Goal: Complete application form

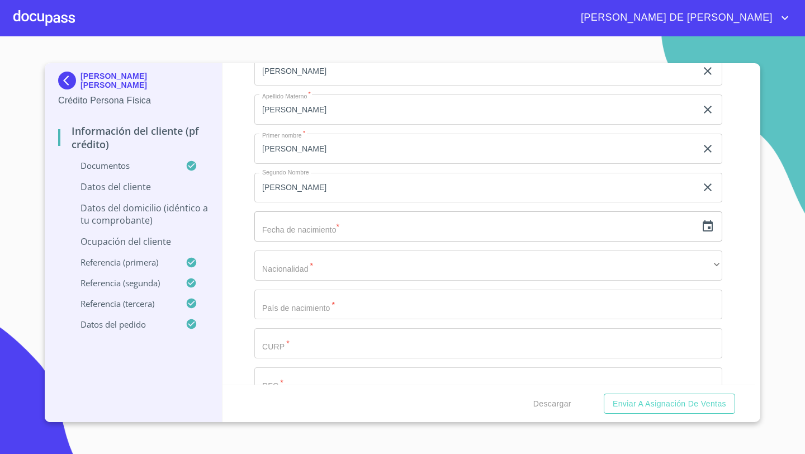
scroll to position [3278, 0]
click at [709, 223] on icon "button" at bounding box center [708, 224] width 10 height 11
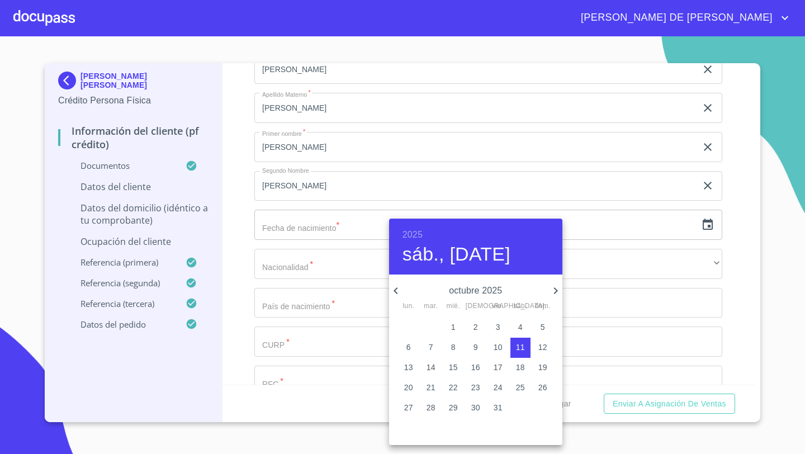
click at [257, 227] on div at bounding box center [402, 227] width 805 height 454
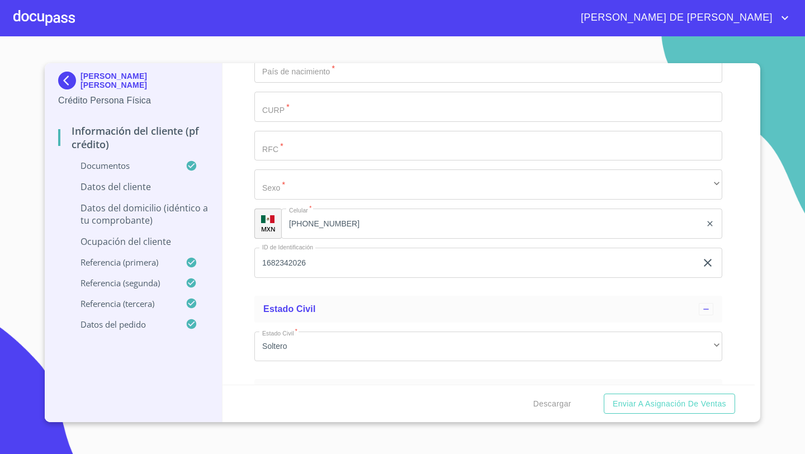
scroll to position [3522, 0]
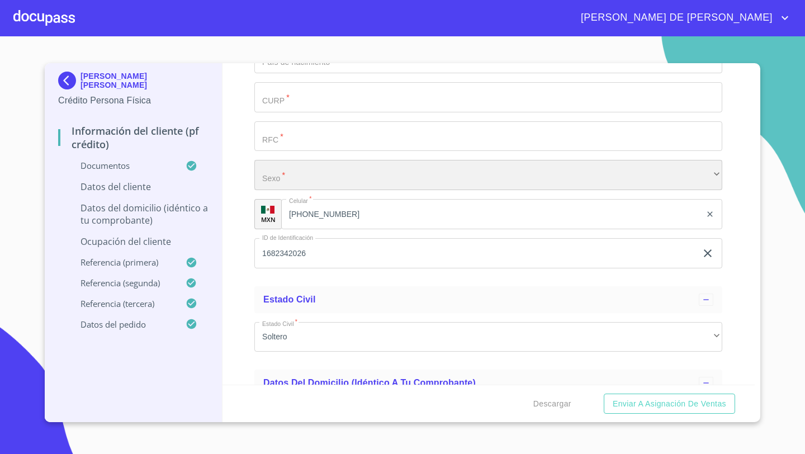
click at [284, 182] on div "​" at bounding box center [488, 175] width 468 height 30
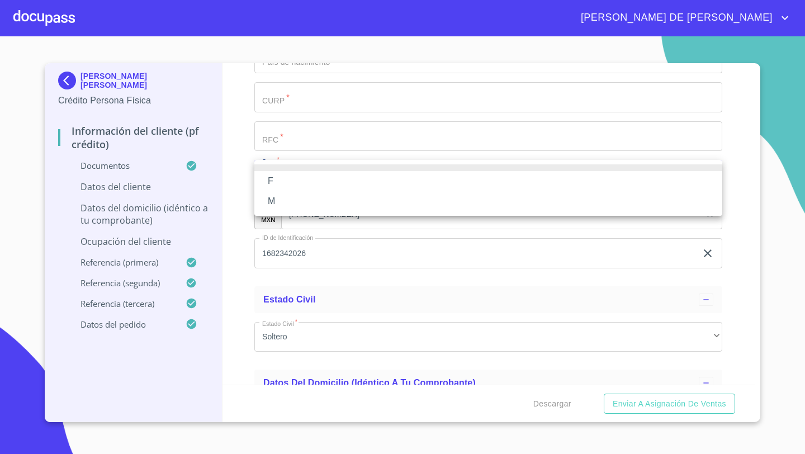
click at [274, 184] on li "F" at bounding box center [488, 181] width 468 height 20
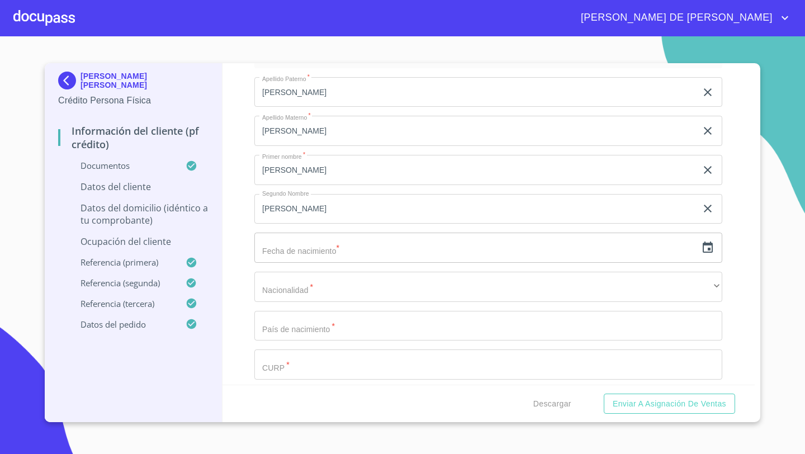
scroll to position [3260, 0]
click at [707, 245] on icon "button" at bounding box center [708, 242] width 10 height 11
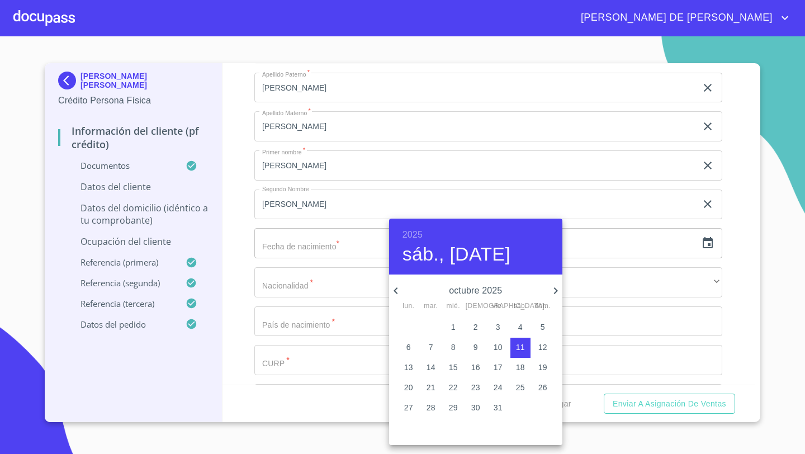
click at [408, 234] on h6 "2025" at bounding box center [412, 235] width 20 height 16
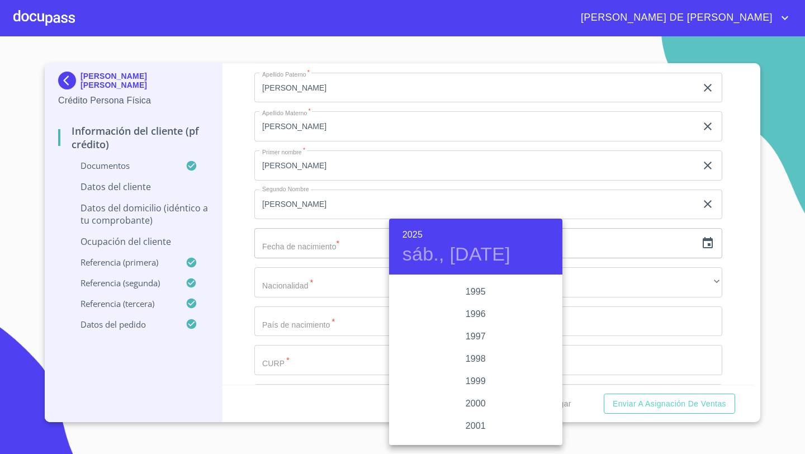
scroll to position [1528, 0]
click at [482, 349] on div "1996" at bounding box center [475, 347] width 173 height 22
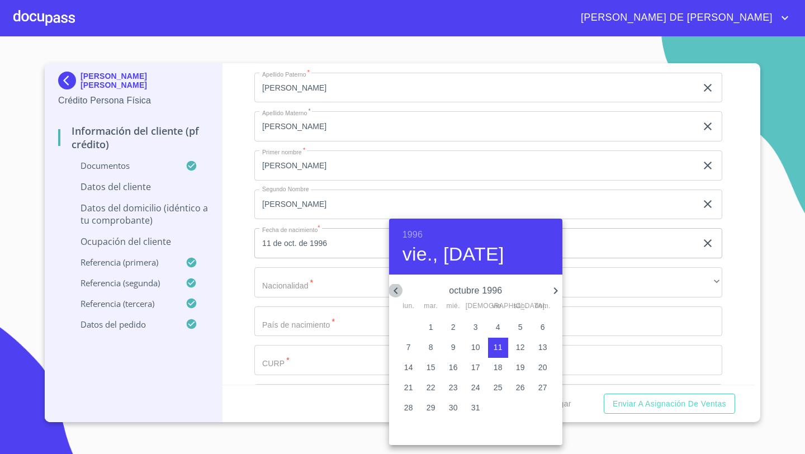
click at [396, 290] on icon "button" at bounding box center [395, 290] width 13 height 13
click at [539, 351] on p "11" at bounding box center [542, 347] width 9 height 11
type input "11 de ago. de 1996"
click at [222, 279] on div at bounding box center [402, 227] width 805 height 454
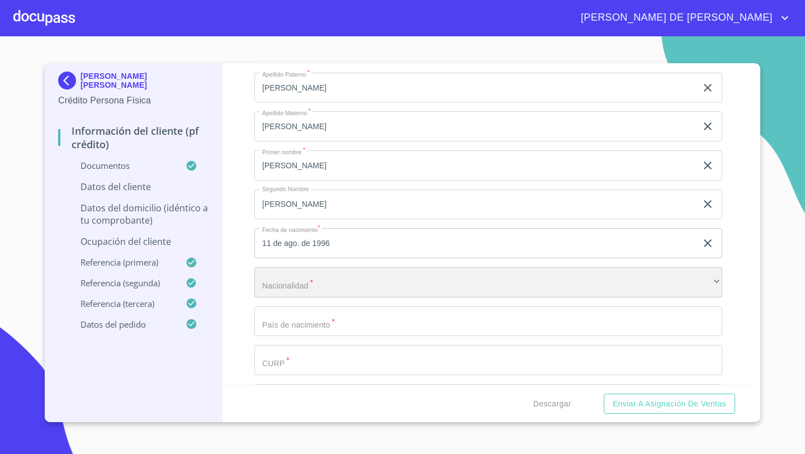
click at [272, 281] on div "​" at bounding box center [488, 282] width 468 height 30
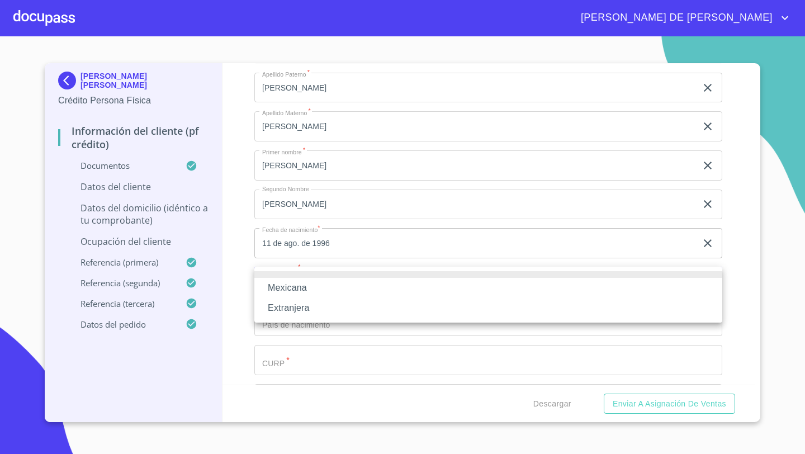
click at [276, 292] on li "Mexicana" at bounding box center [488, 288] width 468 height 20
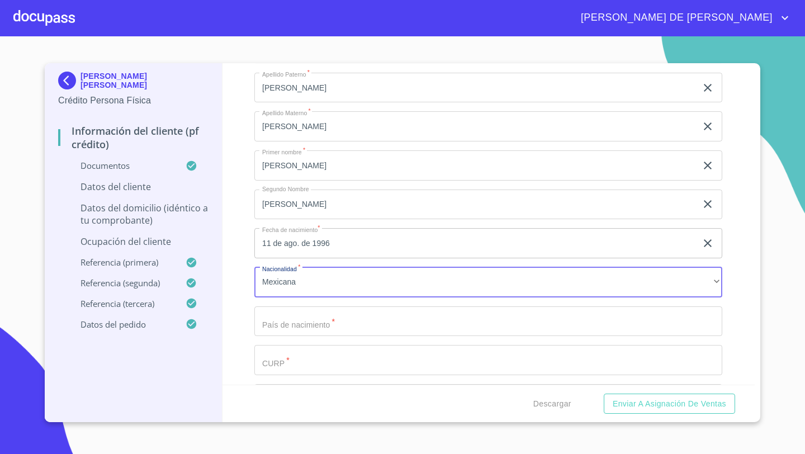
click at [273, 316] on input "Documento de identificación   *" at bounding box center [488, 321] width 468 height 30
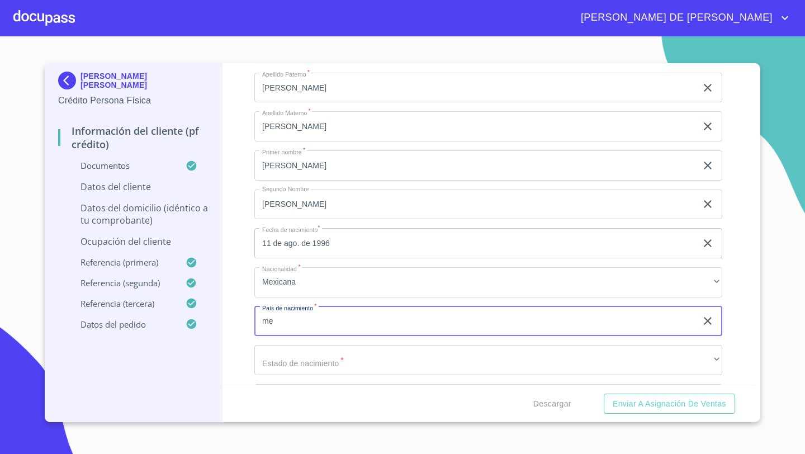
type input "m"
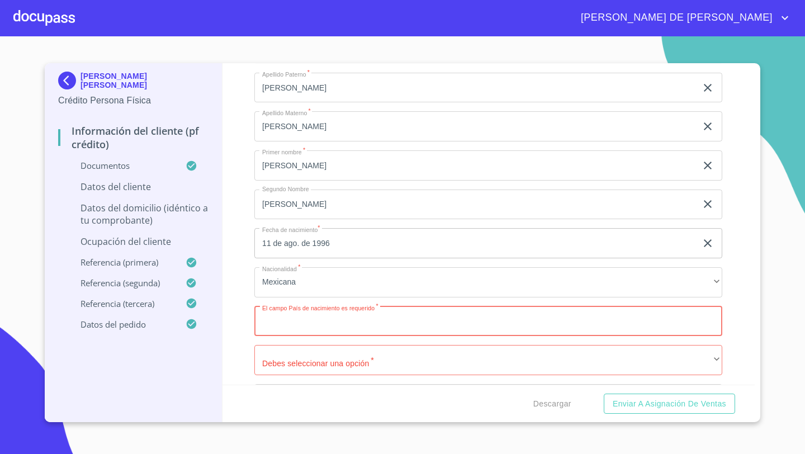
click at [274, 328] on input "Documento de identificación   *" at bounding box center [488, 321] width 468 height 30
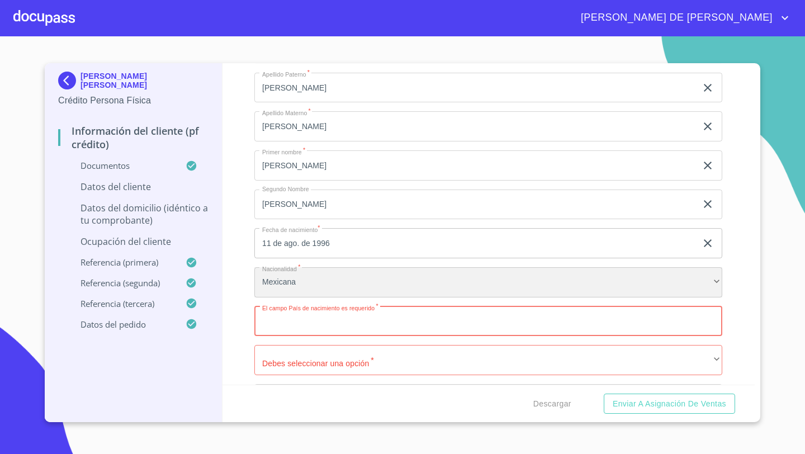
click at [290, 295] on div "Mexicana" at bounding box center [488, 282] width 468 height 30
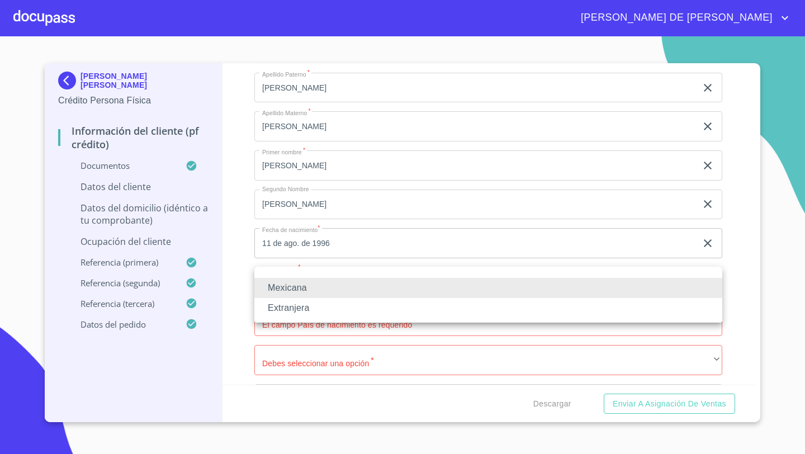
click at [290, 295] on li "Mexicana" at bounding box center [488, 288] width 468 height 20
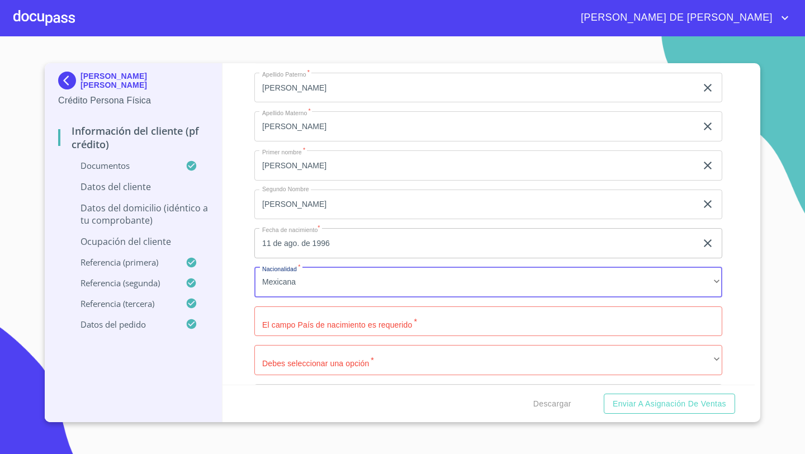
click at [282, 314] on input "Documento de identificación   *" at bounding box center [488, 321] width 468 height 30
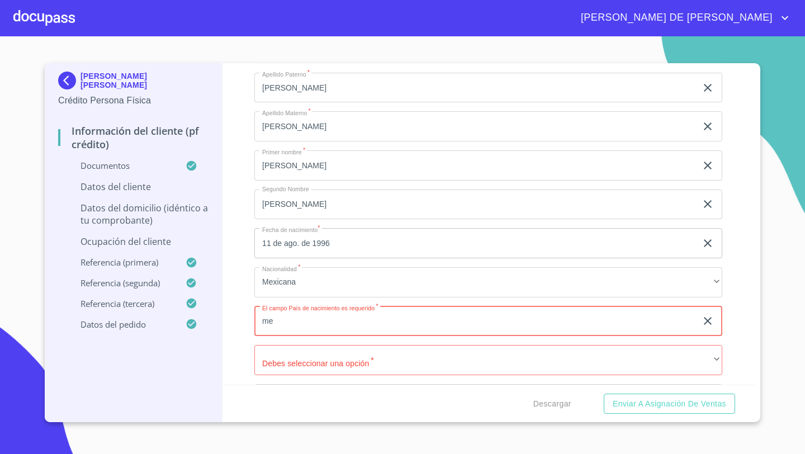
type input "m"
type input "[GEOGRAPHIC_DATA]"
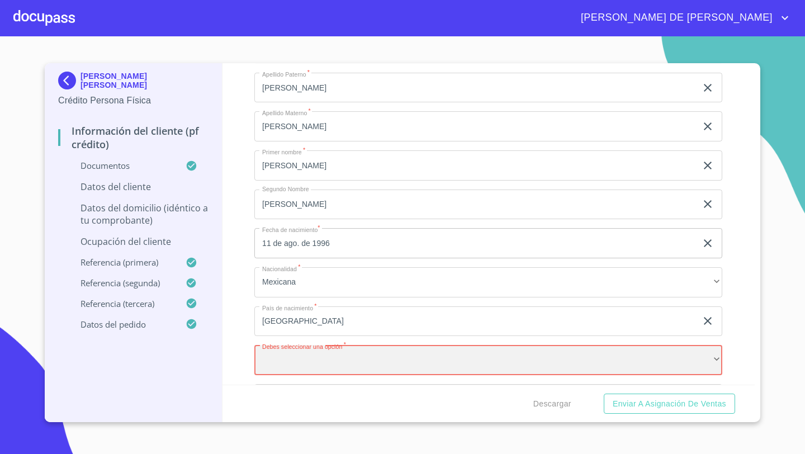
click at [291, 365] on div "​" at bounding box center [488, 360] width 468 height 30
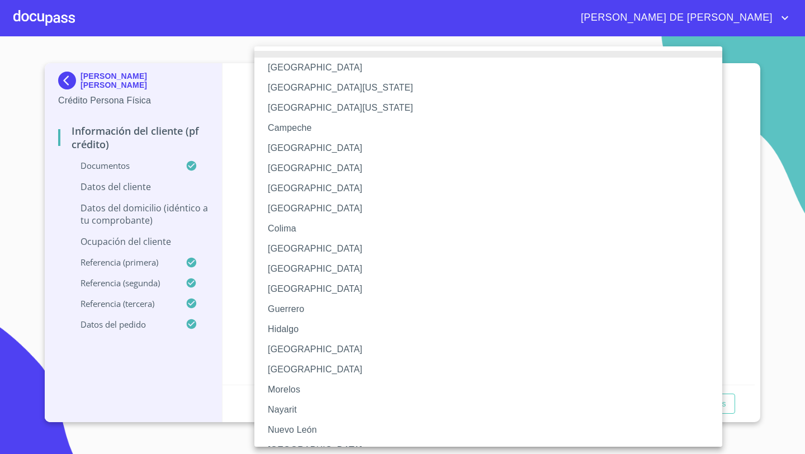
click at [283, 353] on li "[GEOGRAPHIC_DATA]" at bounding box center [488, 349] width 468 height 20
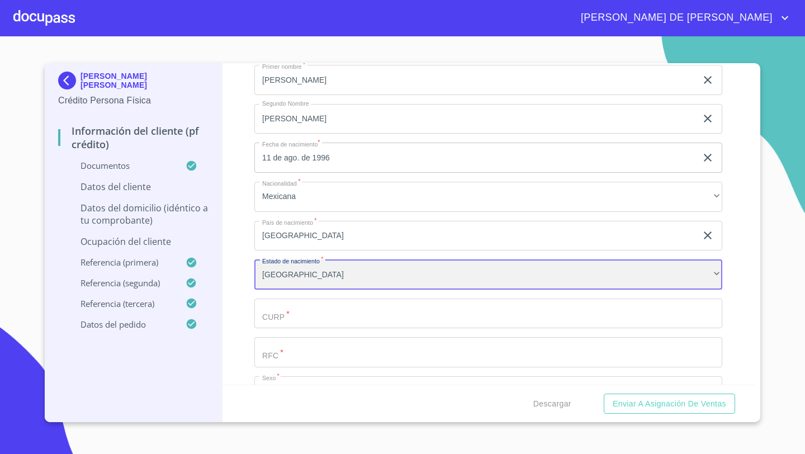
scroll to position [3397, 0]
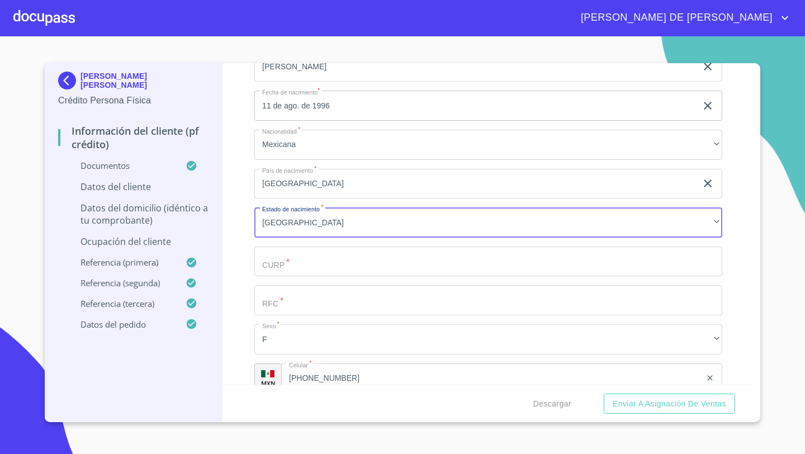
click at [272, 263] on input "Documento de identificación   *" at bounding box center [488, 262] width 468 height 30
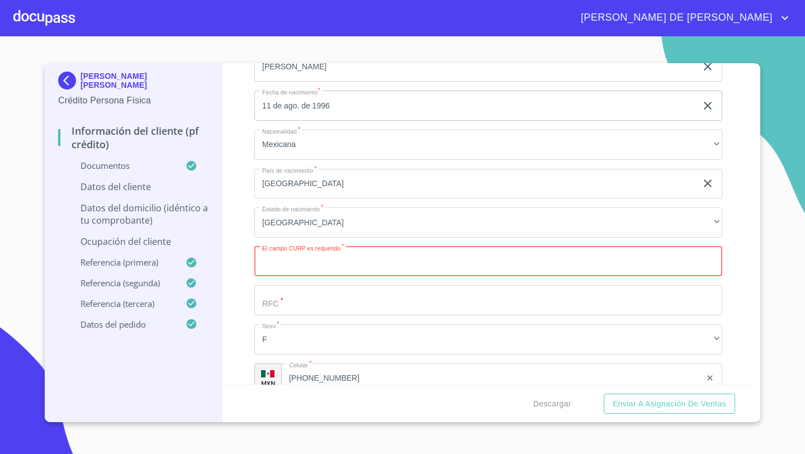
paste input "BAMA960811MJCYGN00"
type input "BAMA960811MJCYGN00"
click at [290, 301] on input "Documento de identificación   *" at bounding box center [488, 300] width 468 height 30
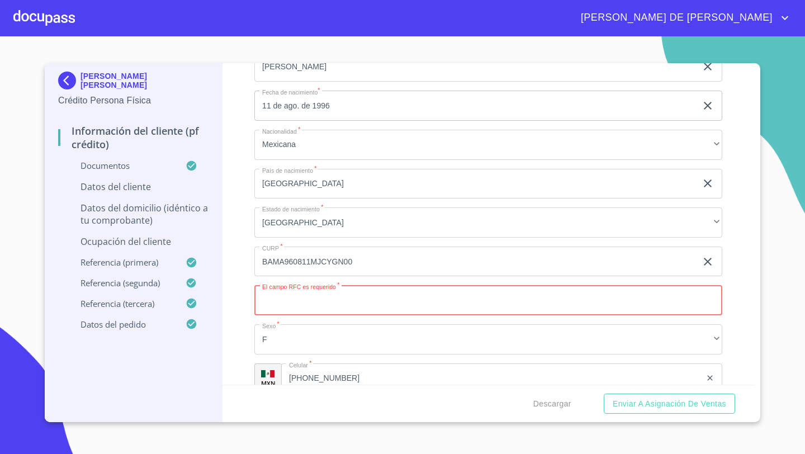
paste input "BAMA960811"
type input "BAMA960811LL6"
click at [230, 295] on div "Información del cliente (PF crédito) Documentos Documento de identificación   *…" at bounding box center [488, 223] width 533 height 321
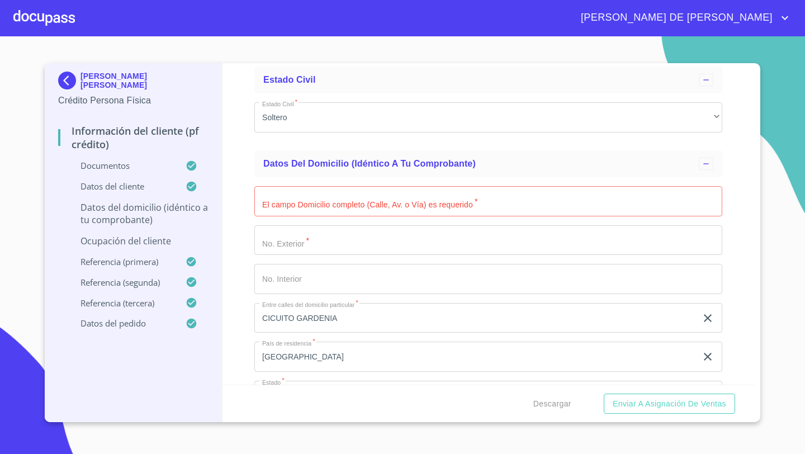
scroll to position [3791, 0]
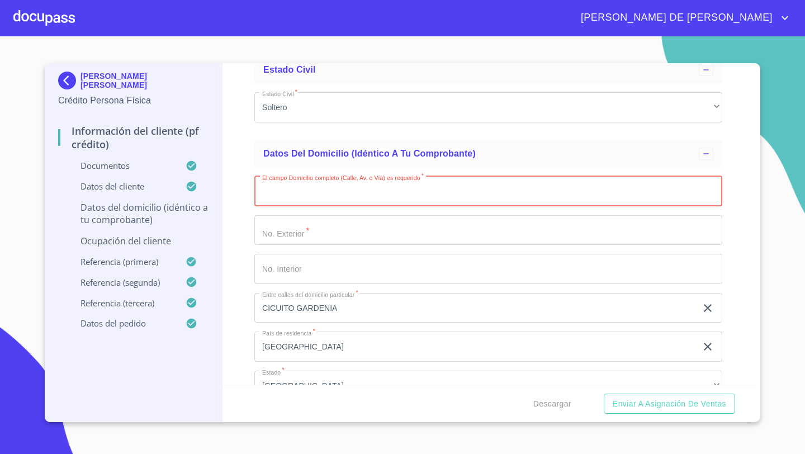
click at [287, 198] on input "Documento de identificación   *" at bounding box center [488, 191] width 468 height 30
paste input "PRIMAVERA"
type input "PRIMAVERA"
click at [286, 227] on input "Documento de identificación   *" at bounding box center [488, 230] width 468 height 30
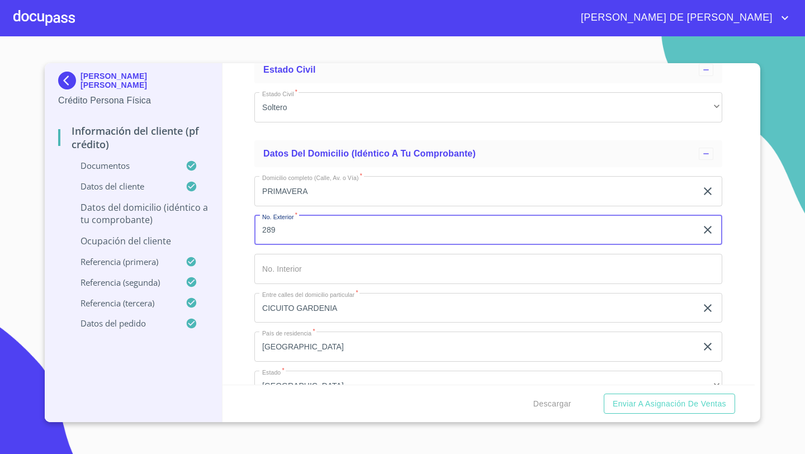
type input "289"
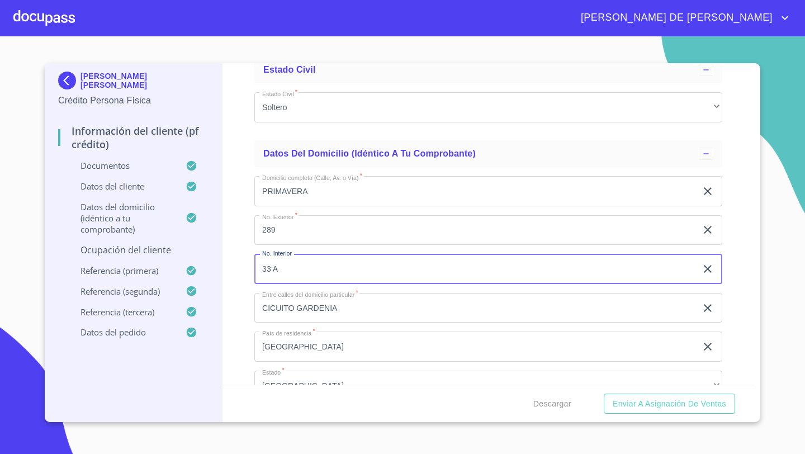
type input "33 A"
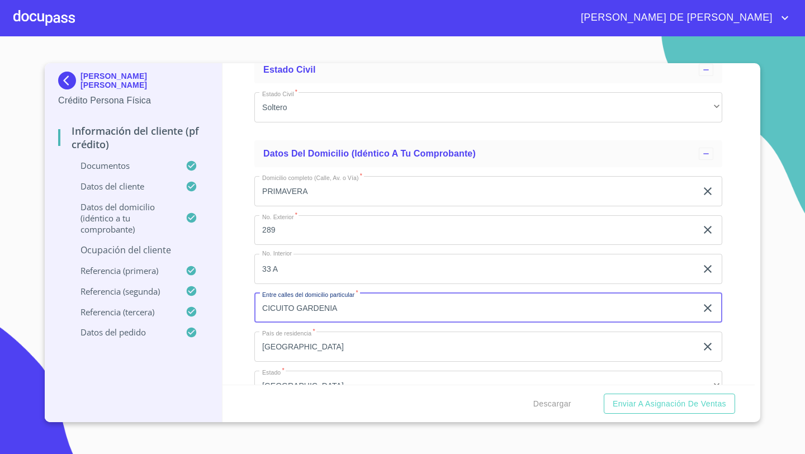
click at [238, 254] on div "Información del cliente (PF crédito) Documentos Documento de identificación   *…" at bounding box center [488, 223] width 533 height 321
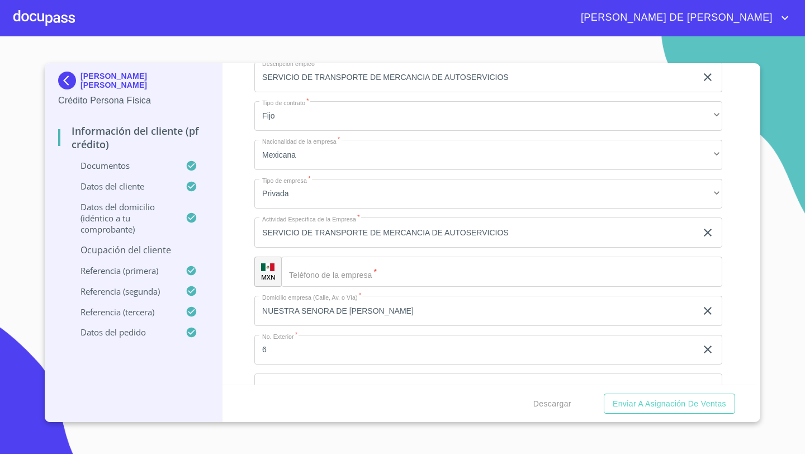
scroll to position [4600, 0]
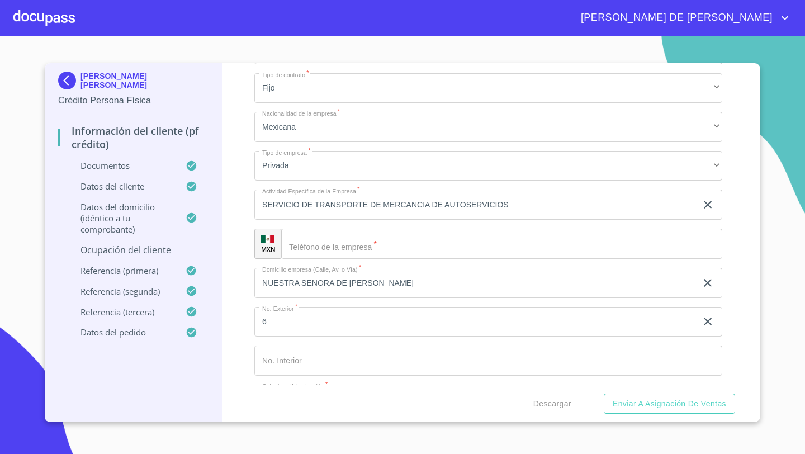
click at [307, 263] on div "Ocupación   * Independiente ​ Ingreso neto mensual   * 30000 ​ Nombre de la emp…" at bounding box center [488, 282] width 468 height 827
click at [304, 244] on div "​" at bounding box center [501, 244] width 441 height 30
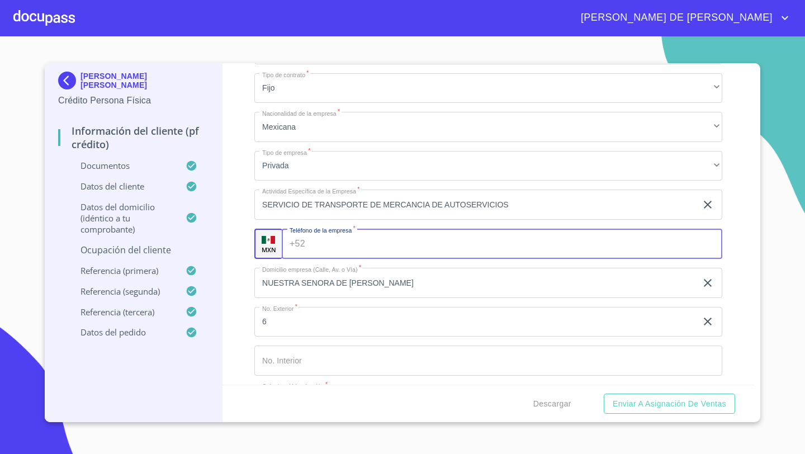
paste input "(Jo)seNissan394"
type input "Jo"
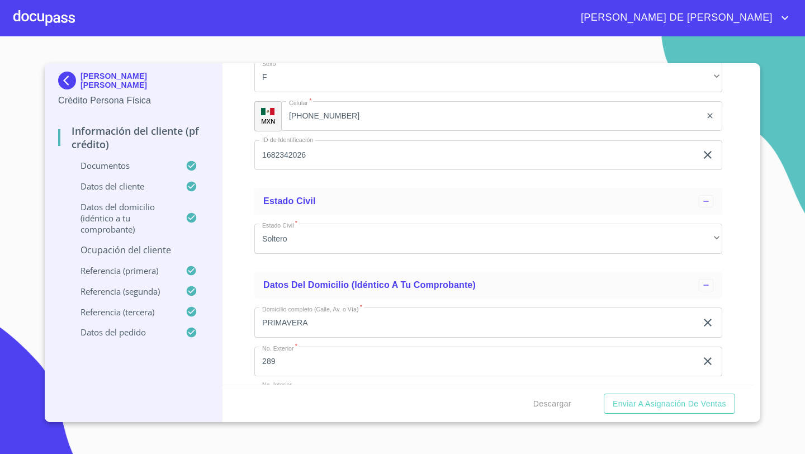
scroll to position [3646, 0]
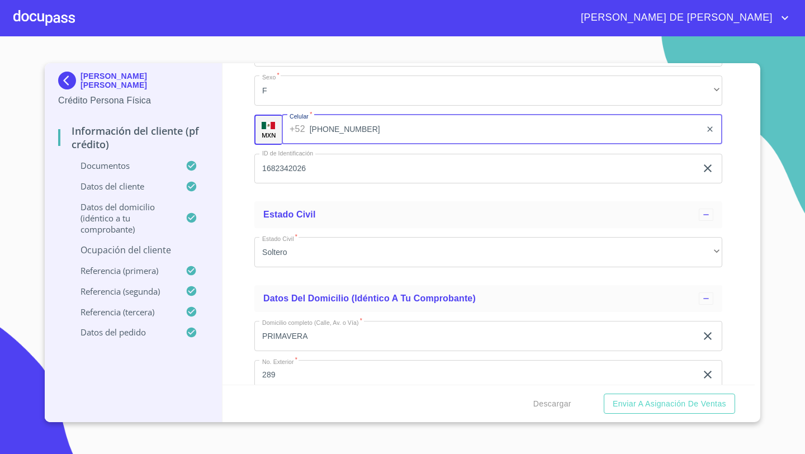
drag, startPoint x: 349, startPoint y: 127, endPoint x: 339, endPoint y: 130, distance: 10.3
click at [337, 129] on input "(33)15129164" at bounding box center [506, 130] width 392 height 30
click at [375, 129] on input "(33)15129164" at bounding box center [506, 130] width 392 height 30
drag, startPoint x: 375, startPoint y: 129, endPoint x: 313, endPoint y: 126, distance: 61.5
click at [313, 126] on input "(33)15129164" at bounding box center [506, 130] width 392 height 30
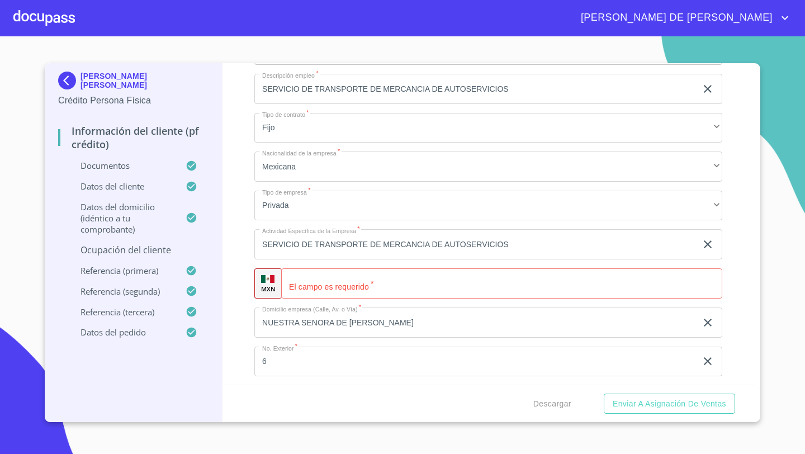
scroll to position [4563, 0]
click at [292, 285] on div "​" at bounding box center [501, 281] width 441 height 30
paste input "(33)15129164"
type input "(33)15129164"
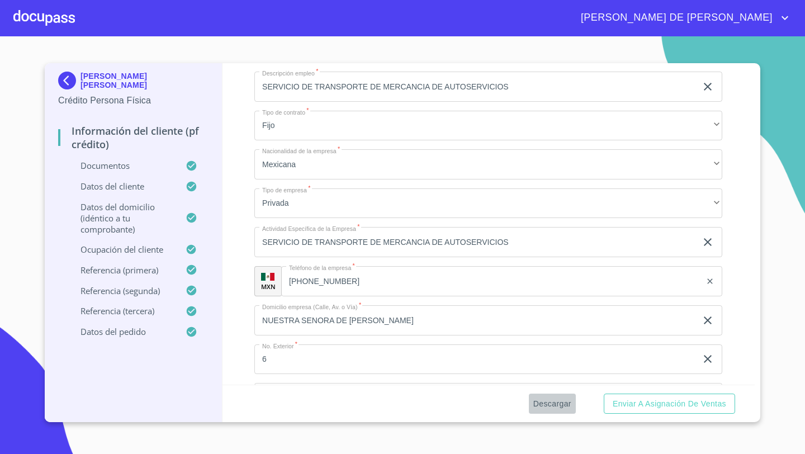
click at [550, 405] on span "Descargar" at bounding box center [552, 404] width 38 height 14
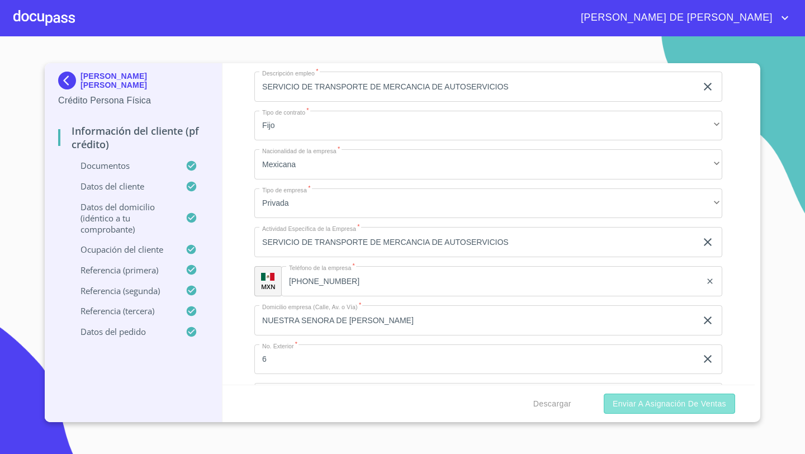
click at [661, 404] on span "Enviar a Asignación de Ventas" at bounding box center [669, 404] width 113 height 14
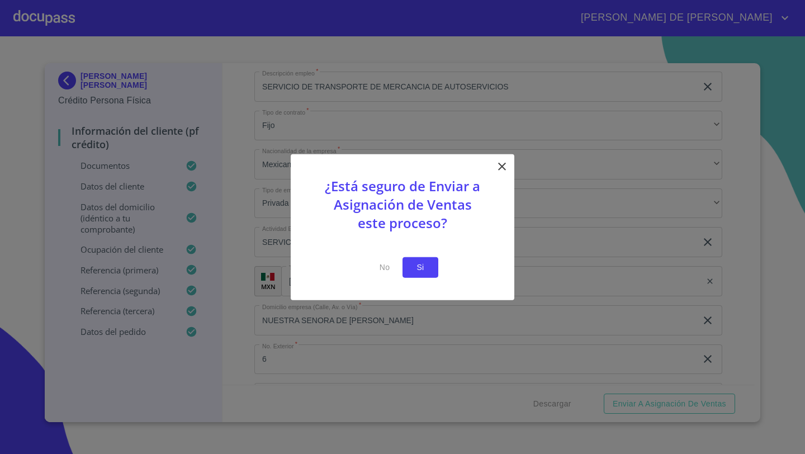
click at [428, 271] on span "Si" at bounding box center [420, 267] width 18 height 14
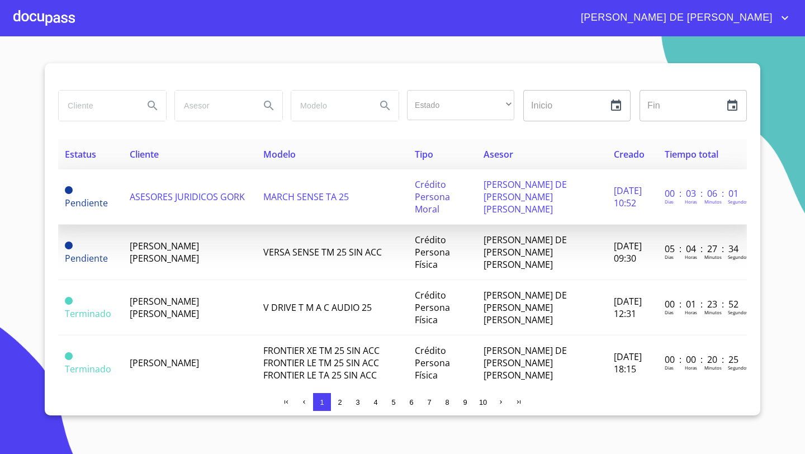
click at [163, 193] on span "ASESORES JURIDICOS GORK" at bounding box center [187, 197] width 115 height 12
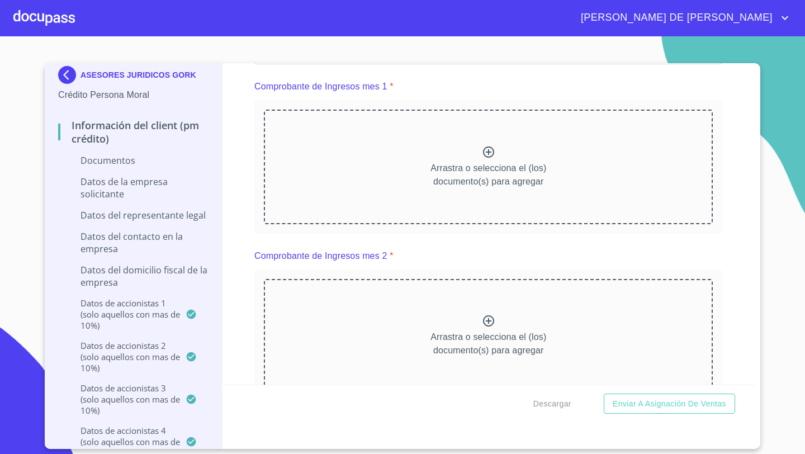
scroll to position [1136, 0]
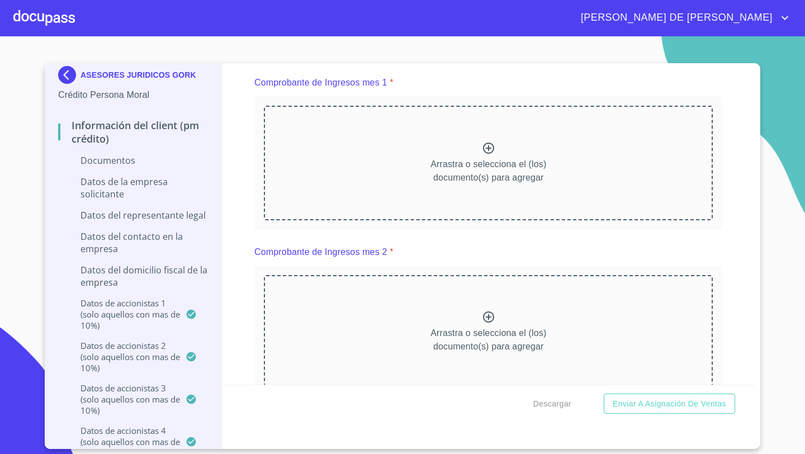
click at [474, 146] on div "Arrastra o selecciona el (los) documento(s) para agregar" at bounding box center [488, 163] width 449 height 114
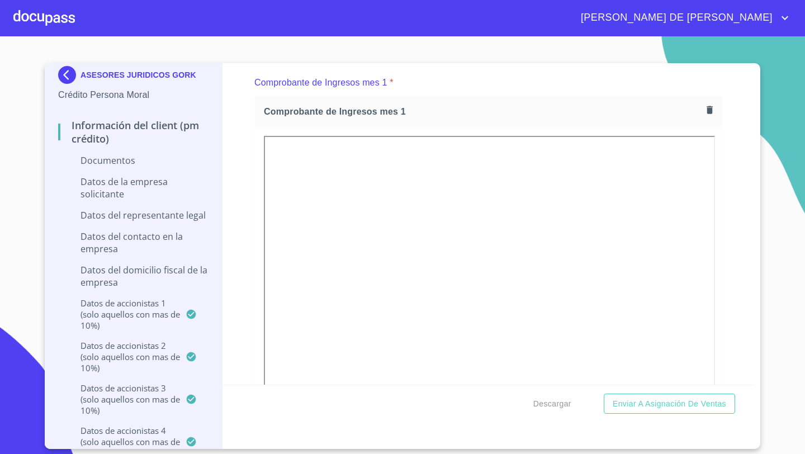
click at [717, 110] on div "Comprobante de Ingresos mes 1" at bounding box center [488, 112] width 467 height 30
click at [716, 112] on button "button" at bounding box center [709, 109] width 15 height 15
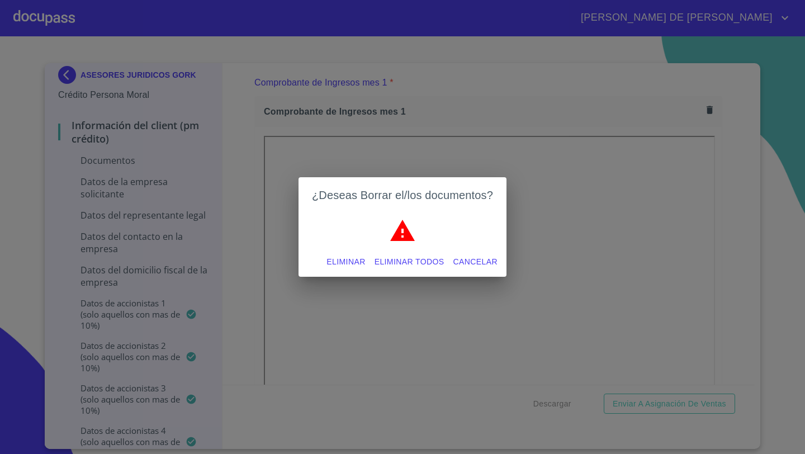
click at [348, 264] on span "Eliminar" at bounding box center [345, 262] width 39 height 14
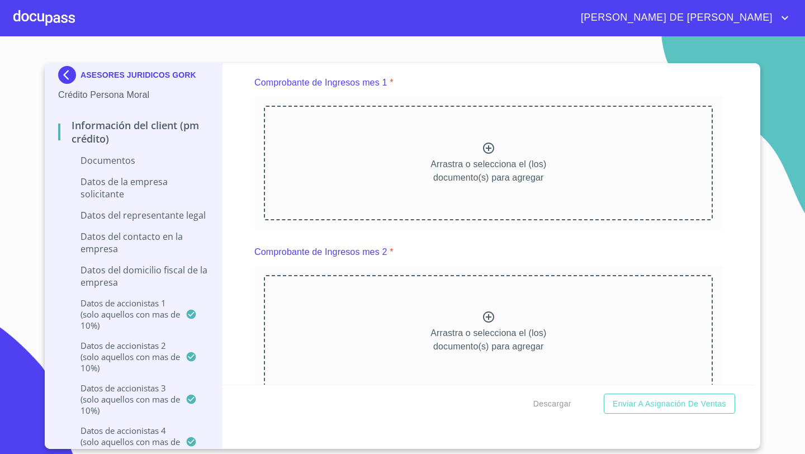
click at [475, 138] on div "Arrastra o selecciona el (los) documento(s) para agregar" at bounding box center [488, 163] width 449 height 114
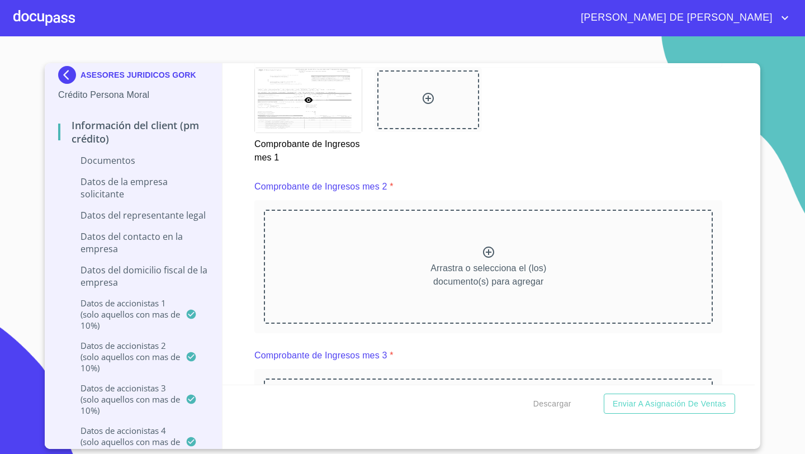
scroll to position [1530, 0]
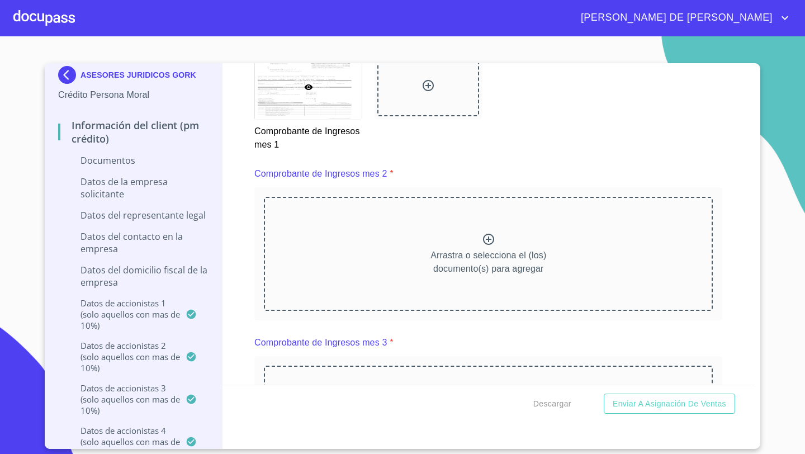
click at [513, 252] on p "Arrastra o selecciona el (los) documento(s) para agregar" at bounding box center [488, 262] width 116 height 27
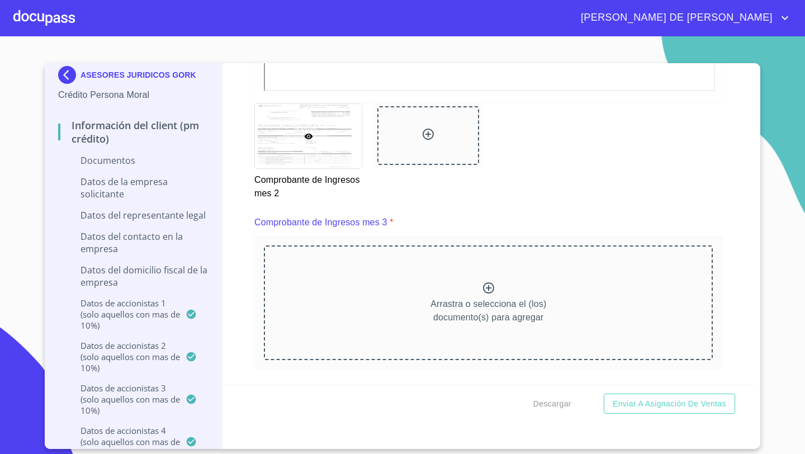
scroll to position [1968, 0]
click at [489, 288] on icon at bounding box center [488, 286] width 13 height 13
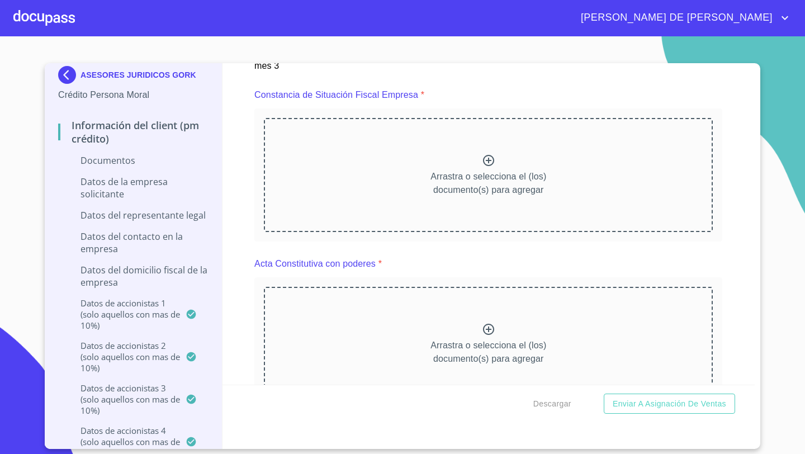
scroll to position [2589, 0]
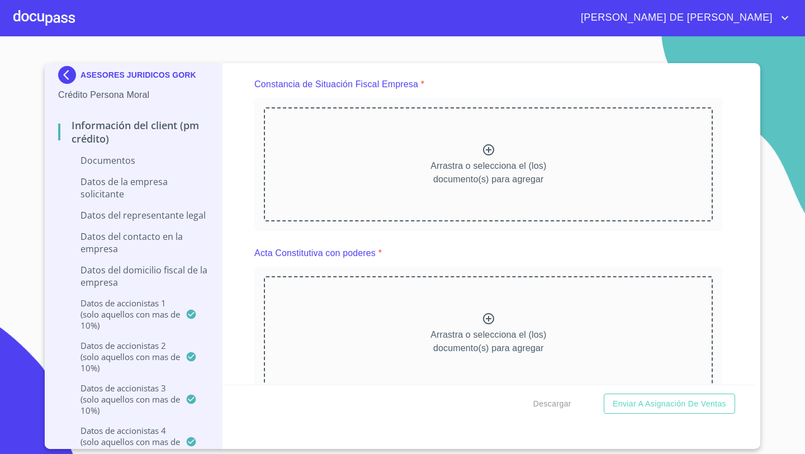
click at [471, 155] on div "Arrastra o selecciona el (los) documento(s) para agregar" at bounding box center [488, 164] width 449 height 114
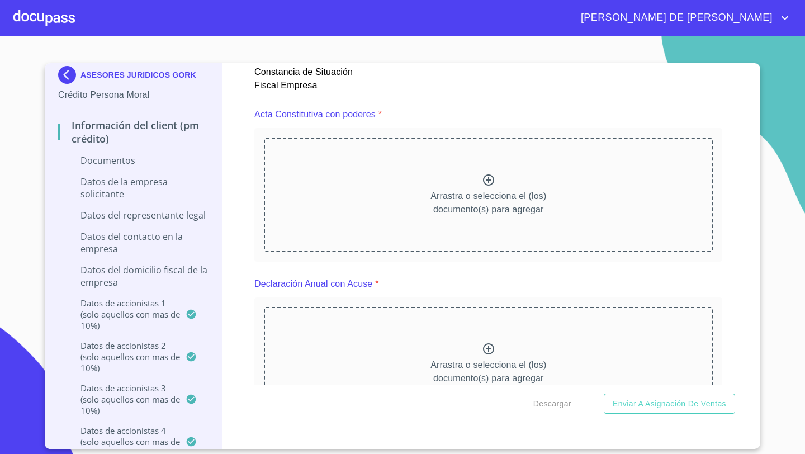
scroll to position [3002, 0]
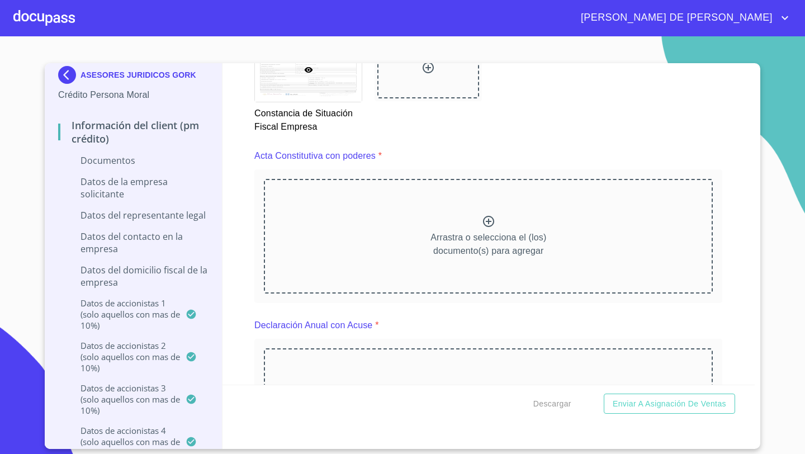
click at [479, 222] on div "Arrastra o selecciona el (los) documento(s) para agregar" at bounding box center [488, 236] width 449 height 114
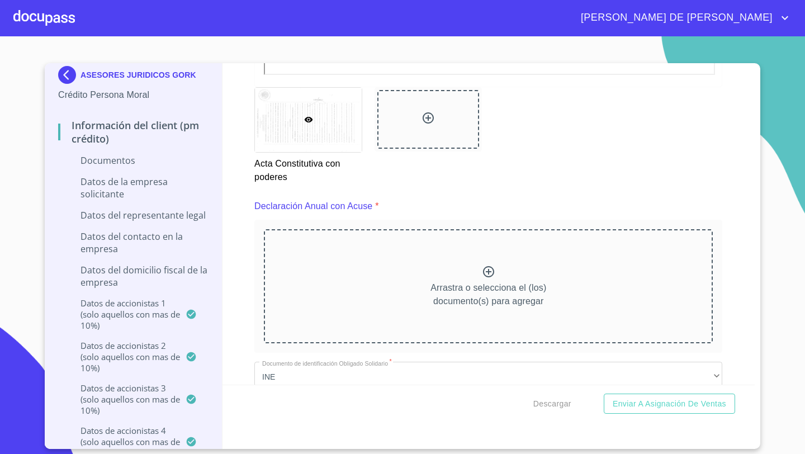
scroll to position [3438, 0]
click at [495, 271] on div "Arrastra o selecciona el (los) documento(s) para agregar" at bounding box center [488, 286] width 449 height 114
click at [470, 267] on div "Arrastra o selecciona el (los) documento(s) para agregar" at bounding box center [488, 286] width 449 height 114
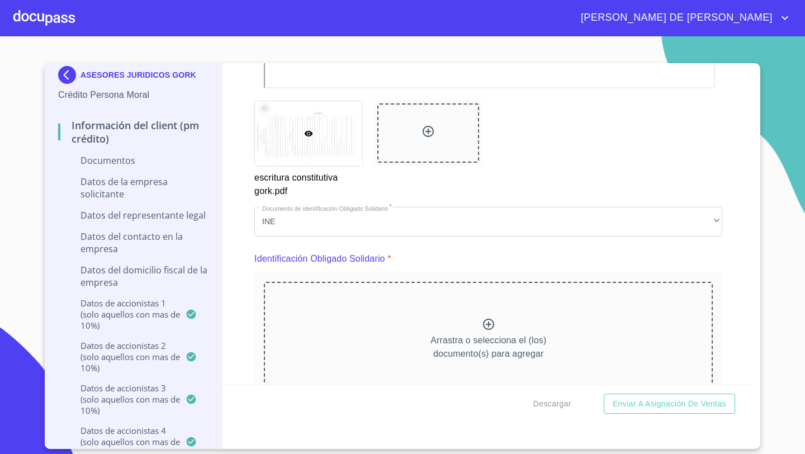
scroll to position [3930, 0]
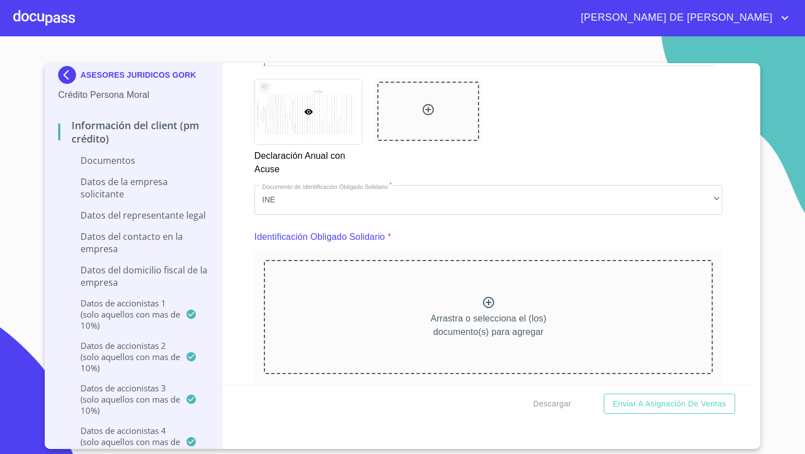
click at [460, 290] on div "Arrastra o selecciona el (los) documento(s) para agregar" at bounding box center [488, 317] width 449 height 114
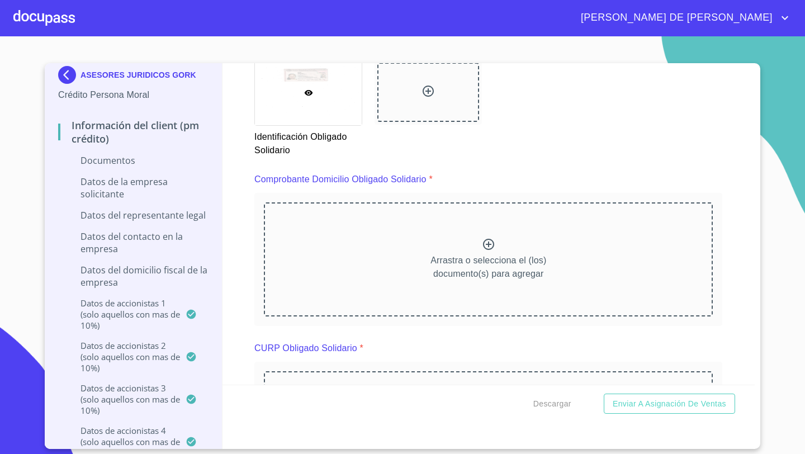
scroll to position [4472, 0]
click at [482, 241] on icon at bounding box center [488, 245] width 13 height 13
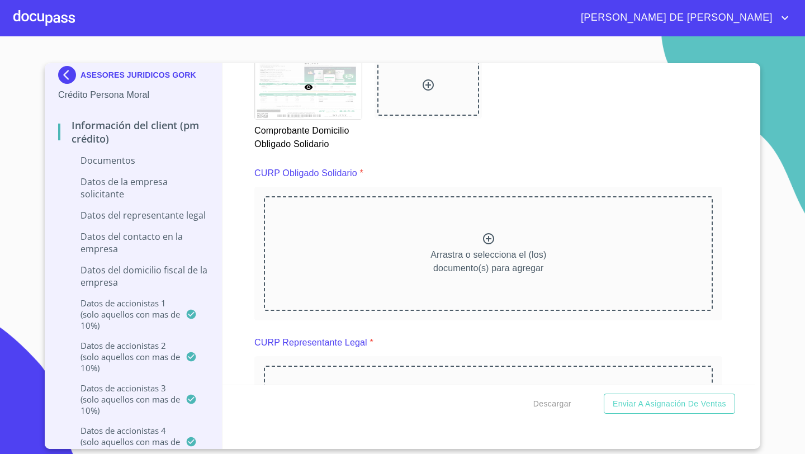
scroll to position [4999, 0]
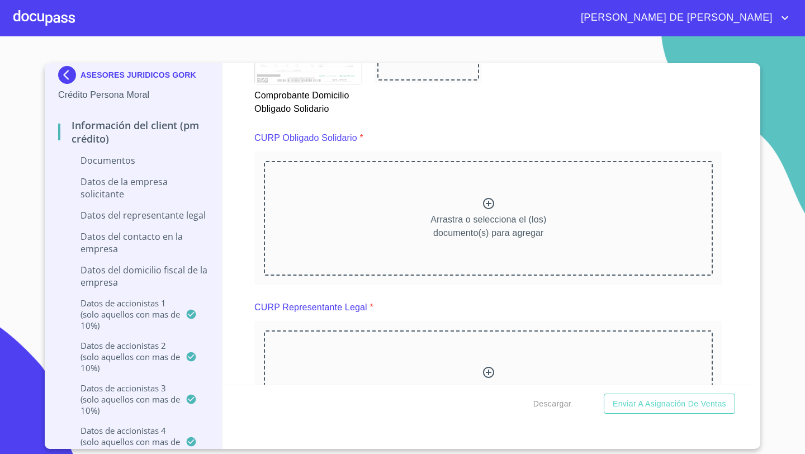
click at [475, 215] on p "Arrastra o selecciona el (los) documento(s) para agregar" at bounding box center [488, 226] width 116 height 27
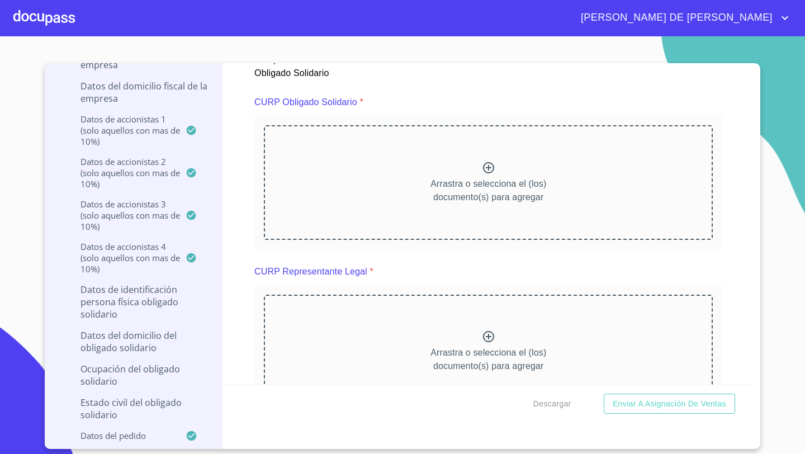
scroll to position [5028, 0]
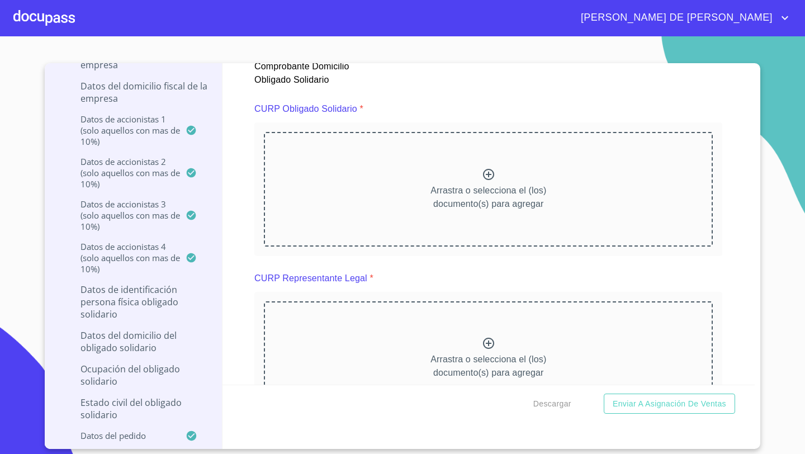
click at [518, 146] on div "Arrastra o selecciona el (los) documento(s) para agregar" at bounding box center [488, 189] width 449 height 114
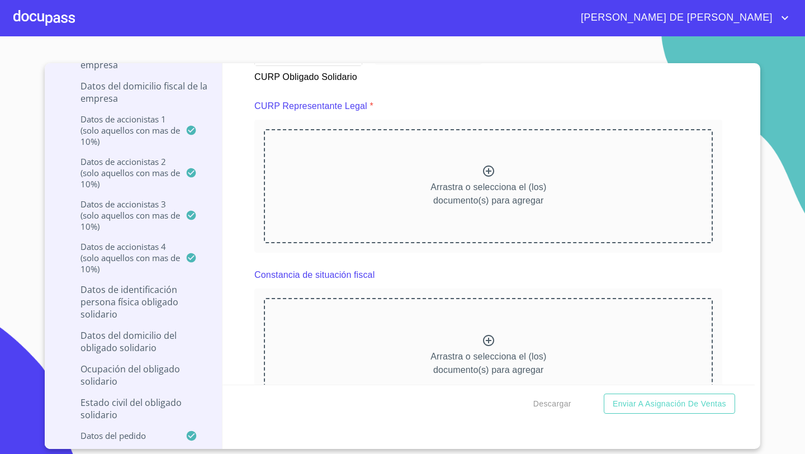
scroll to position [5515, 0]
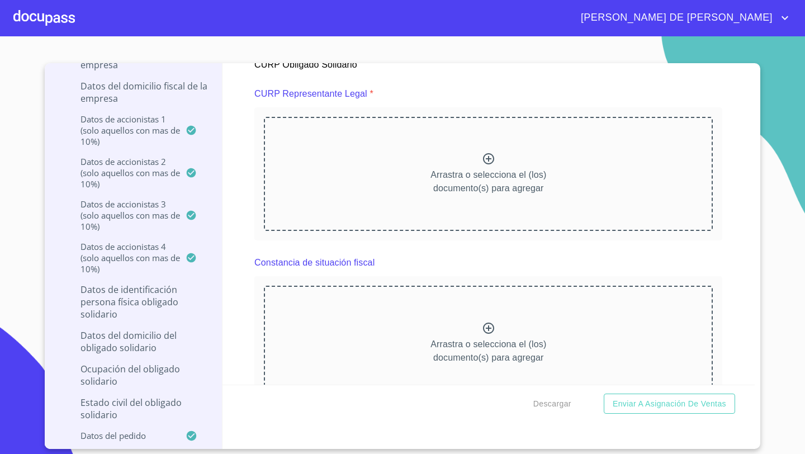
click at [446, 164] on div "Arrastra o selecciona el (los) documento(s) para agregar" at bounding box center [488, 174] width 449 height 114
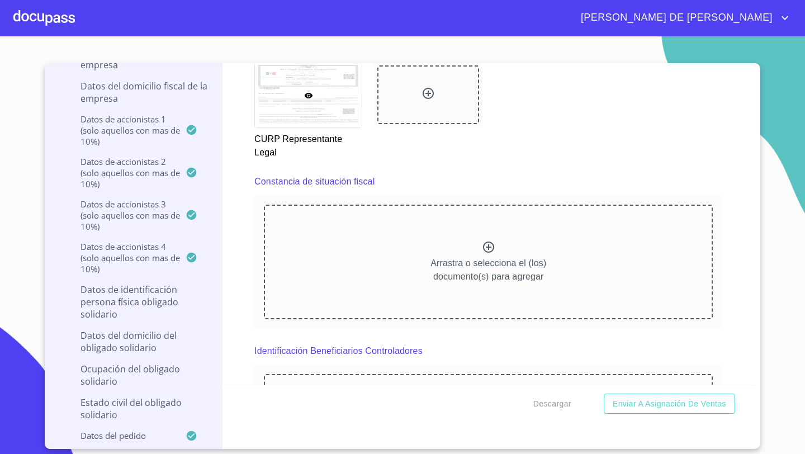
scroll to position [5913, 0]
click at [486, 256] on p "Arrastra o selecciona el (los) documento(s) para agregar" at bounding box center [488, 269] width 116 height 27
click at [473, 235] on div "Arrastra o selecciona el (los) documento(s) para agregar" at bounding box center [488, 261] width 449 height 114
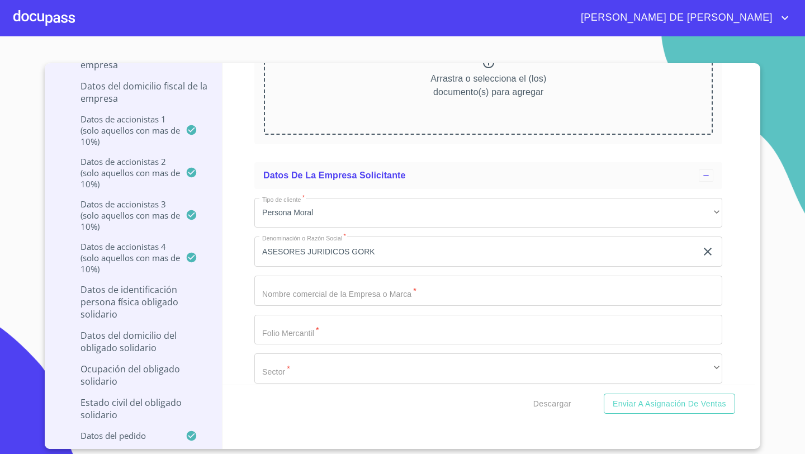
scroll to position [6971, 0]
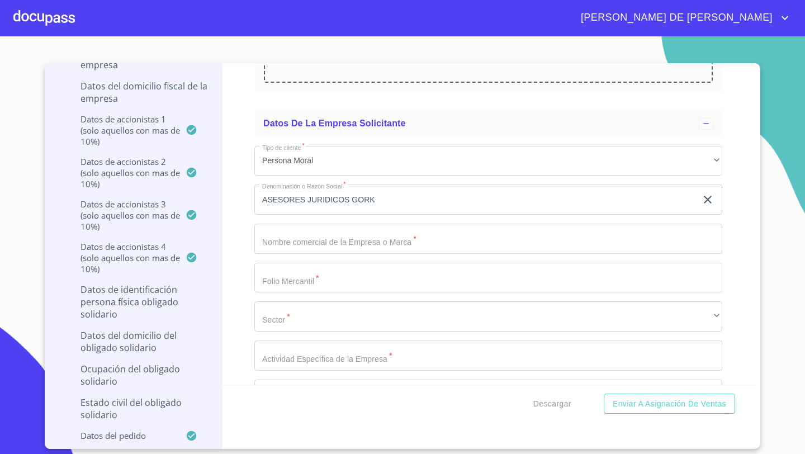
click at [286, 240] on input "Documento de identificación representante legal.   *" at bounding box center [488, 239] width 468 height 30
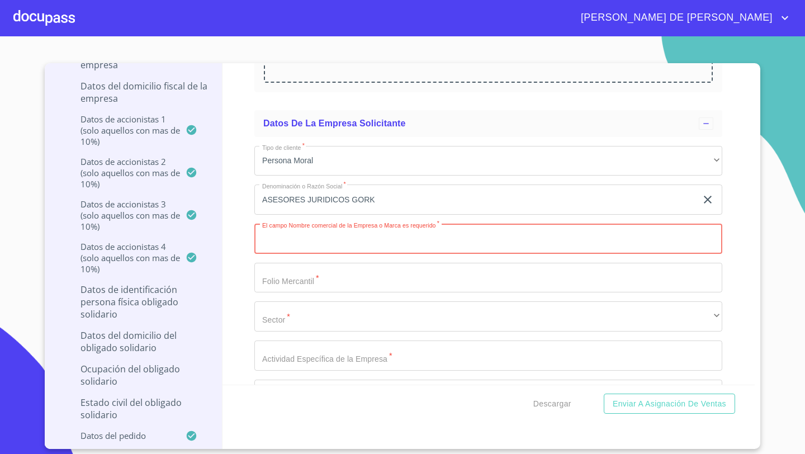
paste input "ASESORES JURIDICOS GORK SC"
type input "ASESORES JURIDICOS GORK SC"
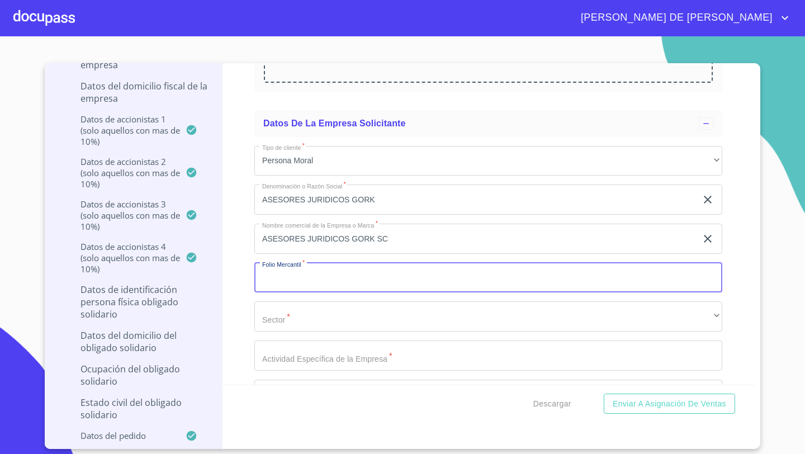
click at [281, 272] on input "Documento de identificación representante legal.   *" at bounding box center [488, 278] width 468 height 30
type input "26974"
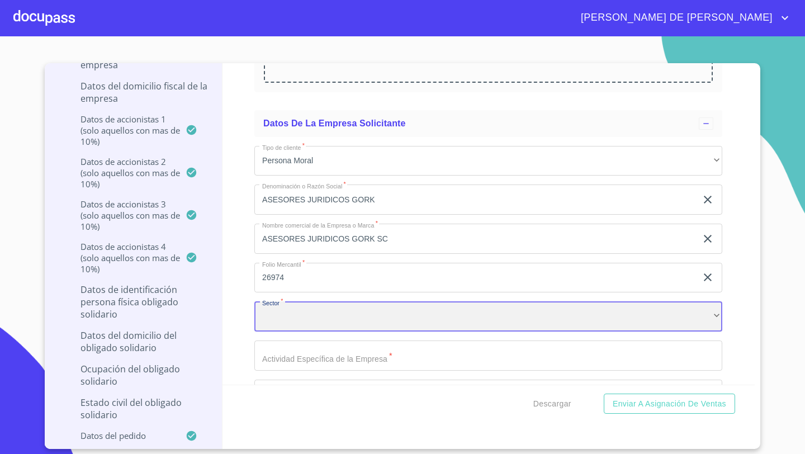
click at [284, 310] on div "​" at bounding box center [488, 316] width 468 height 30
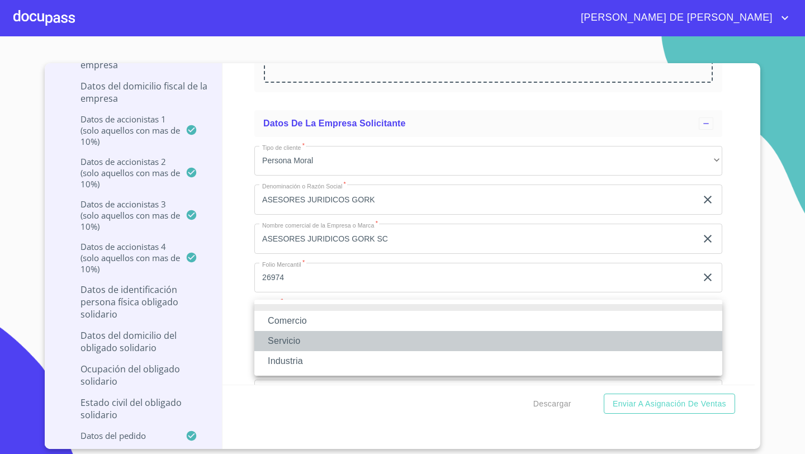
click at [280, 343] on li "Servicio" at bounding box center [488, 341] width 468 height 20
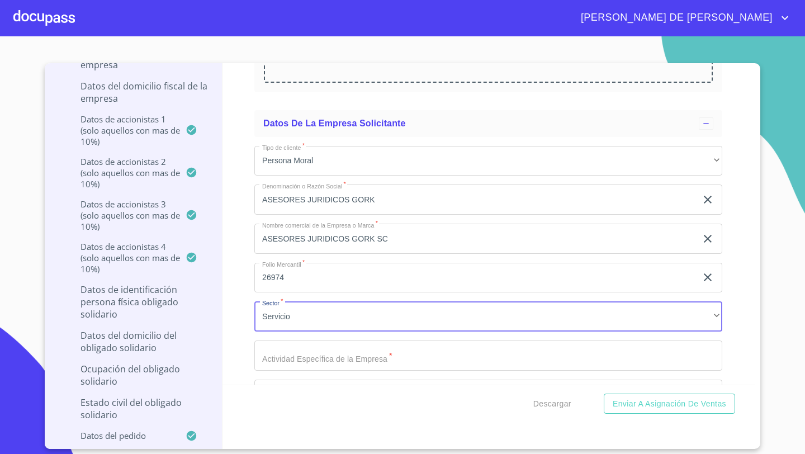
click at [277, 347] on input "Documento de identificación representante legal.   *" at bounding box center [488, 355] width 468 height 30
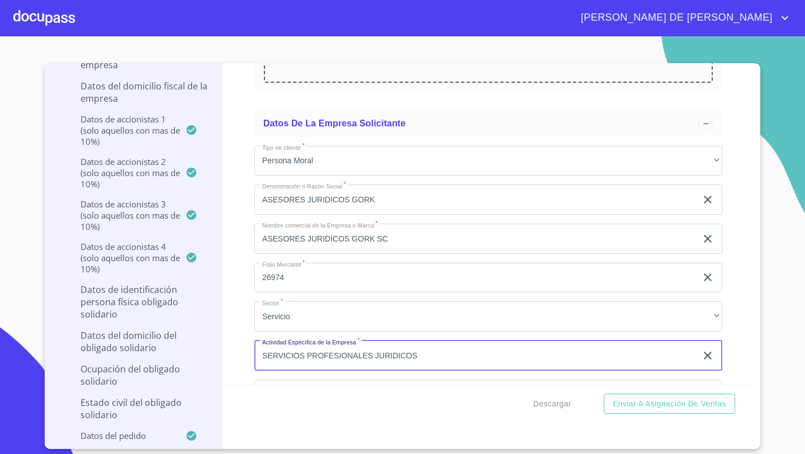
type input "SERVICIOS PROFESIONALES JURIDICOS"
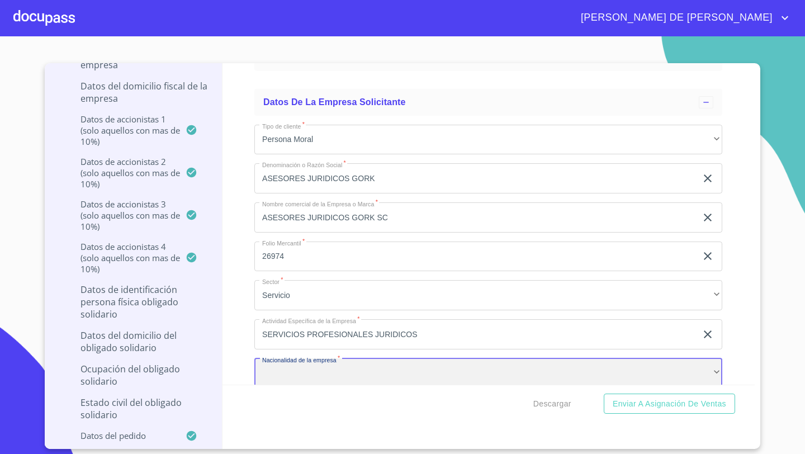
click at [285, 361] on div "​" at bounding box center [488, 373] width 468 height 30
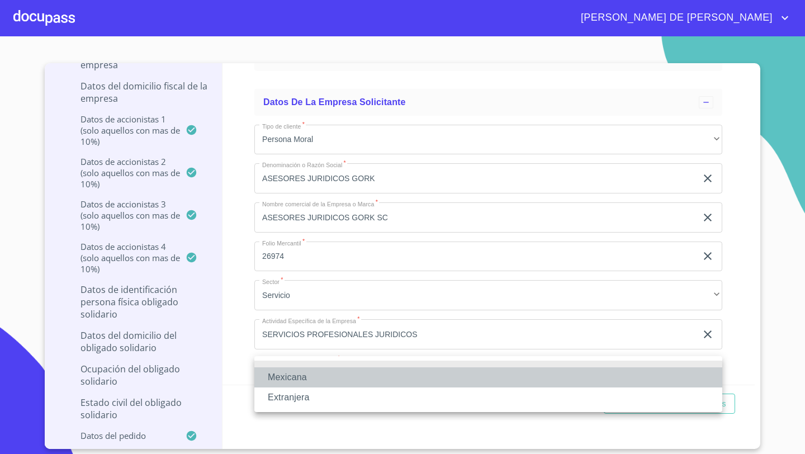
click at [291, 372] on li "Mexicana" at bounding box center [488, 377] width 468 height 20
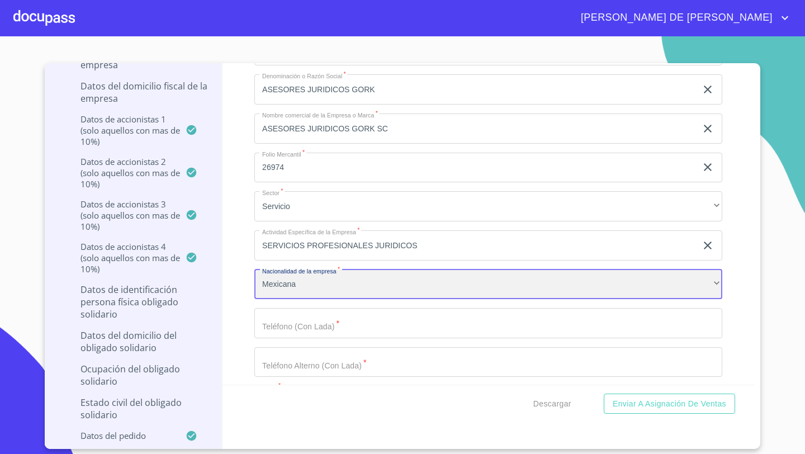
scroll to position [7103, 0]
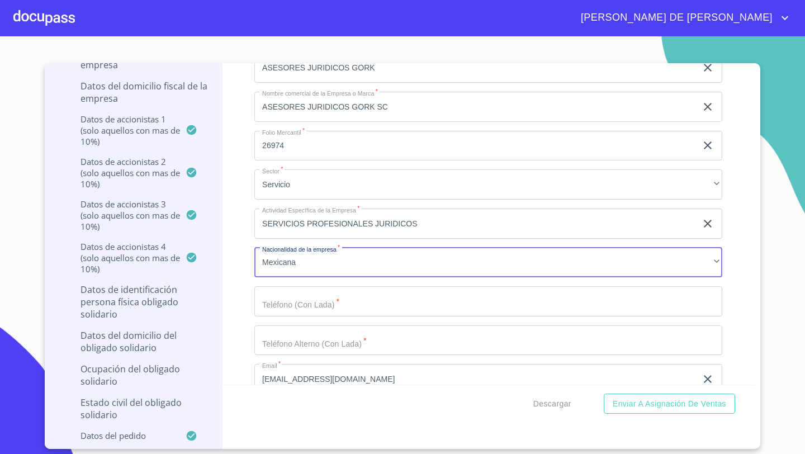
click at [277, 296] on input "Documento de identificación representante legal.   *" at bounding box center [488, 301] width 468 height 30
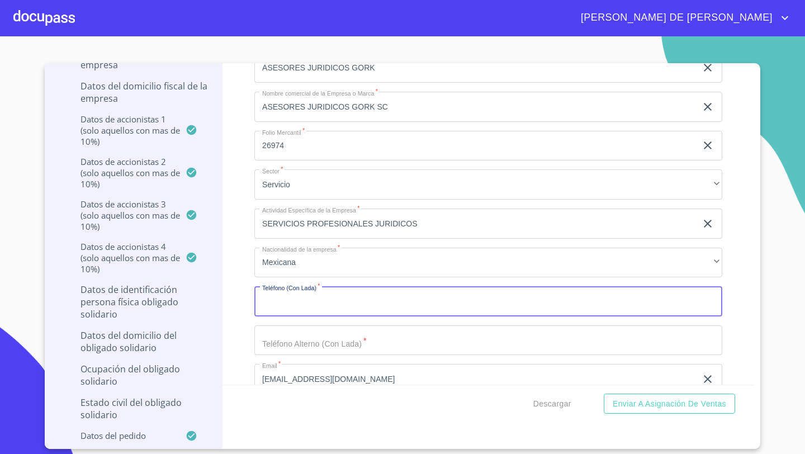
scroll to position [7111, 0]
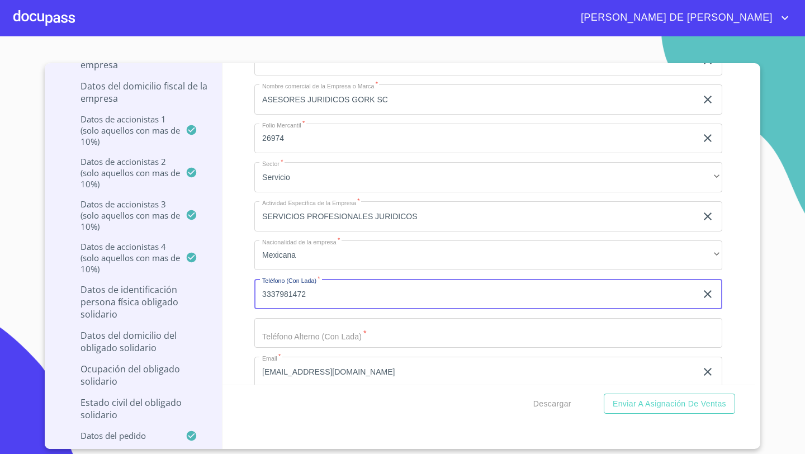
type input "3337981472"
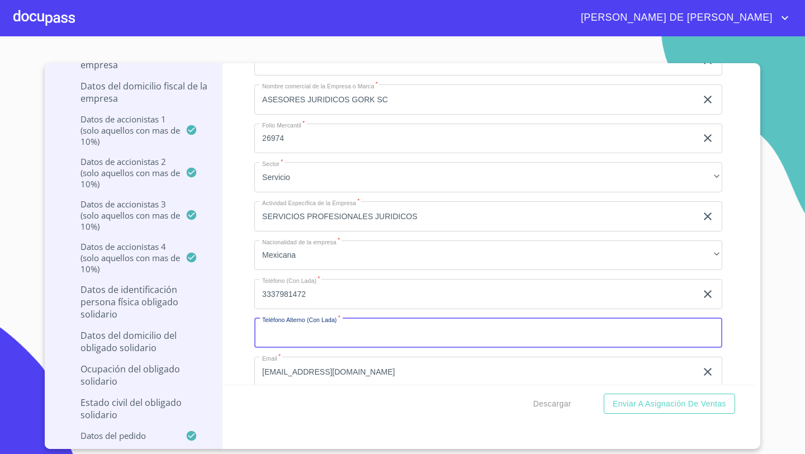
click at [280, 329] on input "Documento de identificación representante legal.   *" at bounding box center [488, 333] width 468 height 30
type input "3312434417"
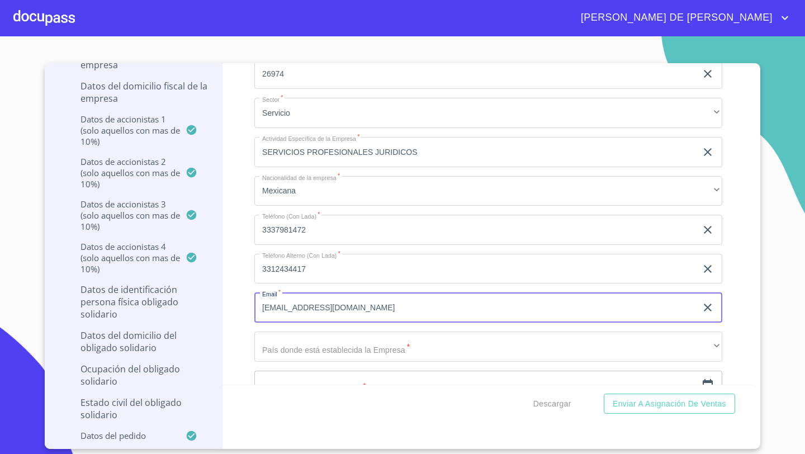
scroll to position [7208, 0]
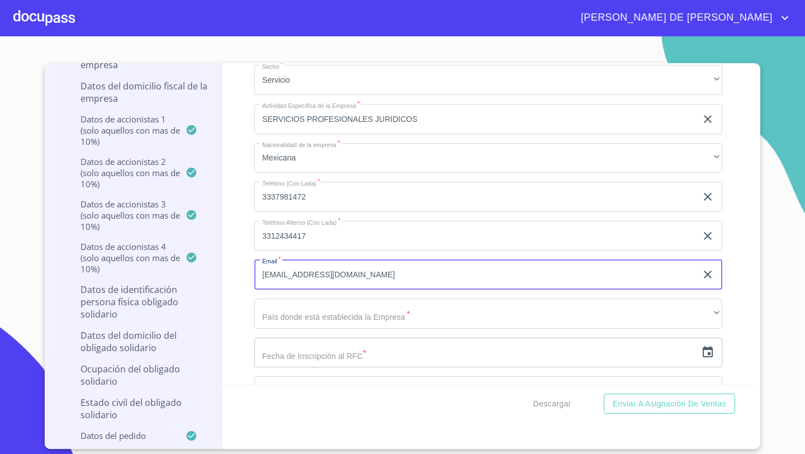
click at [248, 326] on div "Información del Client (PM crédito) Documentos Documento de identificación repr…" at bounding box center [488, 223] width 533 height 321
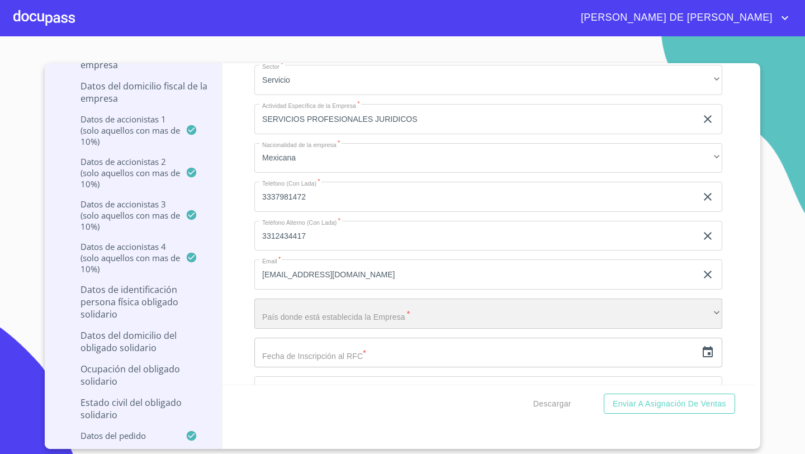
click at [277, 311] on div "​" at bounding box center [488, 314] width 468 height 30
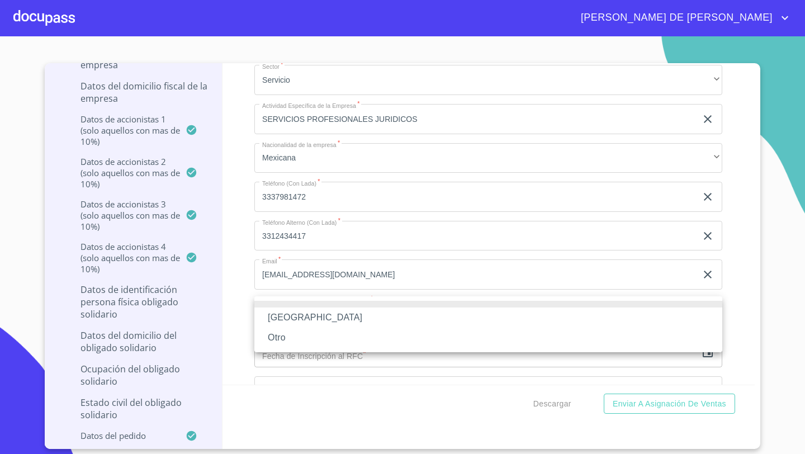
click at [277, 314] on li "[GEOGRAPHIC_DATA]" at bounding box center [488, 317] width 468 height 20
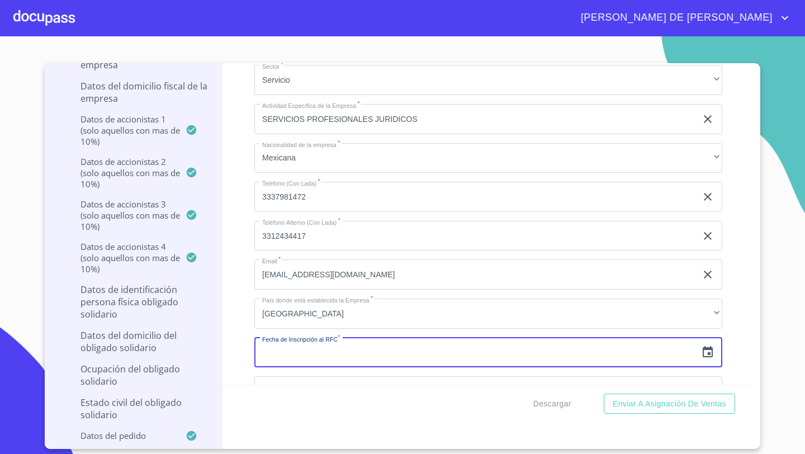
click at [274, 338] on input "text" at bounding box center [475, 353] width 442 height 30
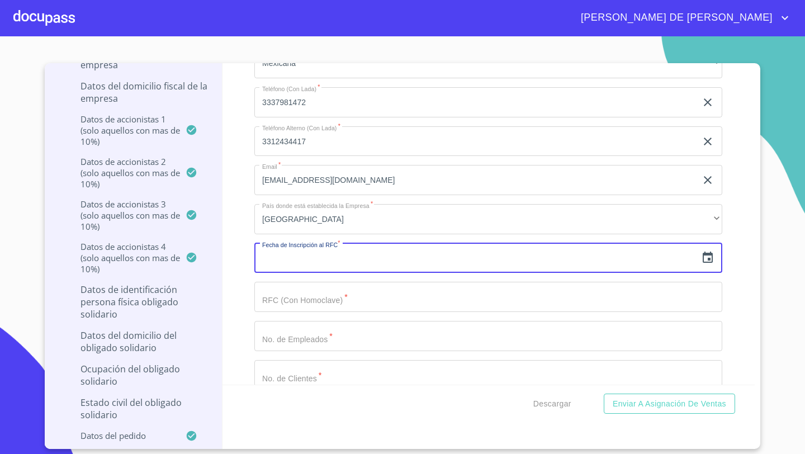
scroll to position [7306, 0]
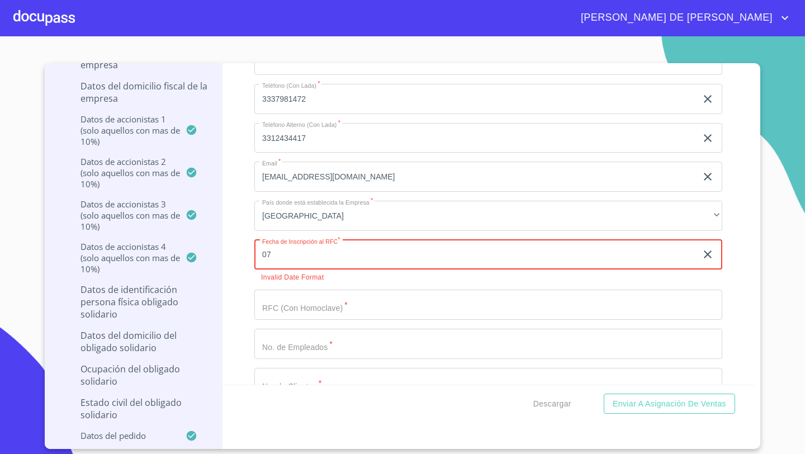
type input "07"
click at [709, 248] on icon "button" at bounding box center [707, 254] width 13 height 13
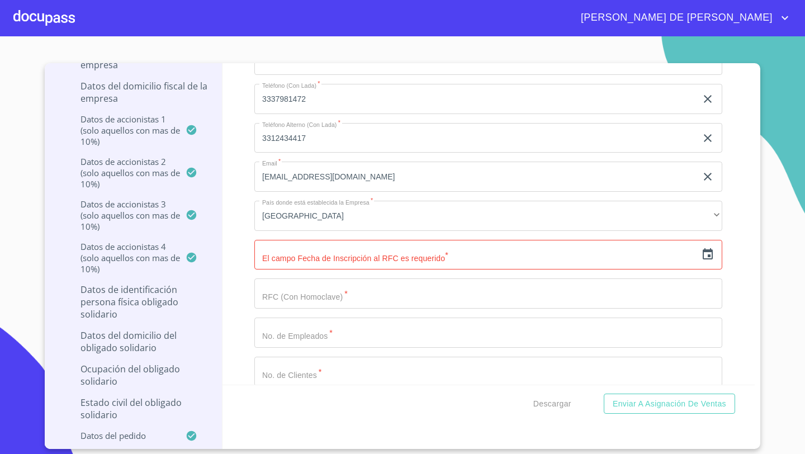
click at [710, 252] on icon "button" at bounding box center [708, 253] width 10 height 11
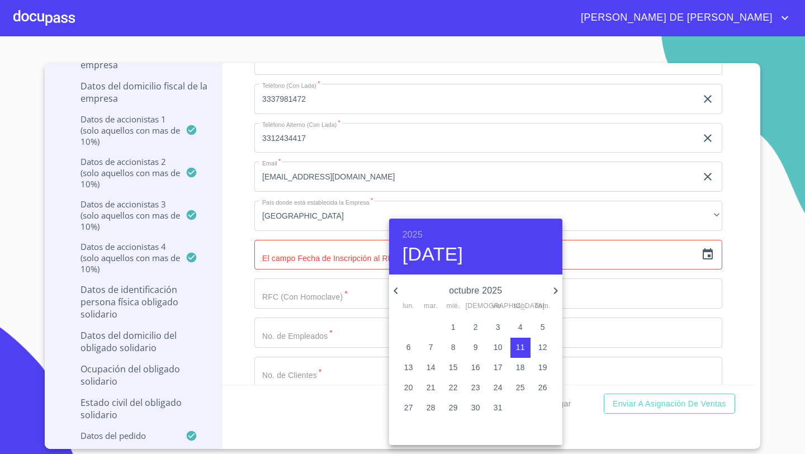
click at [414, 235] on h6 "2025" at bounding box center [412, 235] width 20 height 16
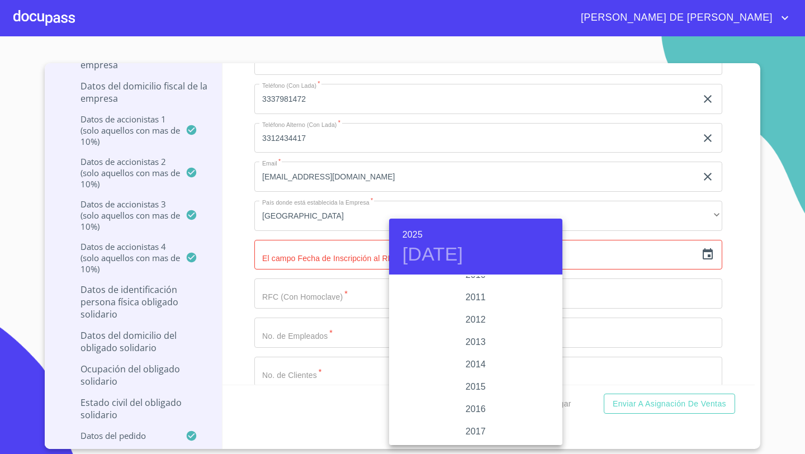
scroll to position [1891, 0]
click at [476, 342] on div "2012" at bounding box center [475, 341] width 173 height 22
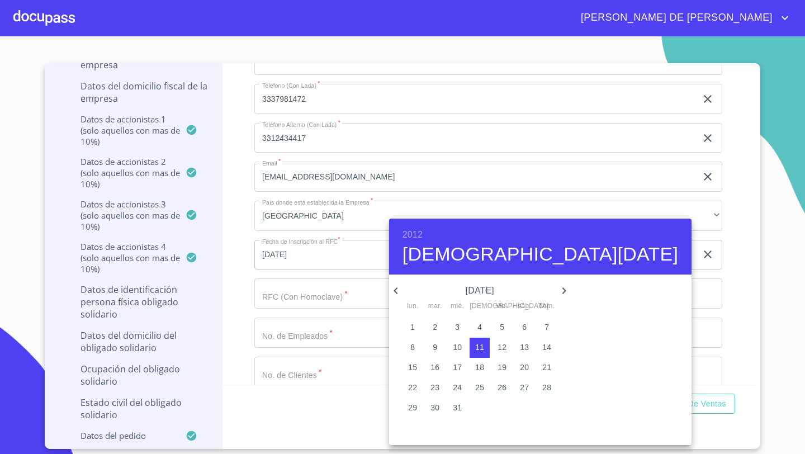
click at [393, 290] on icon "button" at bounding box center [395, 290] width 13 height 13
click at [562, 289] on icon "button" at bounding box center [564, 290] width 4 height 7
click at [397, 291] on icon "button" at bounding box center [395, 290] width 13 height 13
click at [433, 347] on p "7" at bounding box center [435, 347] width 4 height 11
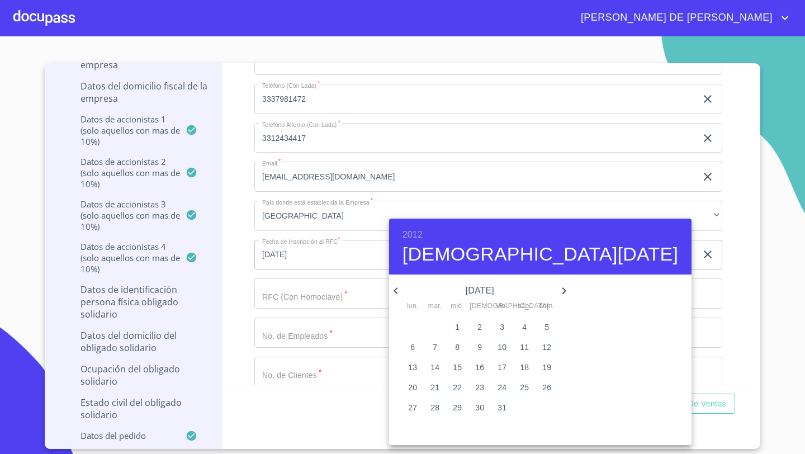
type input "[DATE]"
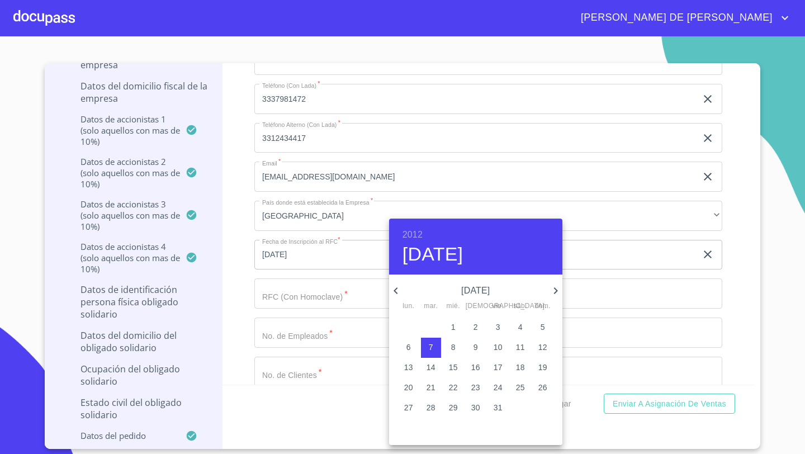
click at [235, 330] on div at bounding box center [402, 227] width 805 height 454
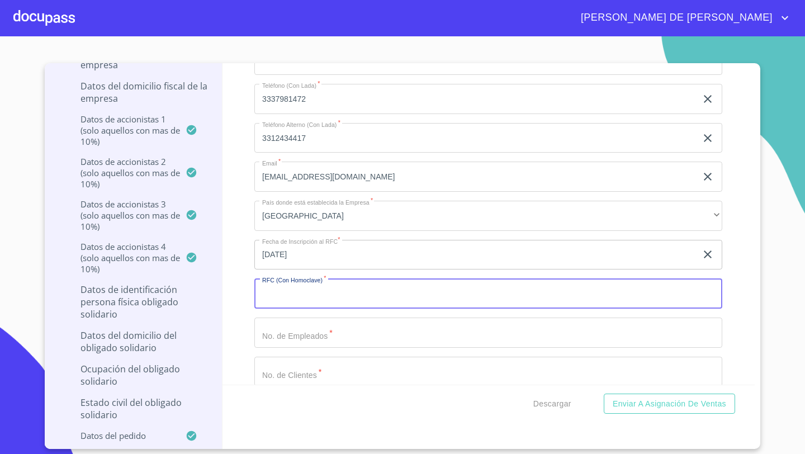
click at [268, 296] on input "Documento de identificación representante legal.   *" at bounding box center [488, 293] width 468 height 30
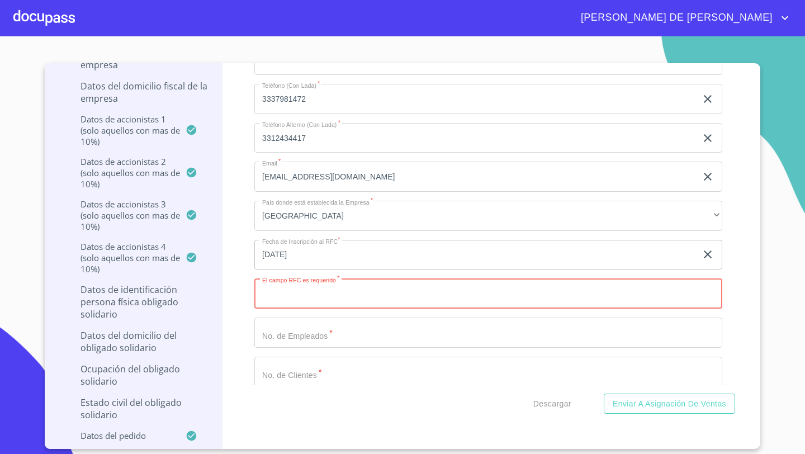
paste input "AJG120807775"
type input "AJG120807775"
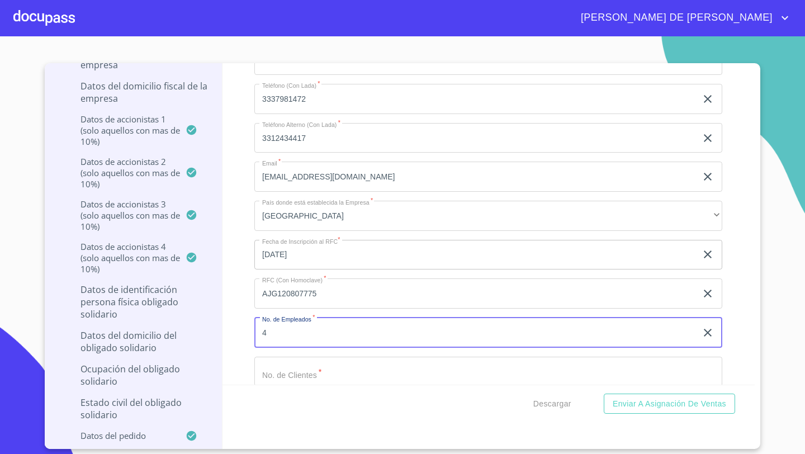
type input "4"
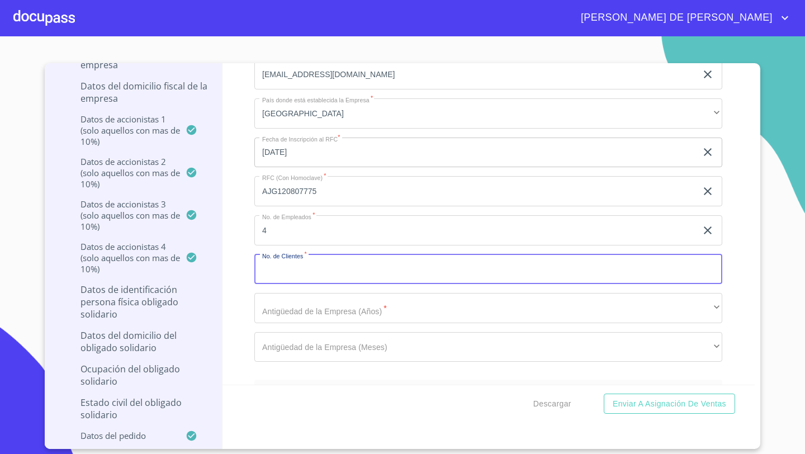
scroll to position [7482, 0]
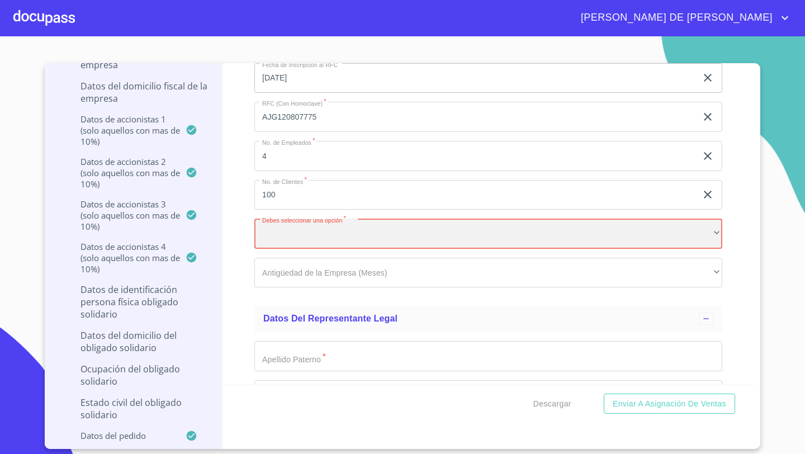
click at [277, 234] on div "​" at bounding box center [488, 234] width 468 height 30
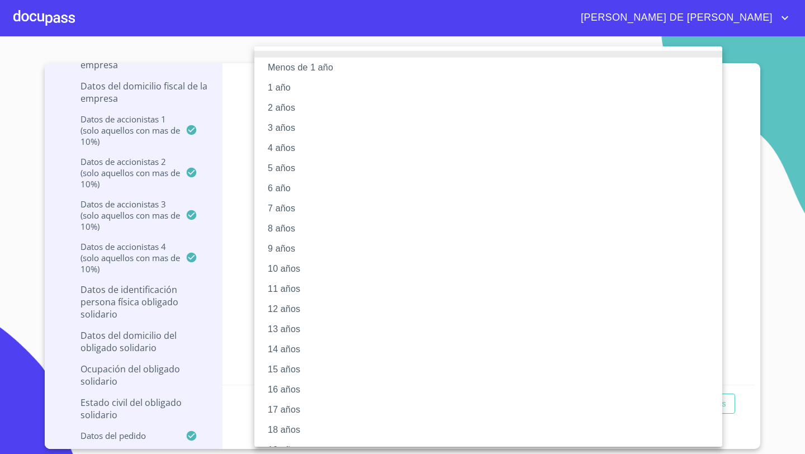
click at [234, 96] on div at bounding box center [402, 227] width 805 height 454
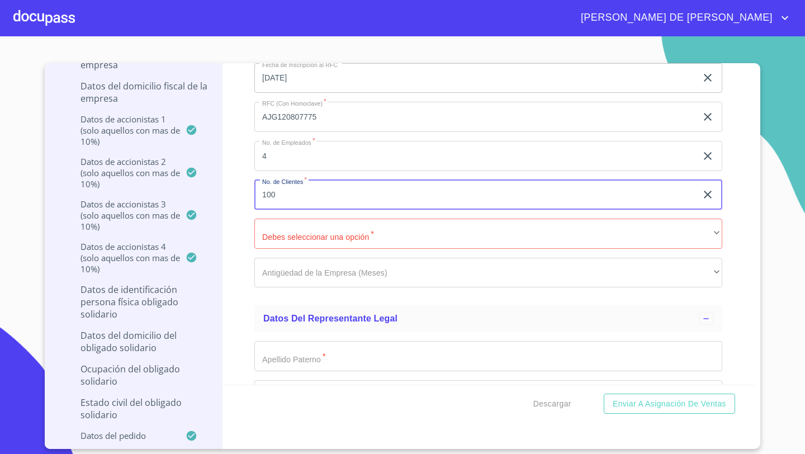
click at [285, 196] on input "100" at bounding box center [475, 195] width 442 height 30
click at [240, 205] on div "Información del Client (PM crédito) Documentos Documento de identificación repr…" at bounding box center [488, 223] width 533 height 321
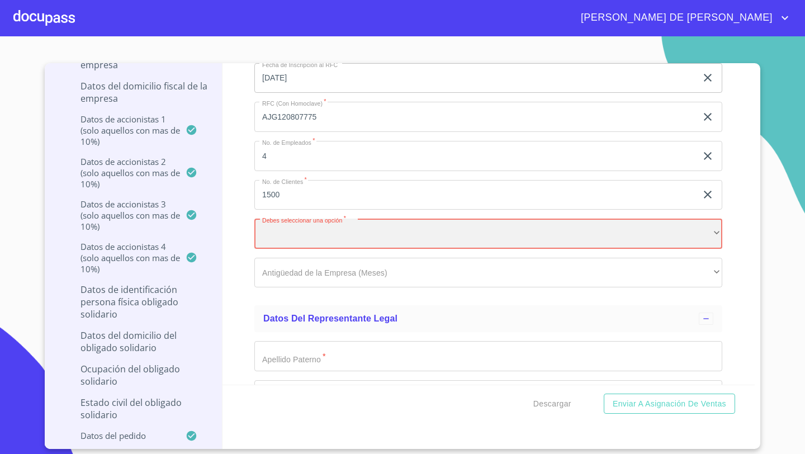
click at [264, 226] on div "​" at bounding box center [488, 234] width 468 height 30
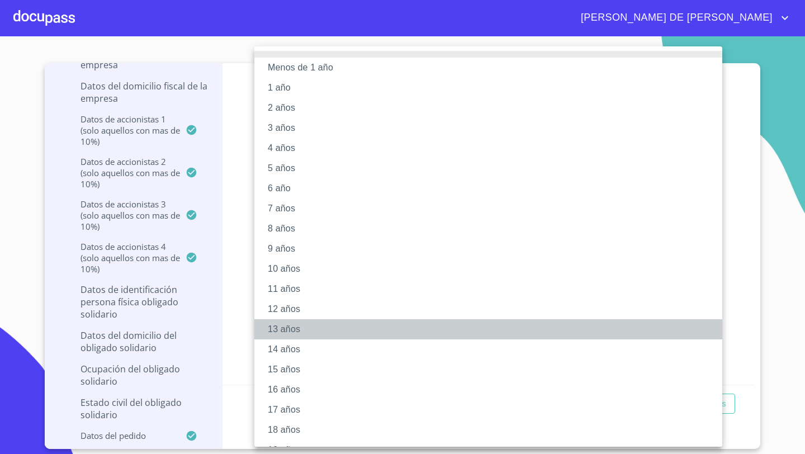
click at [277, 321] on li "13 años" at bounding box center [488, 329] width 468 height 20
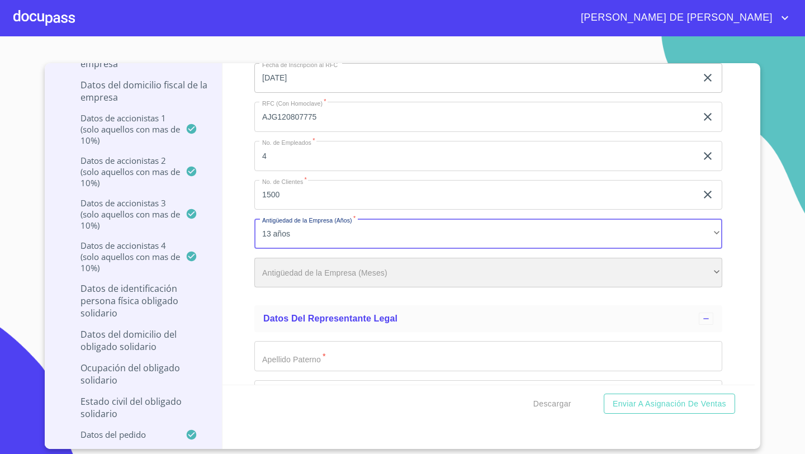
click at [274, 262] on div "​" at bounding box center [488, 273] width 468 height 30
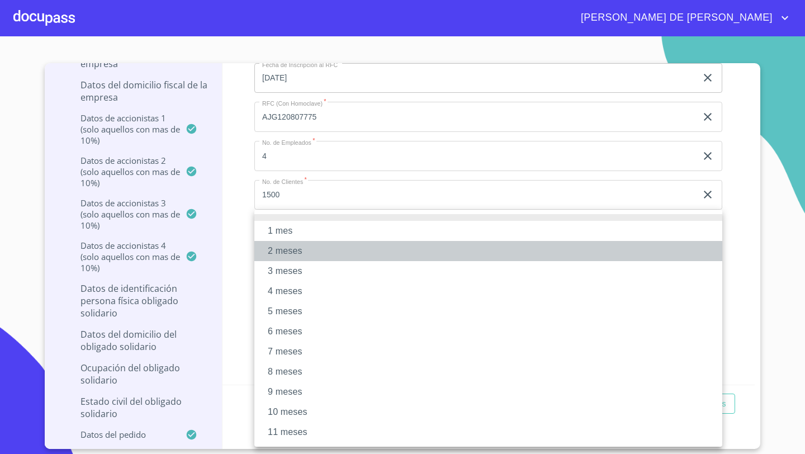
click at [285, 255] on li "2 meses" at bounding box center [488, 251] width 468 height 20
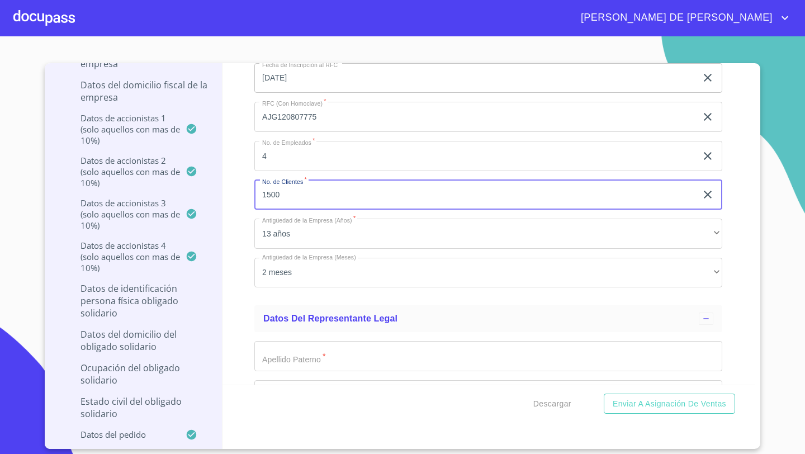
click at [307, 192] on input "1500" at bounding box center [475, 195] width 442 height 30
type input "650"
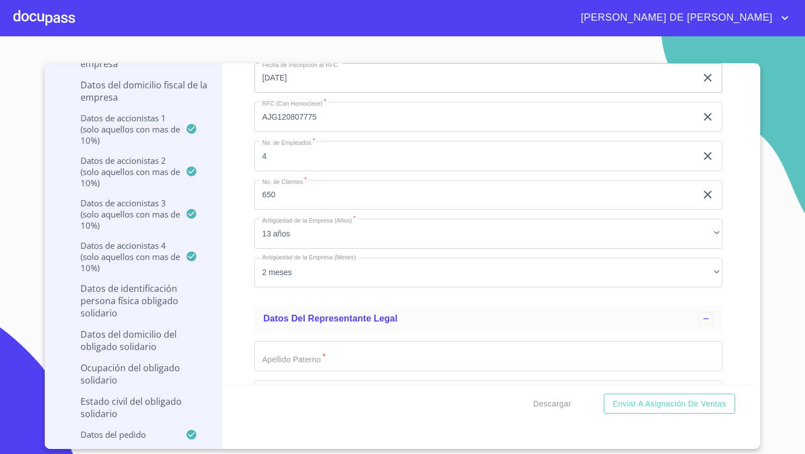
click at [228, 227] on div "Información del Client (PM crédito) Documentos Documento de identificación repr…" at bounding box center [488, 223] width 533 height 321
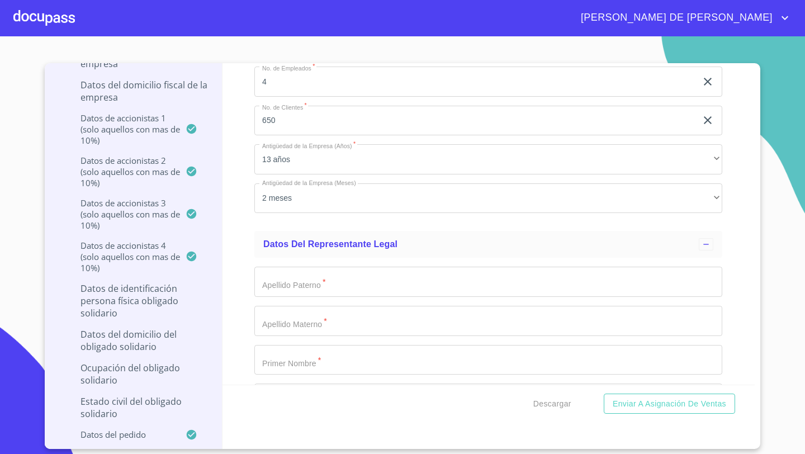
scroll to position [7563, 0]
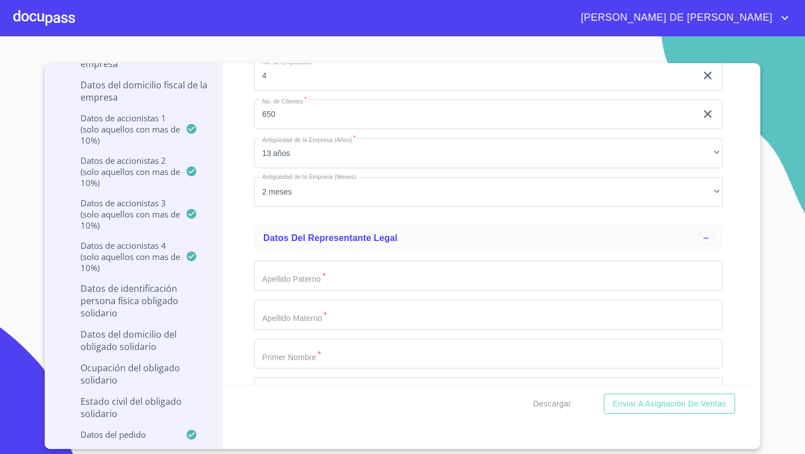
click at [277, 278] on input "Documento de identificación representante legal.   *" at bounding box center [488, 275] width 468 height 30
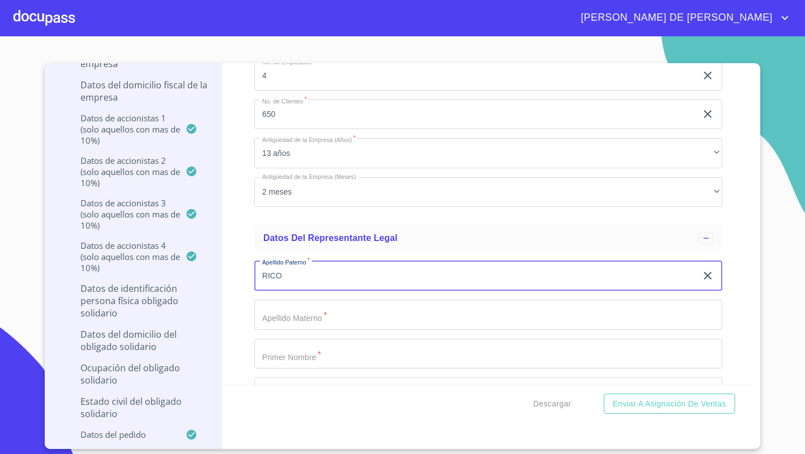
type input "RICO"
click at [283, 323] on input "Documento de identificación representante legal.   *" at bounding box center [488, 315] width 468 height 30
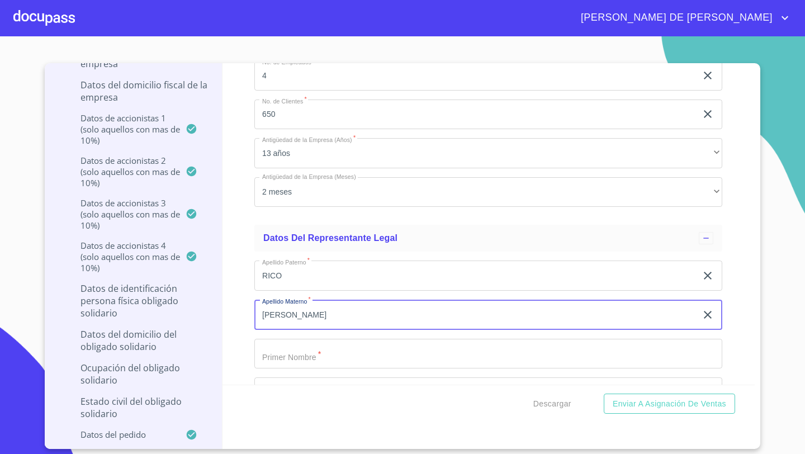
type input "[PERSON_NAME]"
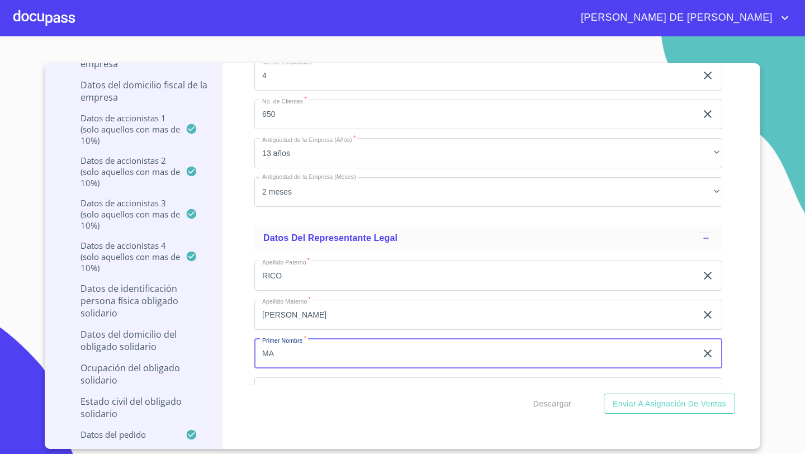
type input "MA"
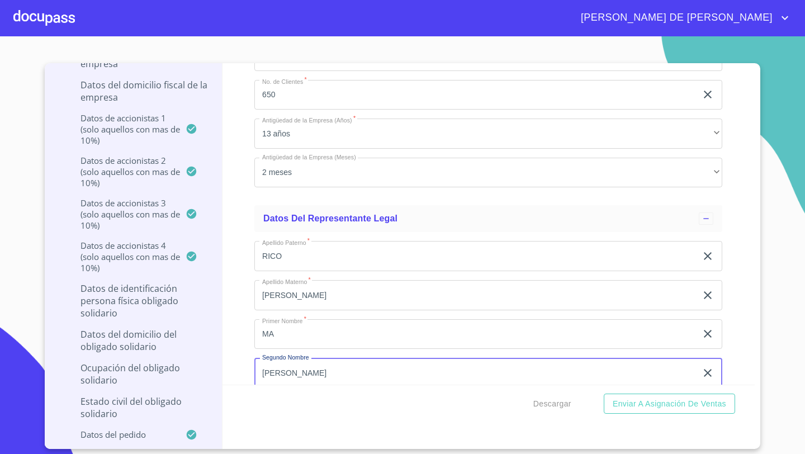
type input "[PERSON_NAME]"
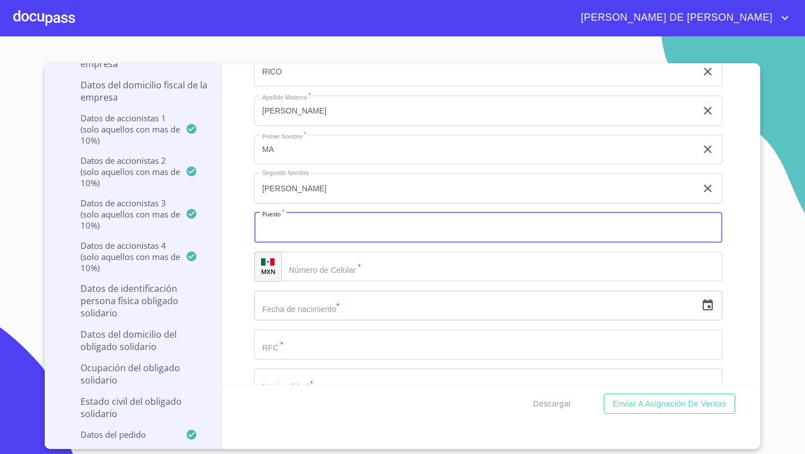
click at [281, 225] on input "Documento de identificación representante legal.   *" at bounding box center [488, 227] width 468 height 30
type input "ADMINISTRADOR"
click at [324, 263] on input "Documento de identificación representante legal.   *" at bounding box center [501, 267] width 441 height 30
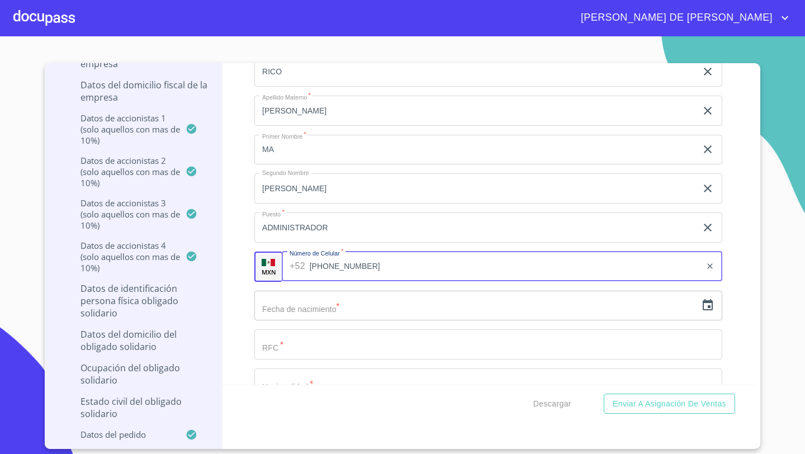
type input "[PHONE_NUMBER]"
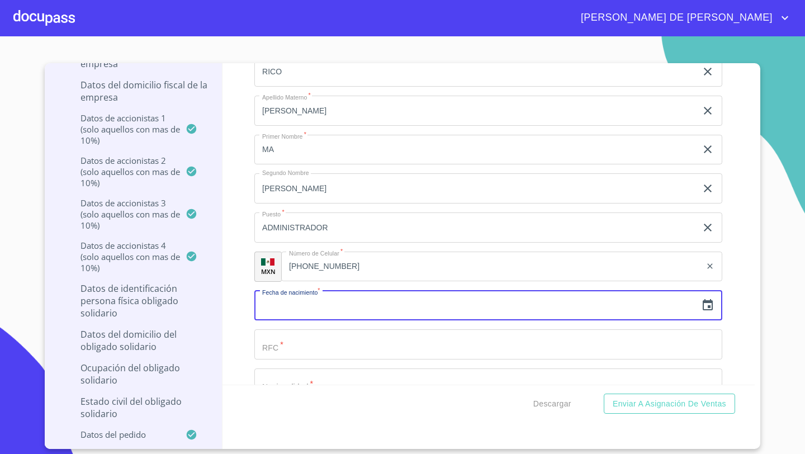
click at [713, 300] on icon "button" at bounding box center [707, 305] width 13 height 13
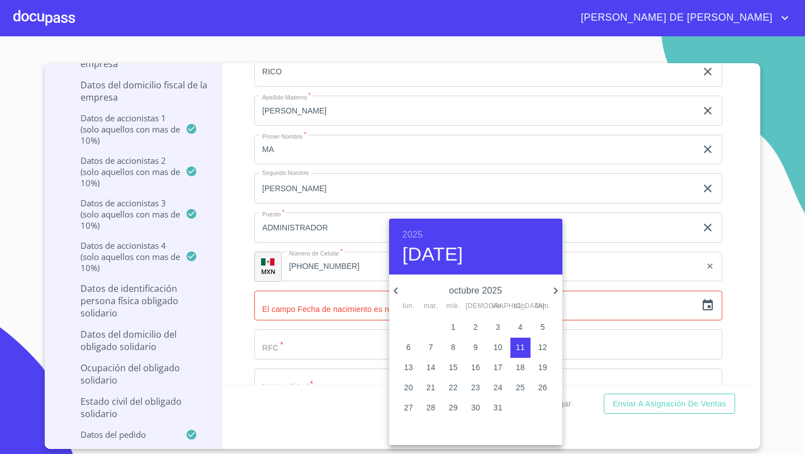
click at [416, 233] on h6 "2025" at bounding box center [412, 235] width 20 height 16
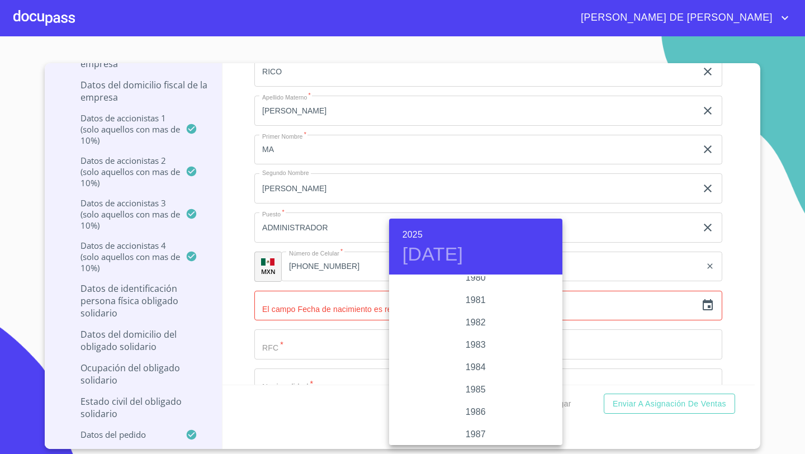
scroll to position [1233, 0]
click at [477, 327] on div "1982" at bounding box center [475, 329] width 173 height 22
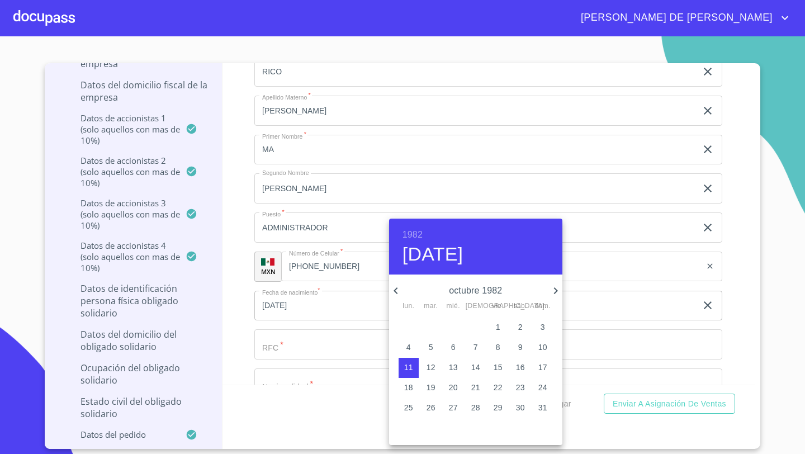
click at [399, 290] on icon "button" at bounding box center [395, 290] width 13 height 13
click at [399, 291] on icon "button" at bounding box center [395, 290] width 13 height 13
click at [411, 402] on p "26" at bounding box center [408, 407] width 9 height 11
type input "[DATE]"
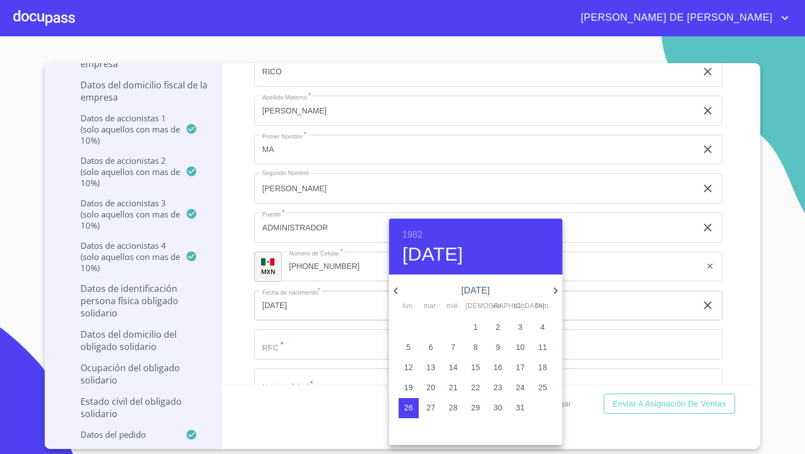
click at [263, 338] on div at bounding box center [402, 227] width 805 height 454
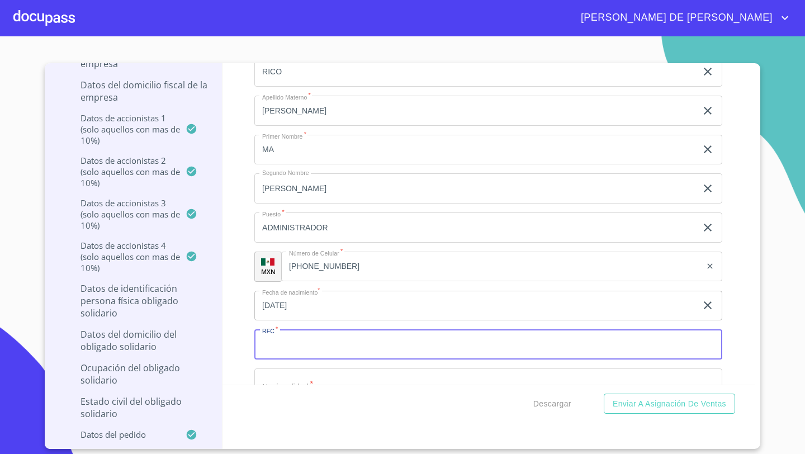
click at [264, 338] on input "Documento de identificación representante legal.   *" at bounding box center [488, 344] width 468 height 30
type input "RIHM820726349"
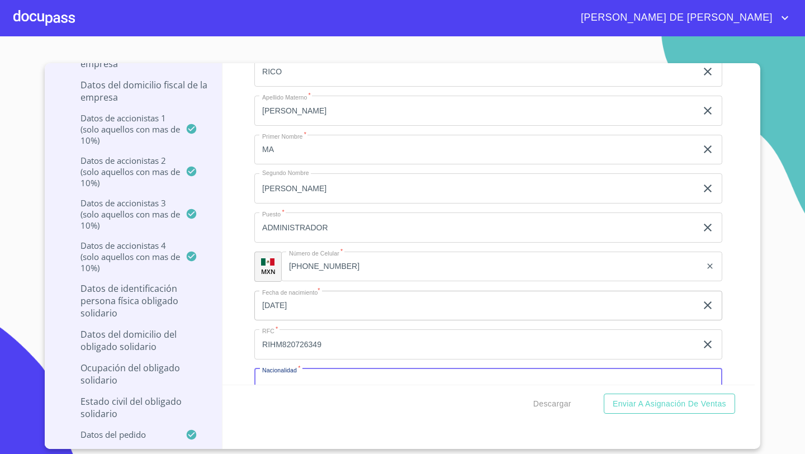
scroll to position [7777, 0]
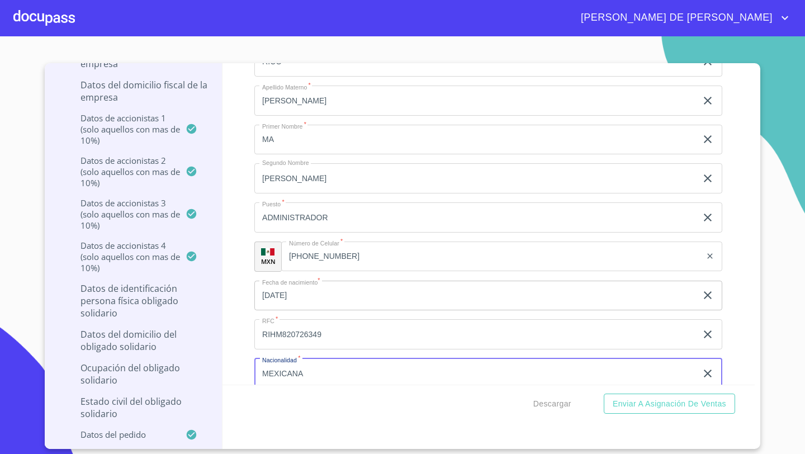
type input "MEXICANA"
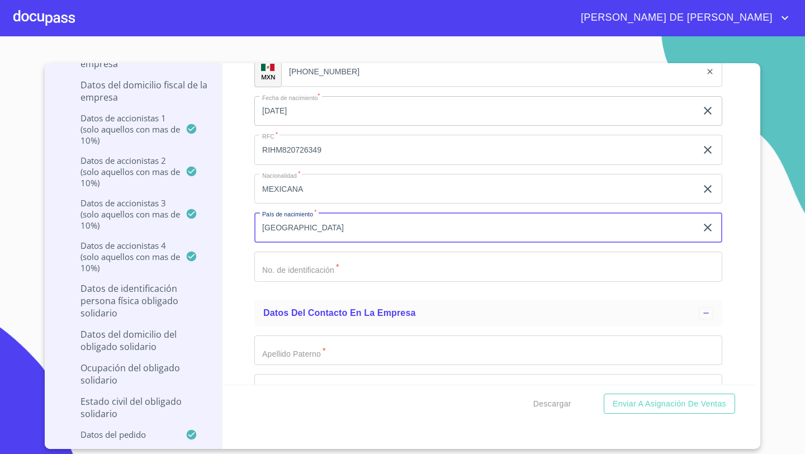
type input "[GEOGRAPHIC_DATA]"
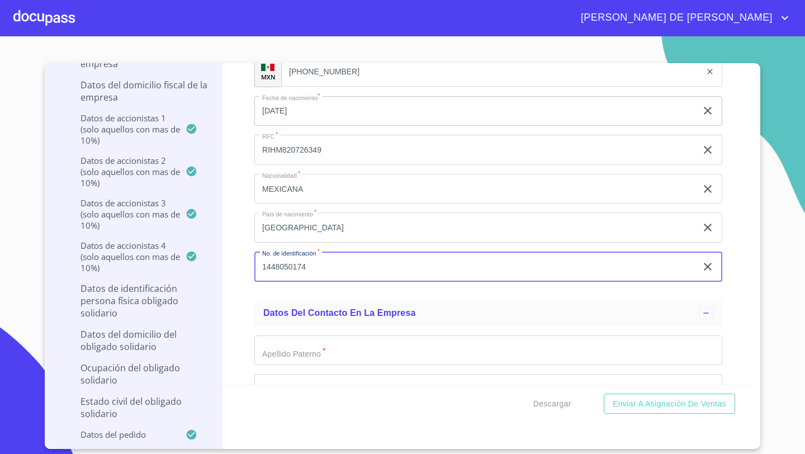
type input "1448050174"
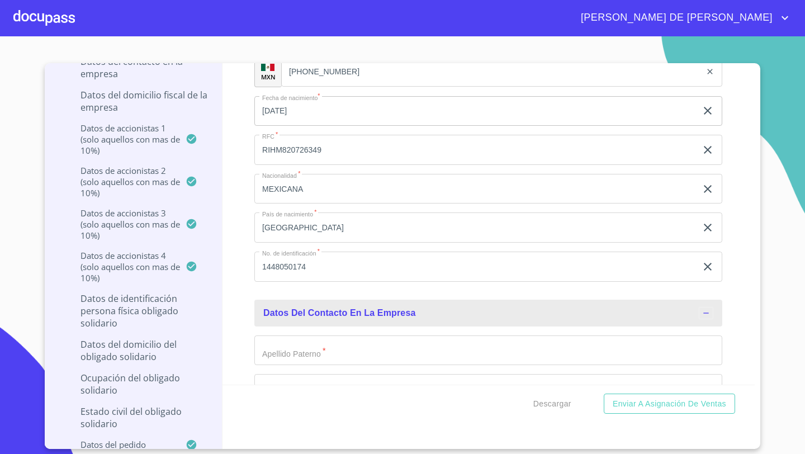
scroll to position [199, 0]
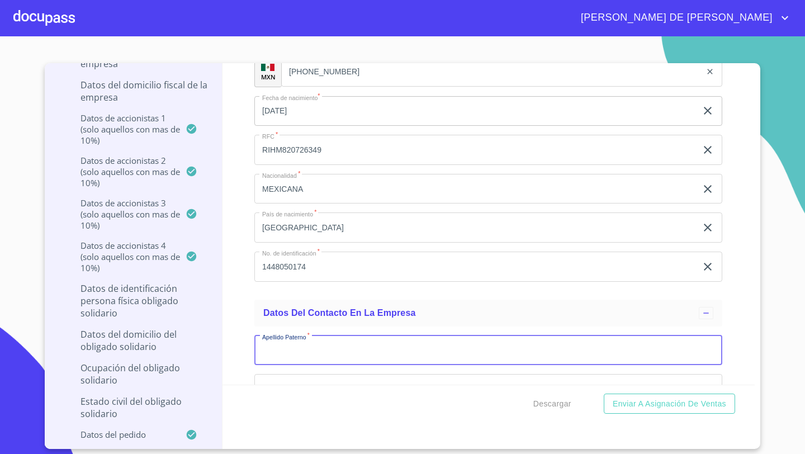
click at [292, 349] on input "Documento de identificación representante legal.   *" at bounding box center [488, 350] width 468 height 30
type input "TORRES"
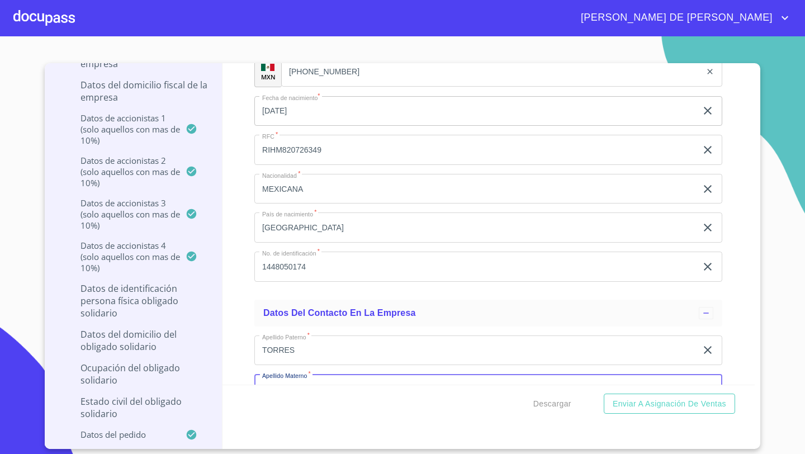
scroll to position [7978, 0]
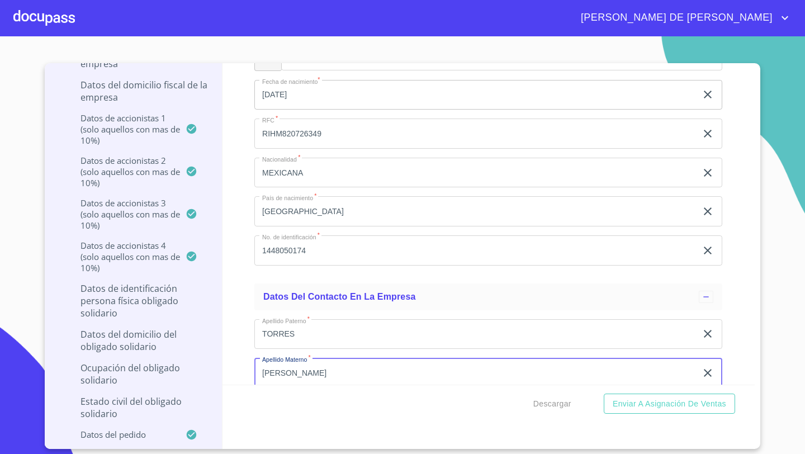
type input "[PERSON_NAME]"
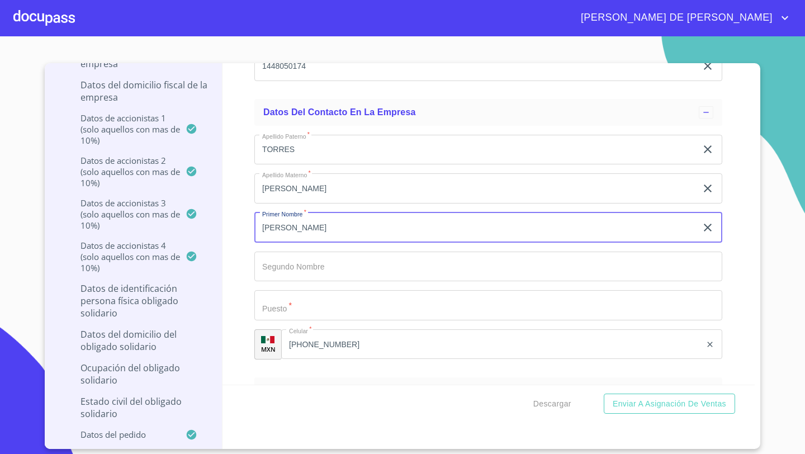
type input "[PERSON_NAME]"
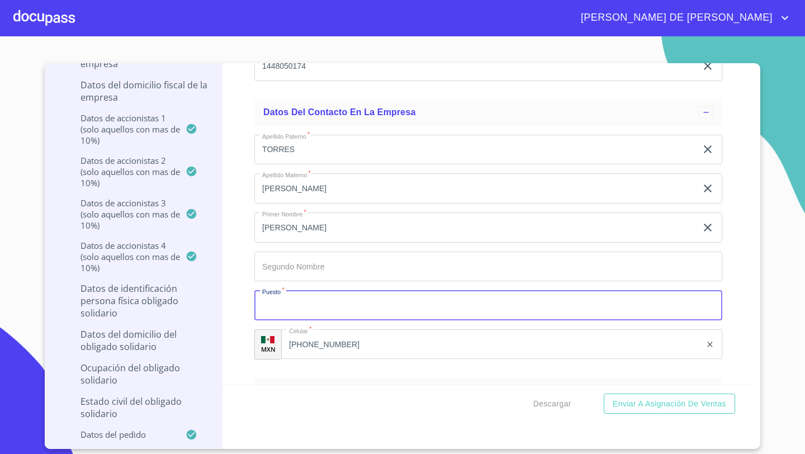
click at [288, 310] on input "Documento de identificación representante legal.   *" at bounding box center [488, 305] width 468 height 30
type input "SOCIO"
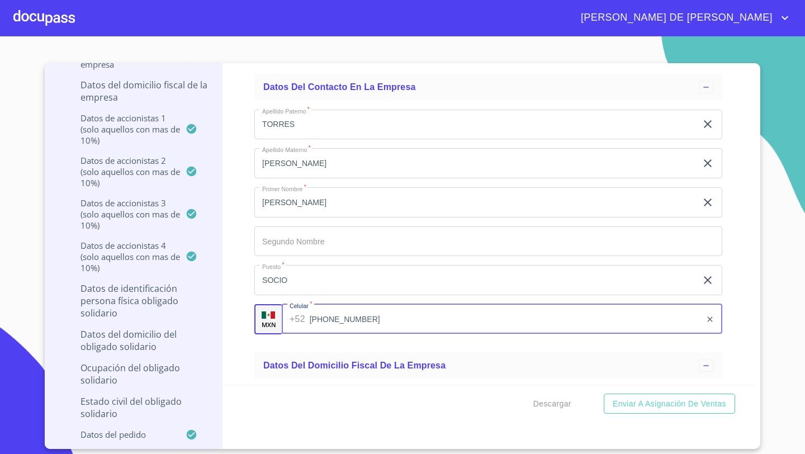
scroll to position [8200, 0]
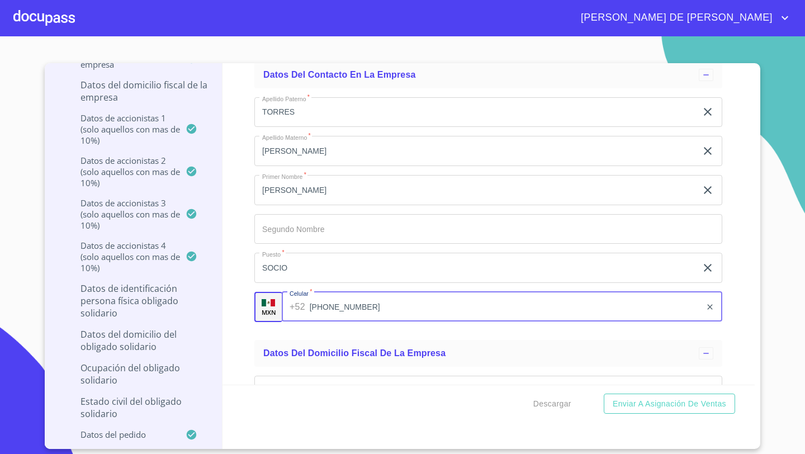
click at [377, 309] on input "[PHONE_NUMBER]" at bounding box center [506, 307] width 392 height 30
type input "[PHONE_NUMBER]"
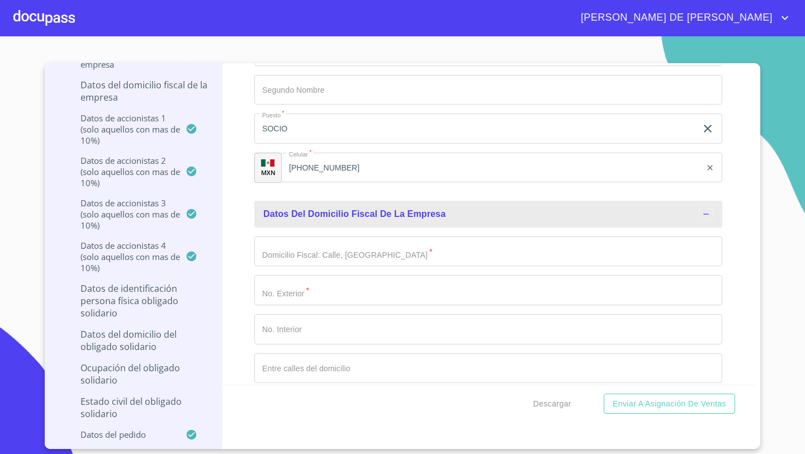
scroll to position [8368, 0]
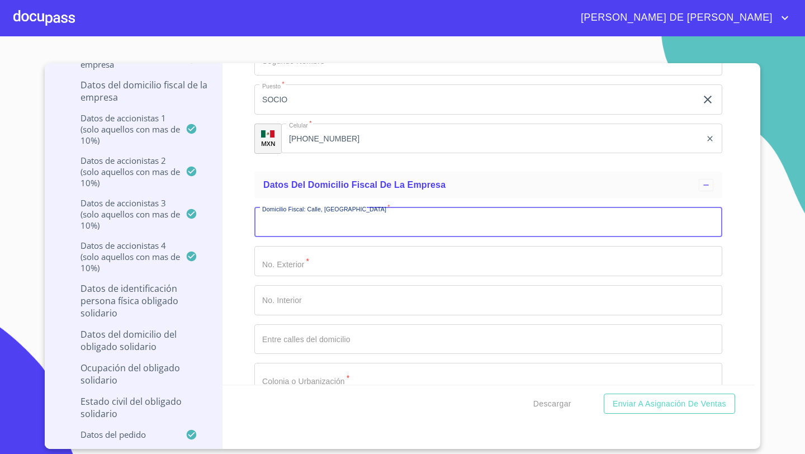
click at [281, 220] on input "Documento de identificación representante legal.   *" at bounding box center [488, 222] width 468 height 30
type input "[PERSON_NAME] NORTE"
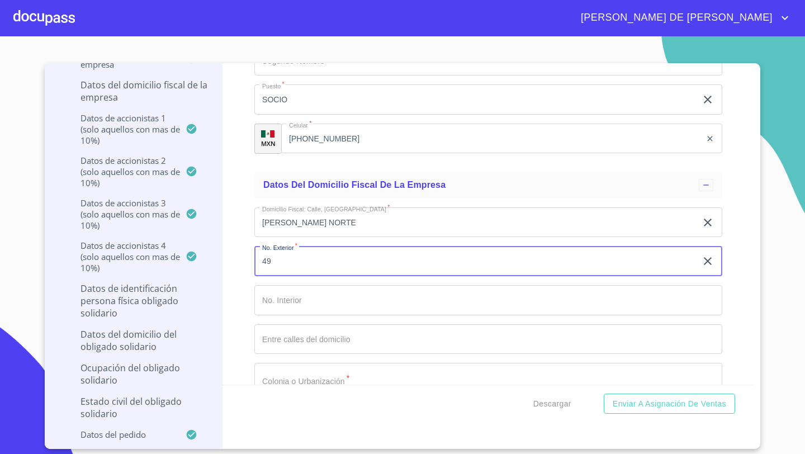
type input "49"
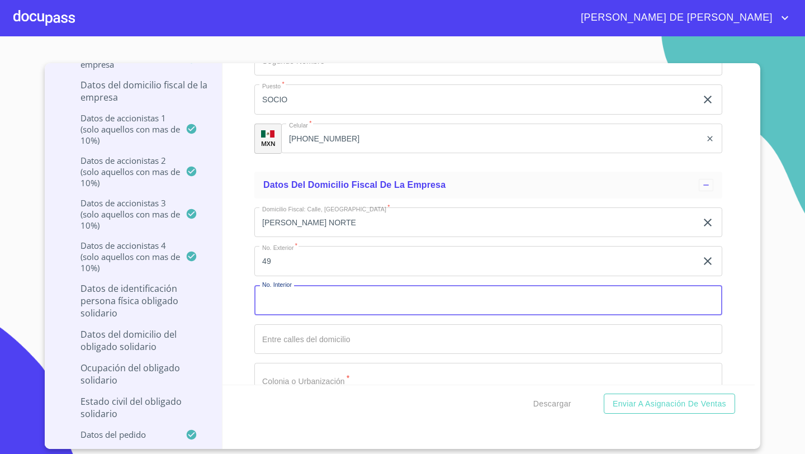
click at [280, 330] on input "Documento de identificación representante legal.   *" at bounding box center [488, 339] width 468 height 30
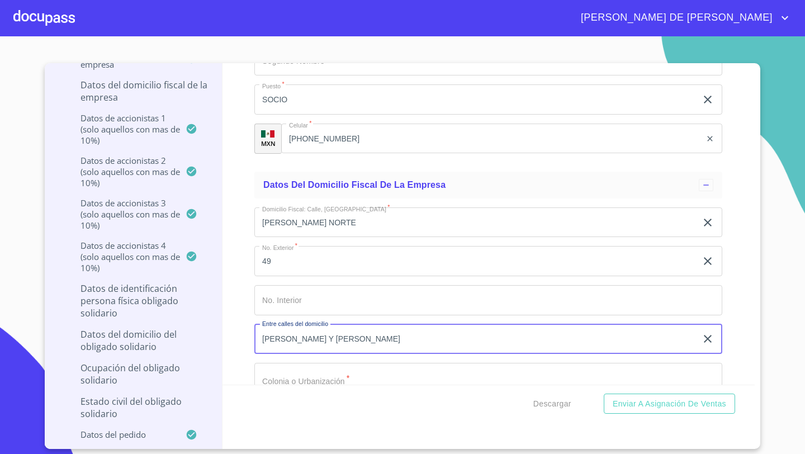
type input "[PERSON_NAME] Y [PERSON_NAME]"
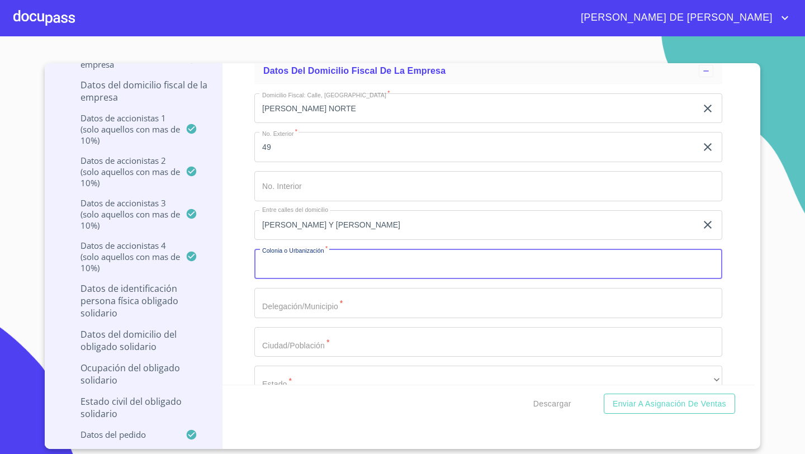
scroll to position [8482, 0]
type input "TLAJOMULCO DE ZUÑIGA"
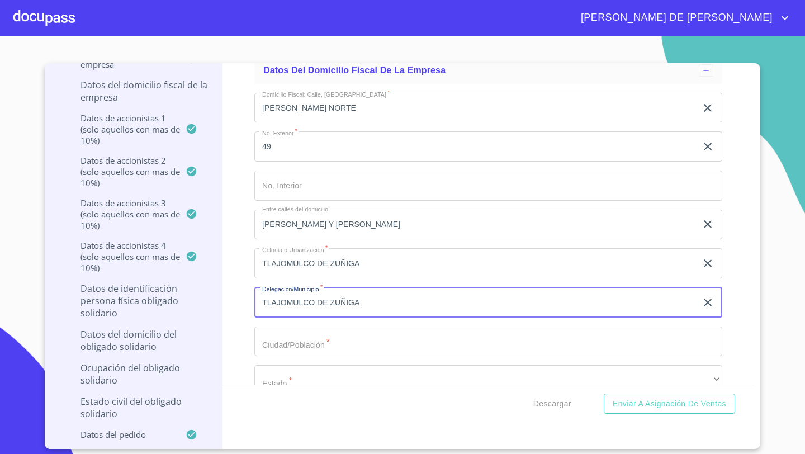
type input "TLAJOMULCO DE ZUÑIGA"
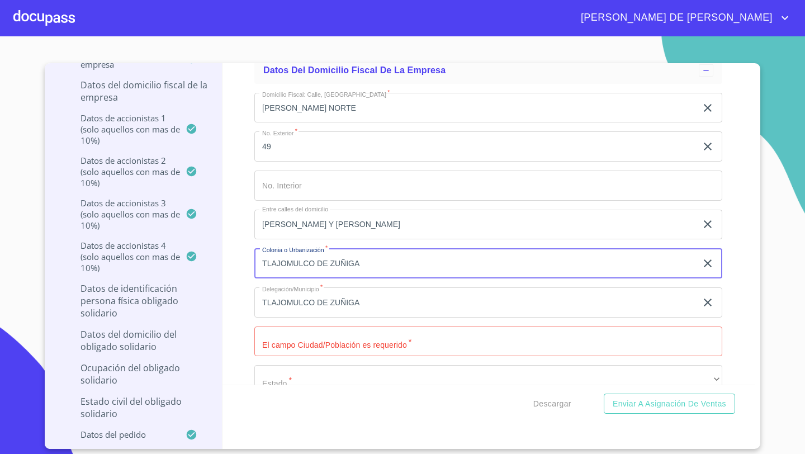
click at [373, 256] on input "TLAJOMULCO DE ZUÑIGA" at bounding box center [475, 263] width 442 height 30
type input "ZONA CENTRO"
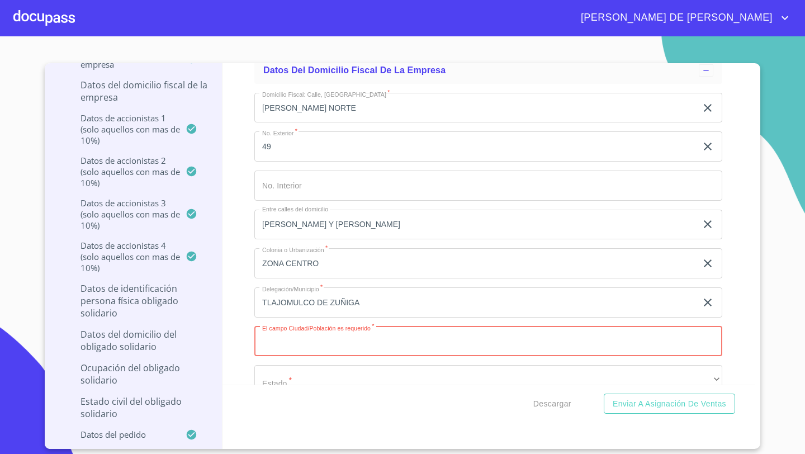
click at [304, 344] on input "Documento de identificación representante legal.   *" at bounding box center [488, 341] width 468 height 30
paste input "TLAJOMULCO DE ZUÑIGA"
type input "TLAJOMULCO DE ZUÑIGA"
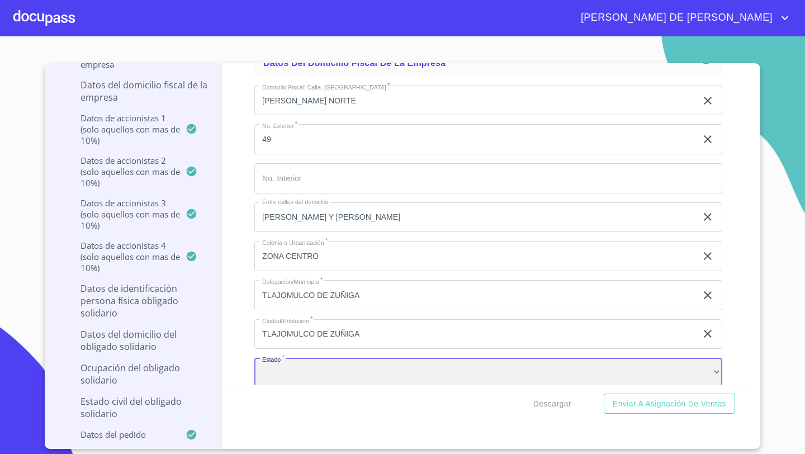
click at [280, 368] on div "​" at bounding box center [488, 373] width 468 height 30
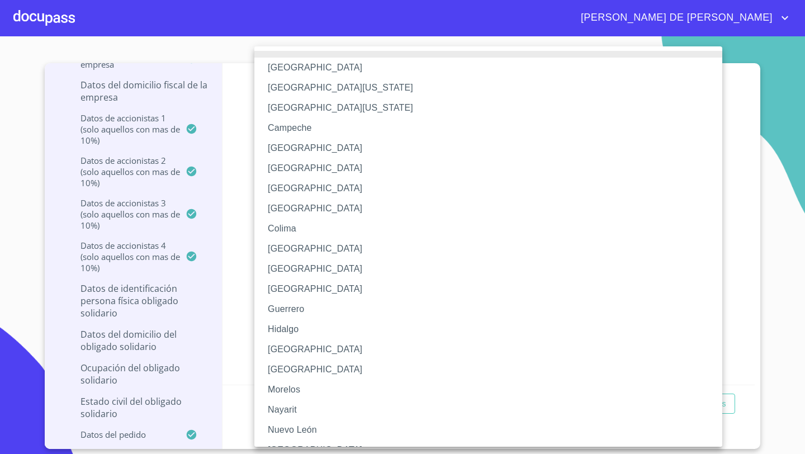
scroll to position [4, 0]
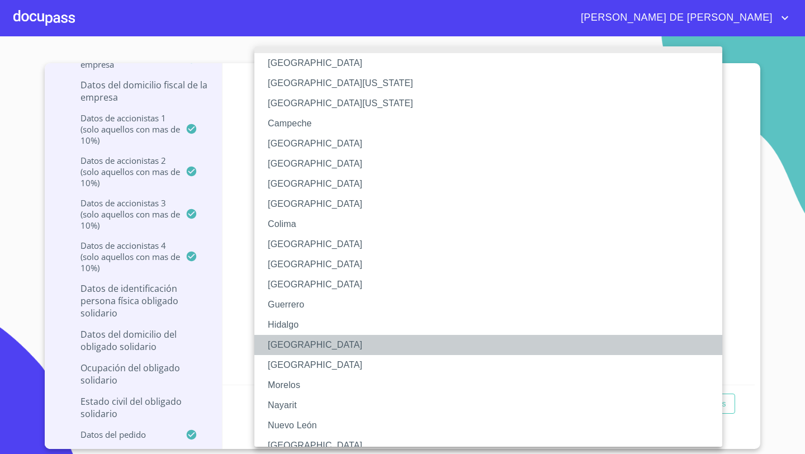
click at [287, 340] on li "[GEOGRAPHIC_DATA]" at bounding box center [488, 345] width 468 height 20
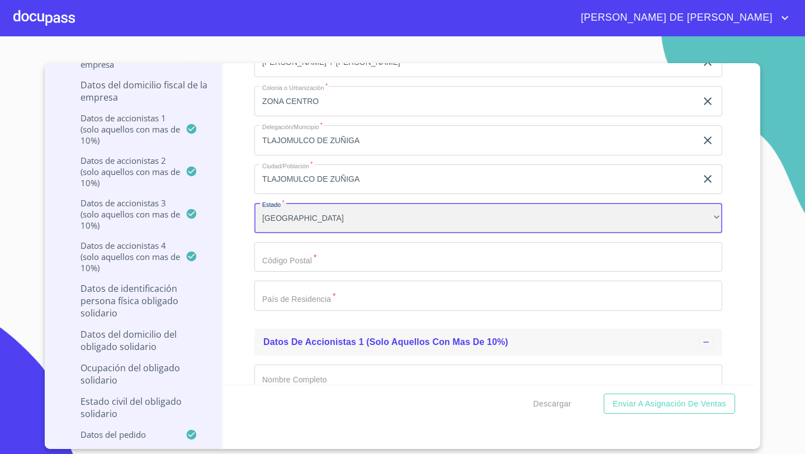
scroll to position [8671, 0]
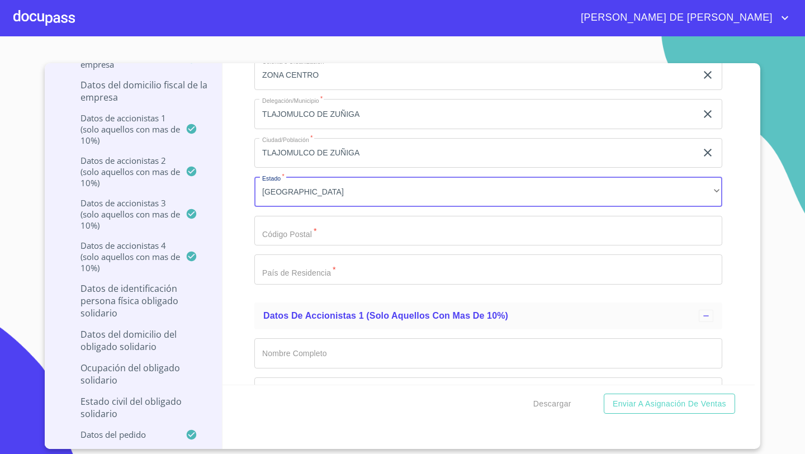
click at [287, 225] on input "Documento de identificación representante legal.   *" at bounding box center [488, 231] width 468 height 30
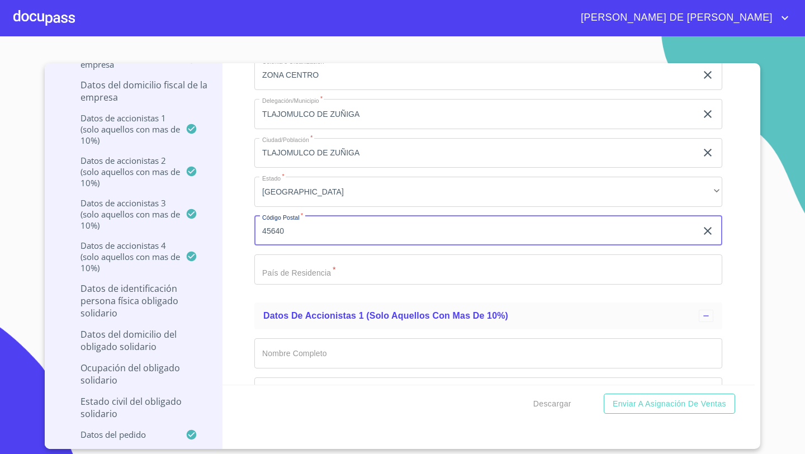
type input "45640"
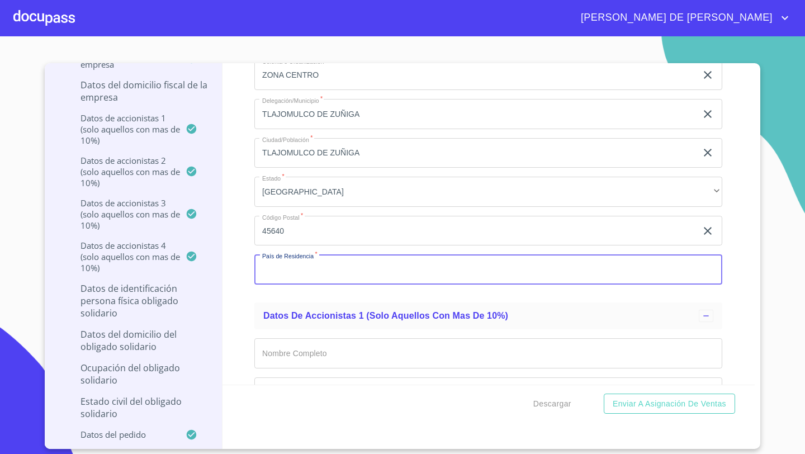
click at [289, 264] on input "Documento de identificación representante legal.   *" at bounding box center [488, 269] width 468 height 30
type input "[GEOGRAPHIC_DATA]"
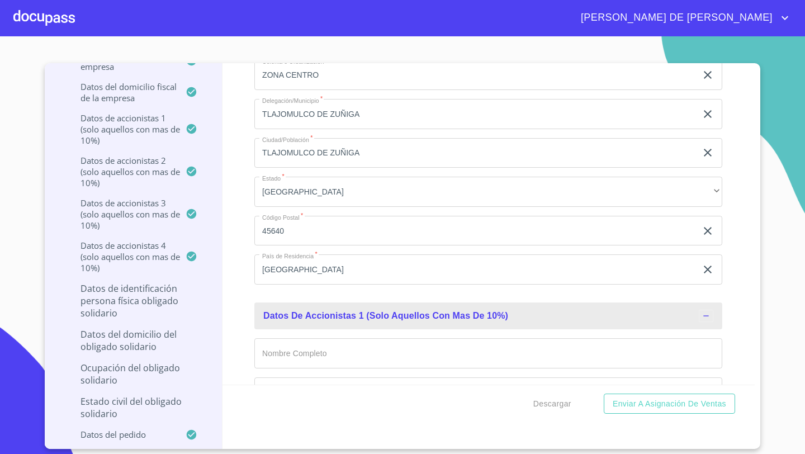
scroll to position [197, 0]
click at [281, 349] on input "Documento de identificación representante legal.   *" at bounding box center [488, 353] width 468 height 30
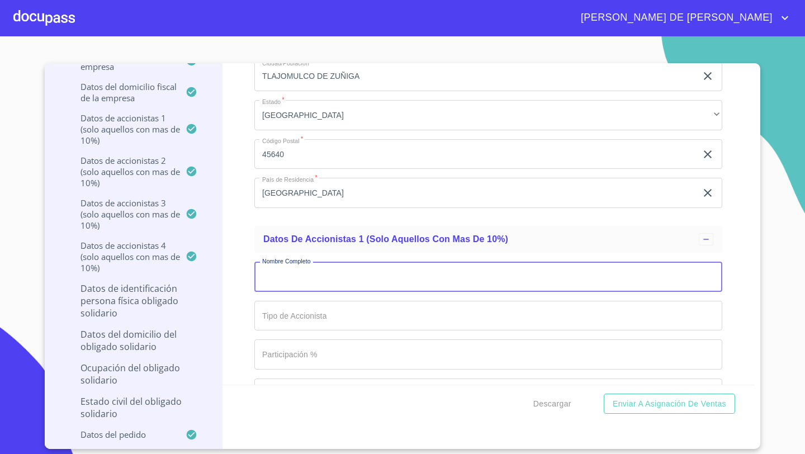
scroll to position [8747, 0]
type input "[PERSON_NAME]"
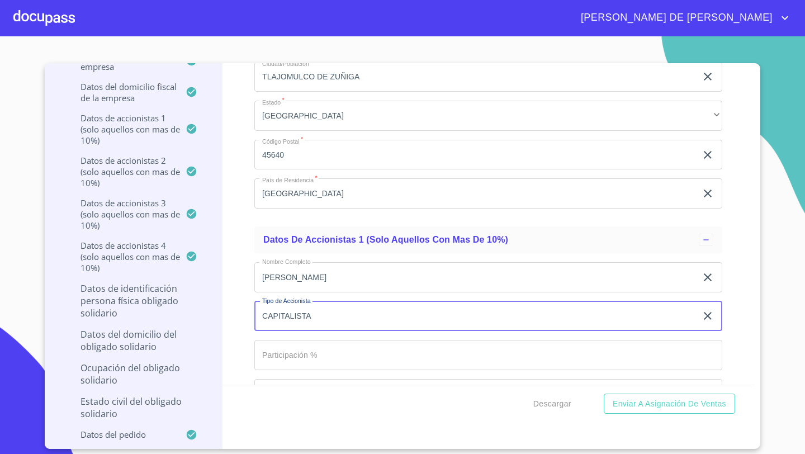
type input "CAPITALISTA"
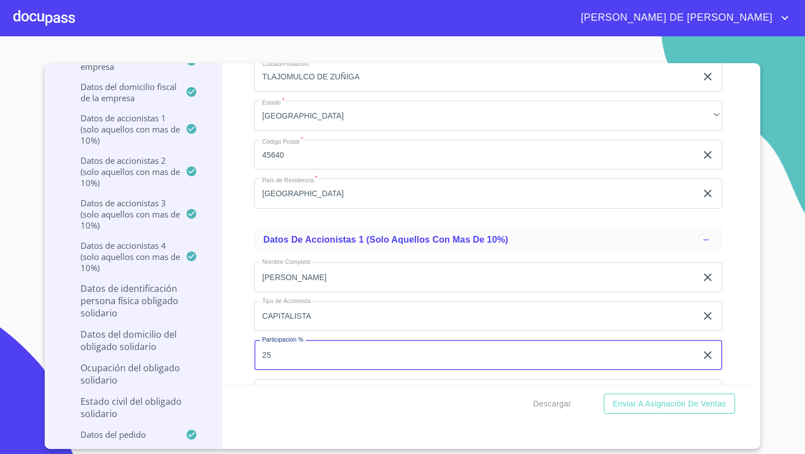
type input "25"
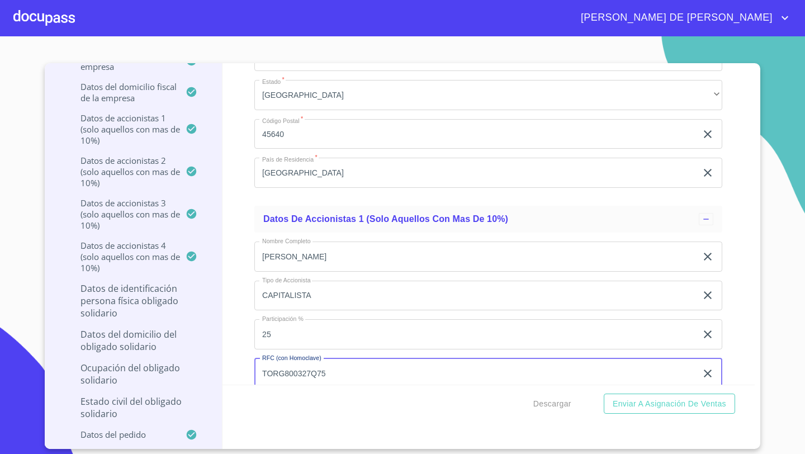
type input "TORG800327Q75"
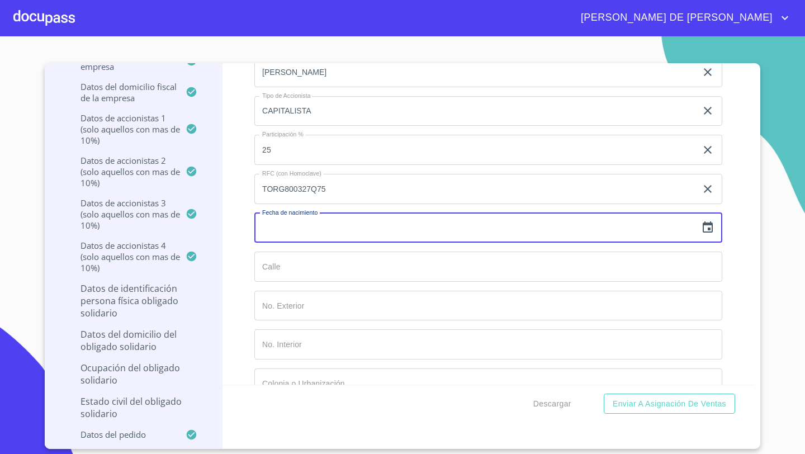
click at [704, 228] on icon "button" at bounding box center [707, 227] width 13 height 13
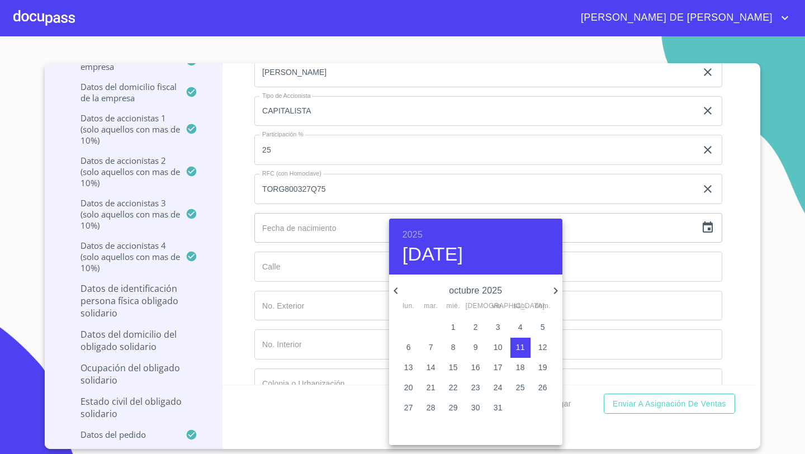
click at [419, 235] on h6 "2025" at bounding box center [412, 235] width 20 height 16
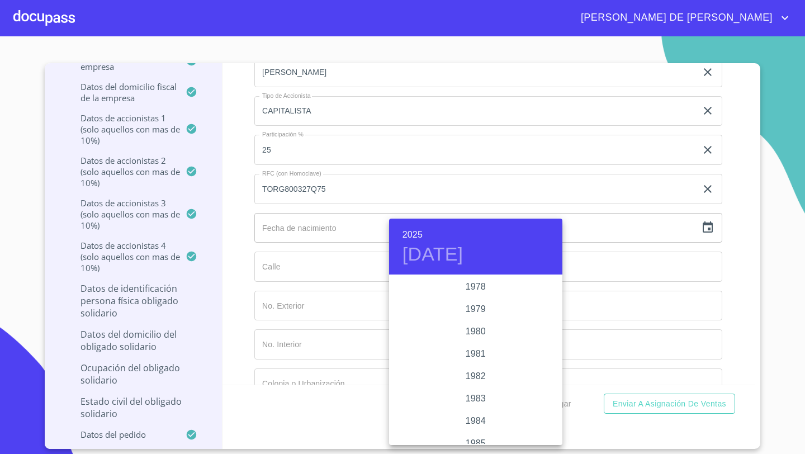
scroll to position [1184, 0]
click at [478, 333] on div "1980" at bounding box center [475, 333] width 173 height 22
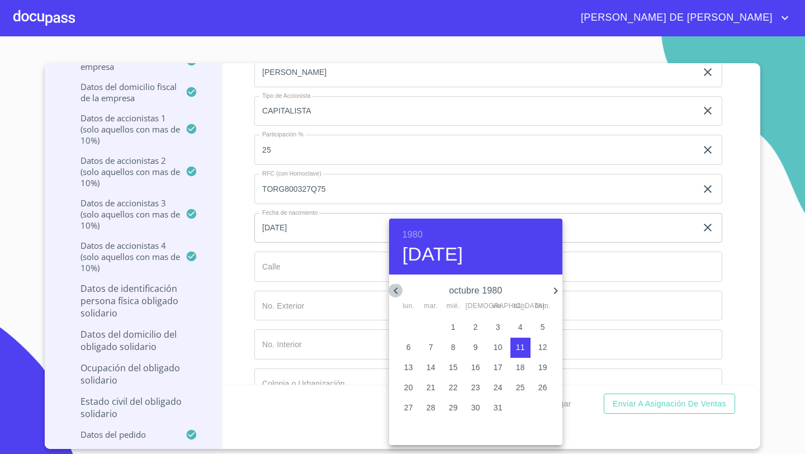
click at [396, 288] on icon "button" at bounding box center [396, 290] width 4 height 7
click at [399, 292] on icon "button" at bounding box center [395, 290] width 13 height 13
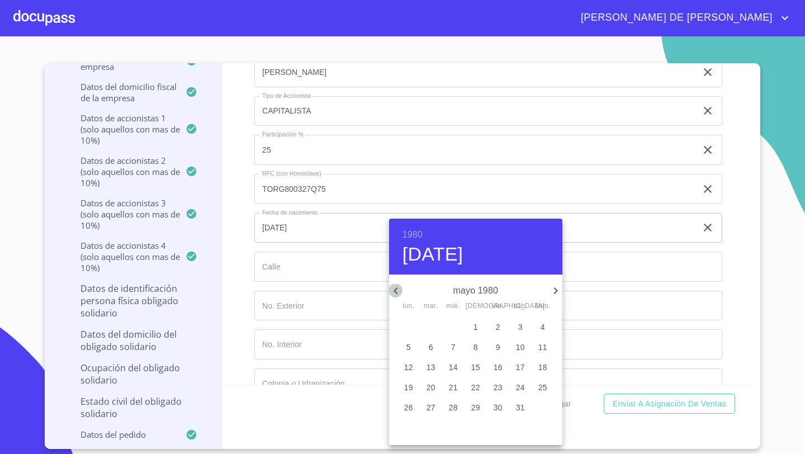
click at [398, 290] on icon "button" at bounding box center [395, 290] width 13 height 13
click at [392, 290] on icon "button" at bounding box center [395, 290] width 13 height 13
click at [444, 289] on p "marzo 1980" at bounding box center [475, 290] width 146 height 13
click at [476, 408] on p "27" at bounding box center [475, 407] width 9 height 11
type input "[DATE]"
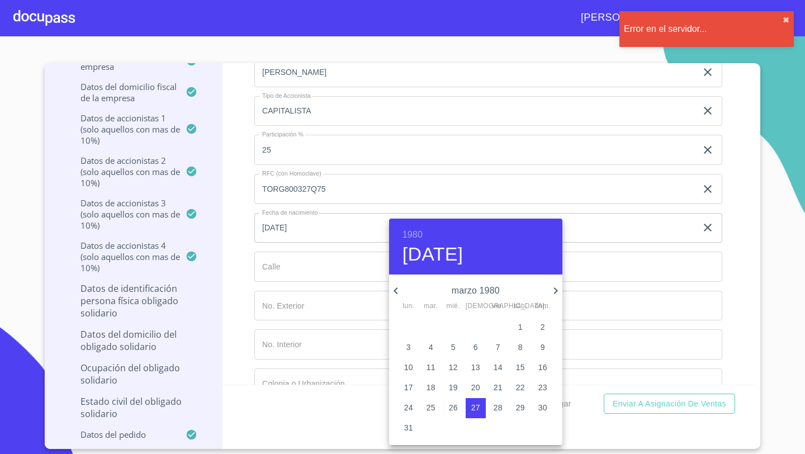
click at [285, 273] on div at bounding box center [402, 227] width 805 height 454
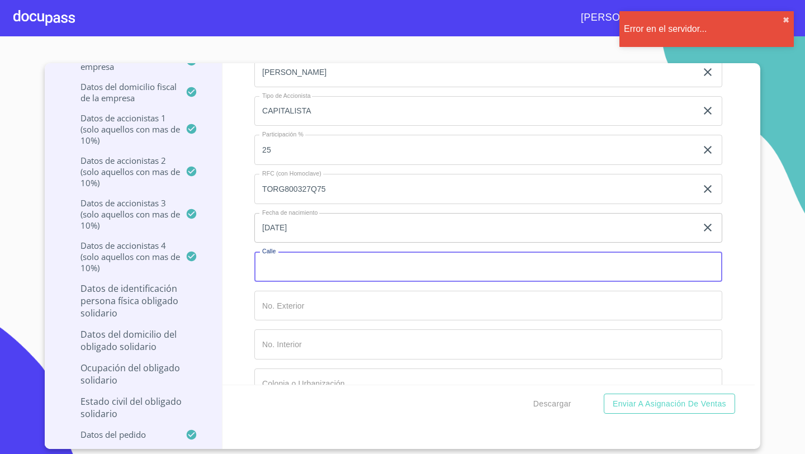
click at [280, 267] on input "Documento de identificación representante legal.   *" at bounding box center [488, 267] width 468 height 30
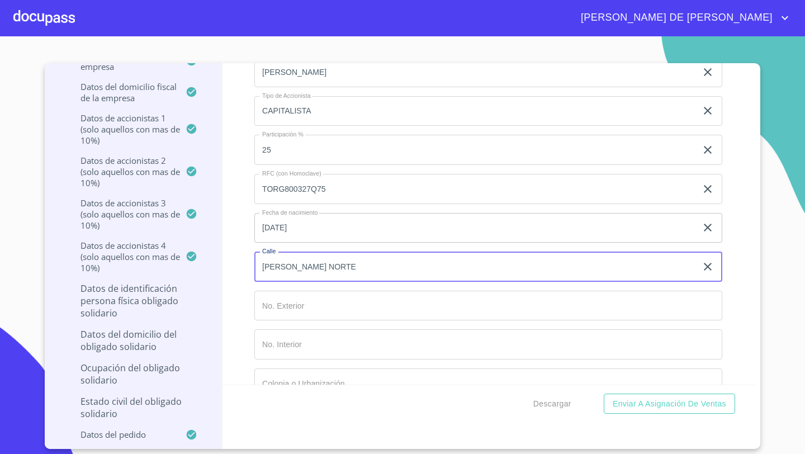
type input "[PERSON_NAME] NORTE"
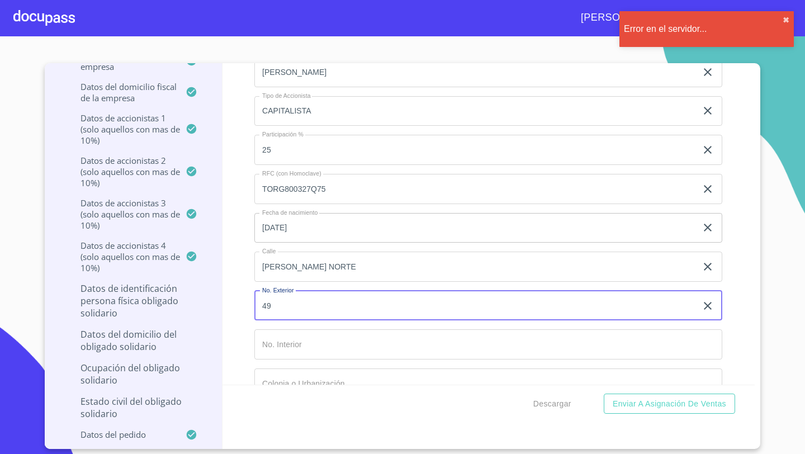
type input "49"
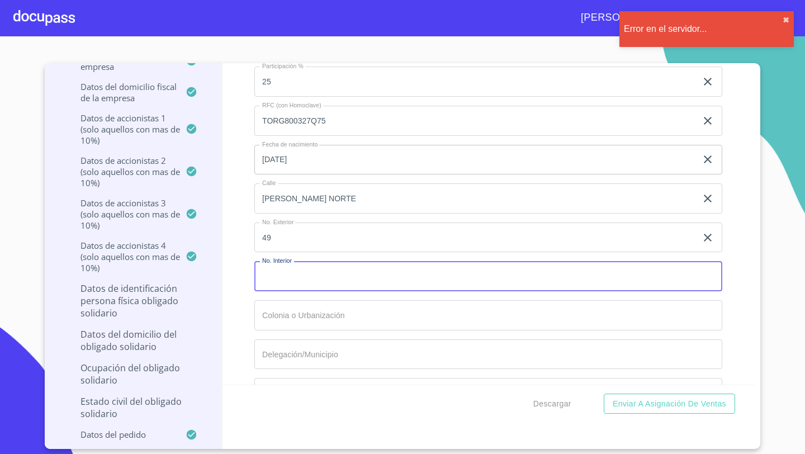
scroll to position [9045, 0]
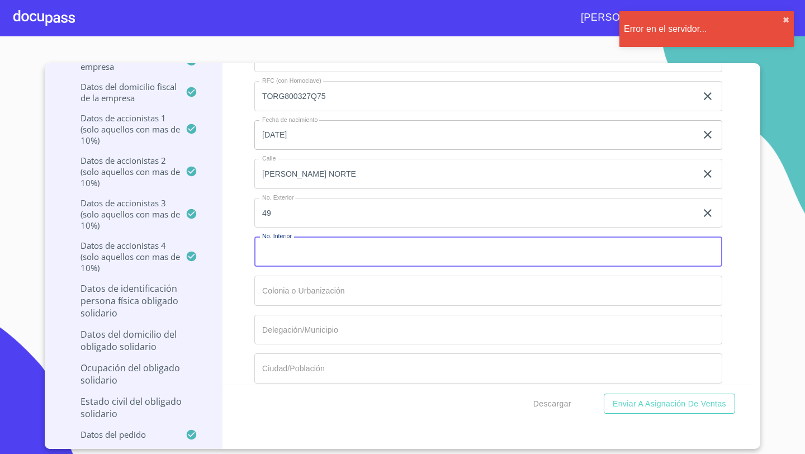
click at [290, 285] on input "Documento de identificación representante legal.   *" at bounding box center [488, 291] width 468 height 30
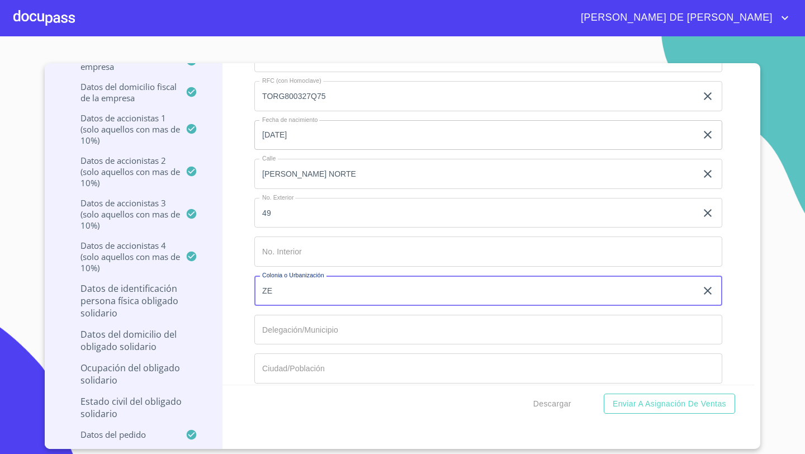
type input "Z"
type input "CENTRO DE TLAJOMULCO"
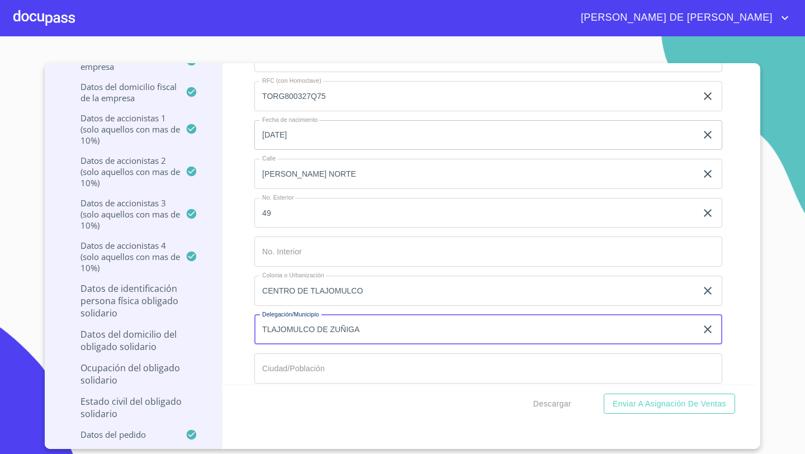
type input "TLAJOMULCO DE ZUÑIGA"
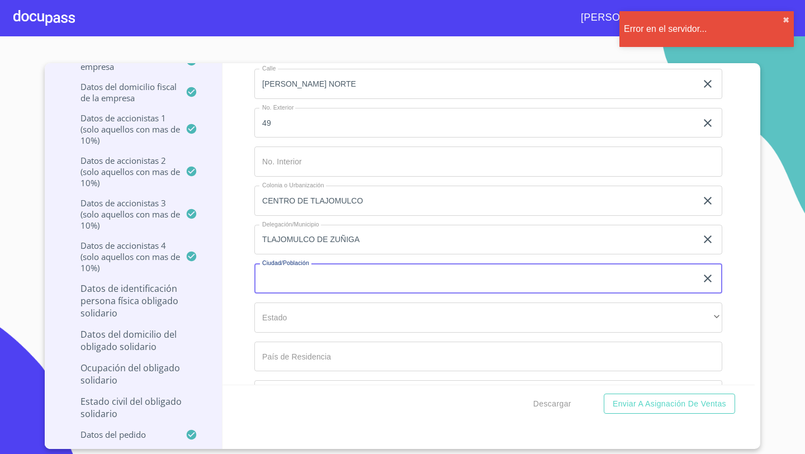
scroll to position [9146, 0]
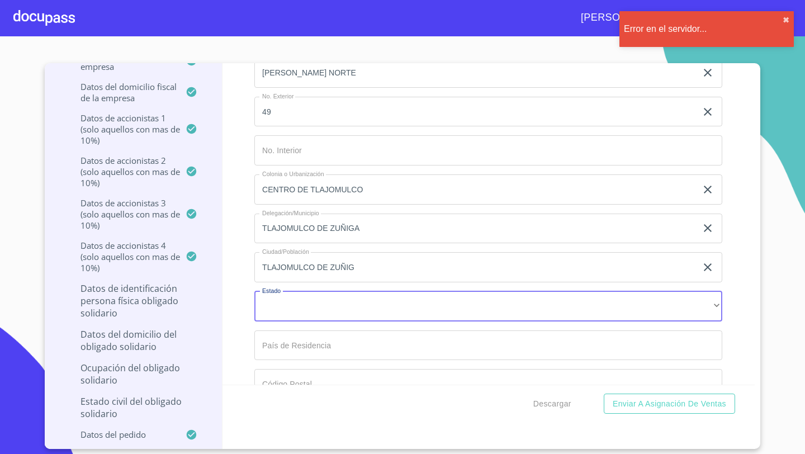
click at [378, 265] on input "TLAJOMULCO DE ZUÑIG" at bounding box center [475, 267] width 442 height 30
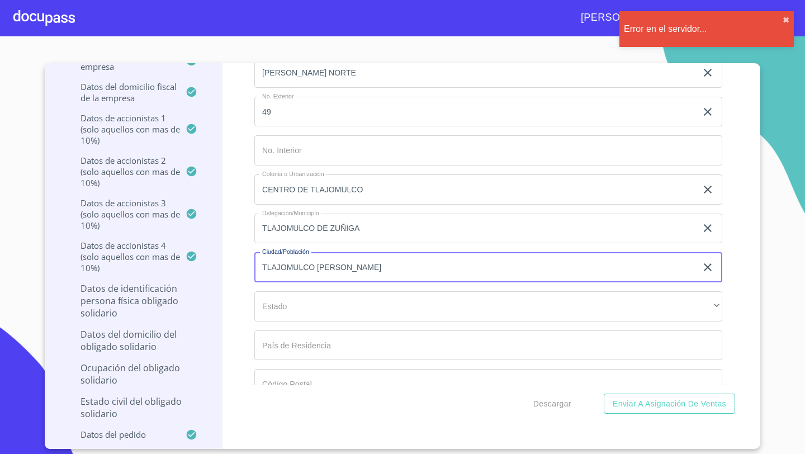
type input "TLAJOMULCO [PERSON_NAME]"
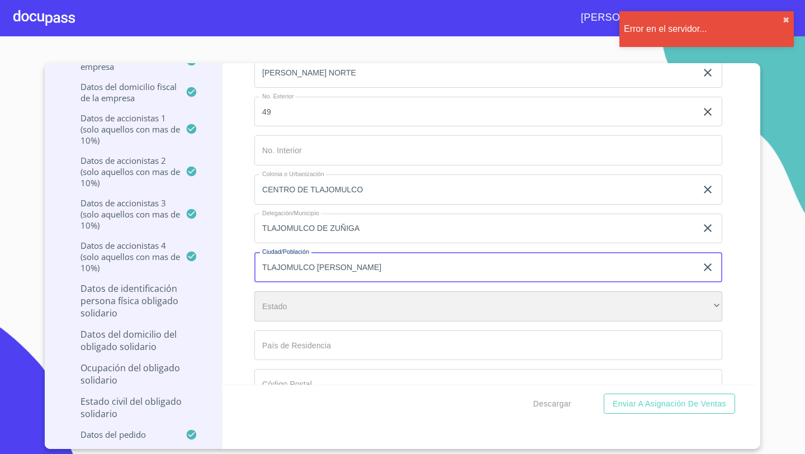
click at [313, 297] on div "​" at bounding box center [488, 306] width 468 height 30
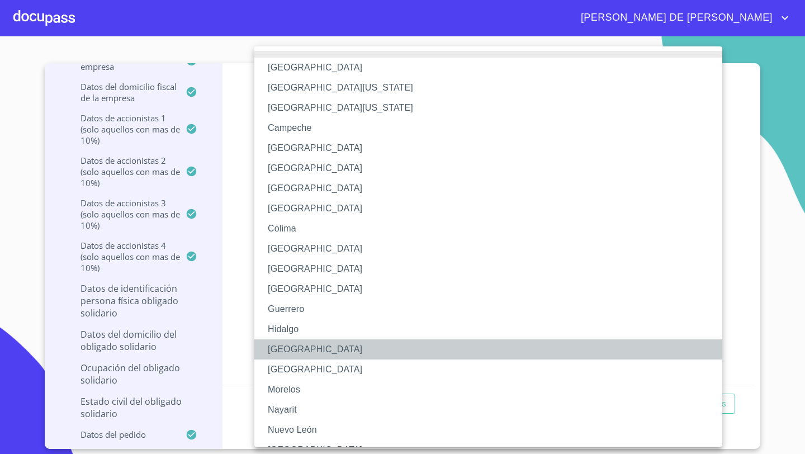
click at [291, 352] on li "[GEOGRAPHIC_DATA]" at bounding box center [488, 349] width 468 height 20
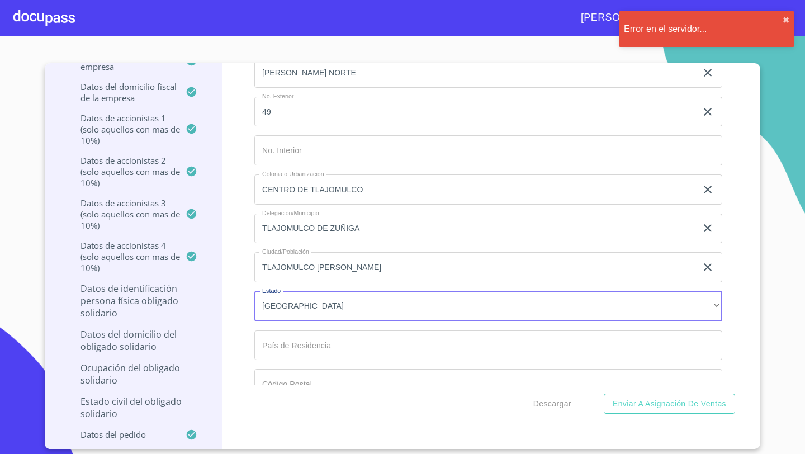
click at [276, 338] on input "Documento de identificación representante legal.   *" at bounding box center [488, 345] width 468 height 30
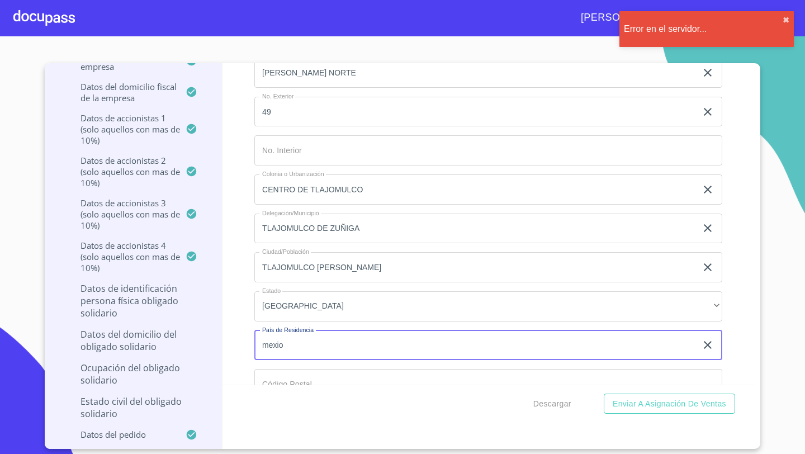
scroll to position [9157, 0]
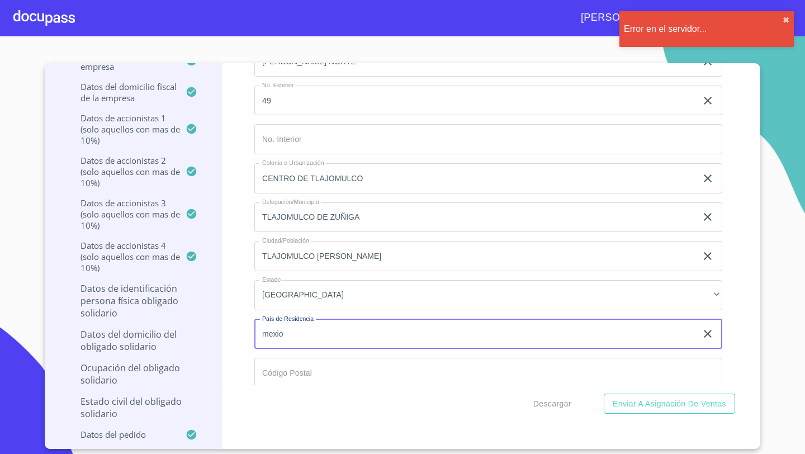
click at [300, 343] on input "mexio" at bounding box center [475, 334] width 442 height 30
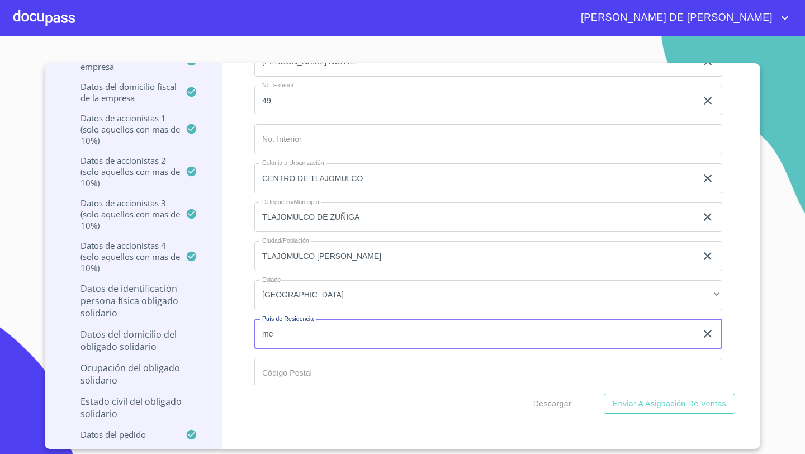
type input "m"
type input "[GEOGRAPHIC_DATA]"
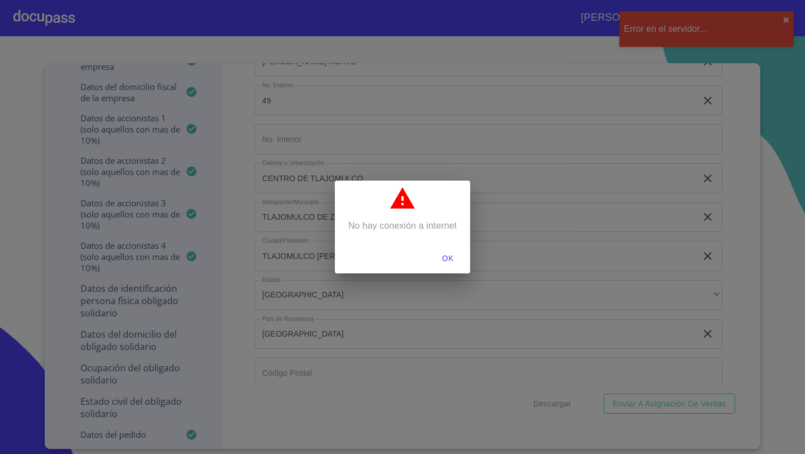
click at [445, 262] on span "OK" at bounding box center [447, 259] width 27 height 14
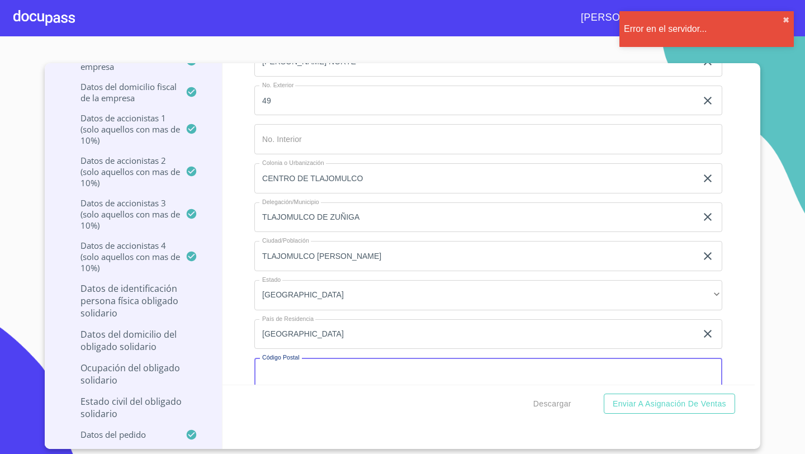
click at [273, 368] on input "Documento de identificación representante legal.   *" at bounding box center [488, 373] width 468 height 30
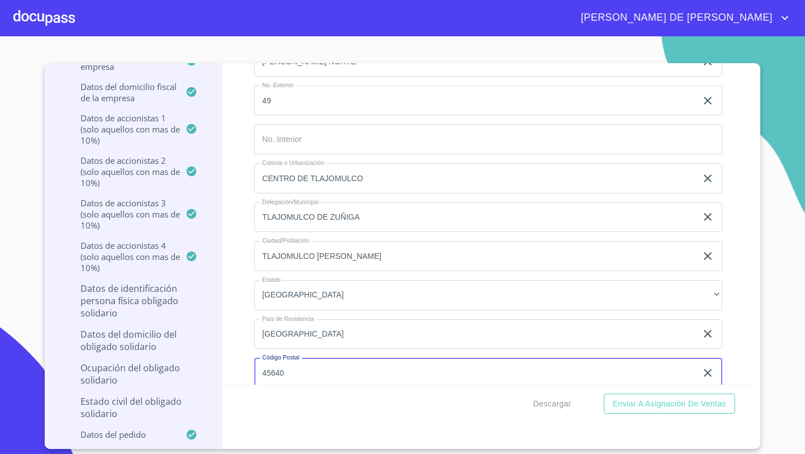
type input "45640"
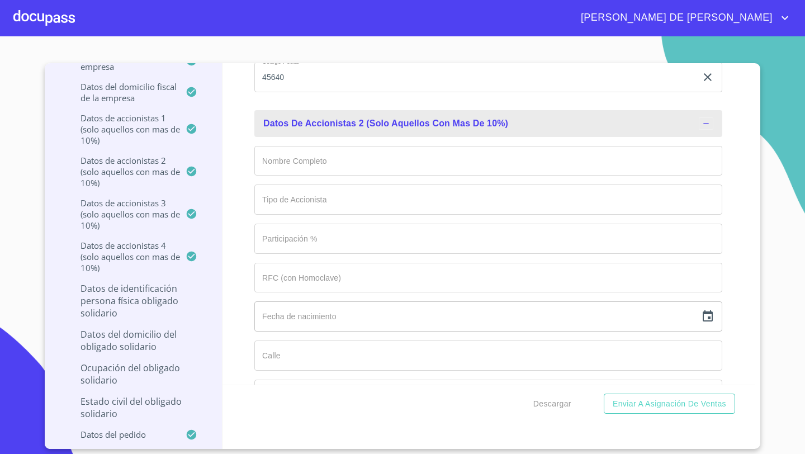
scroll to position [9454, 0]
click at [285, 152] on input "Documento de identificación representante legal.   *" at bounding box center [488, 160] width 468 height 30
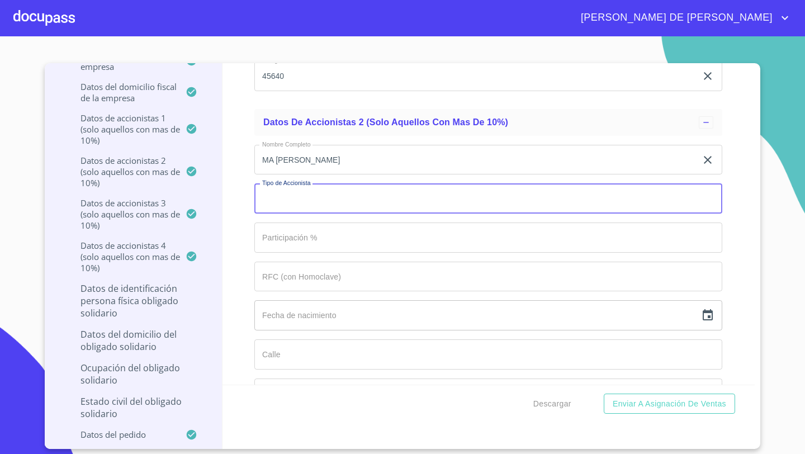
click at [363, 165] on input "MA [PERSON_NAME]" at bounding box center [475, 160] width 442 height 30
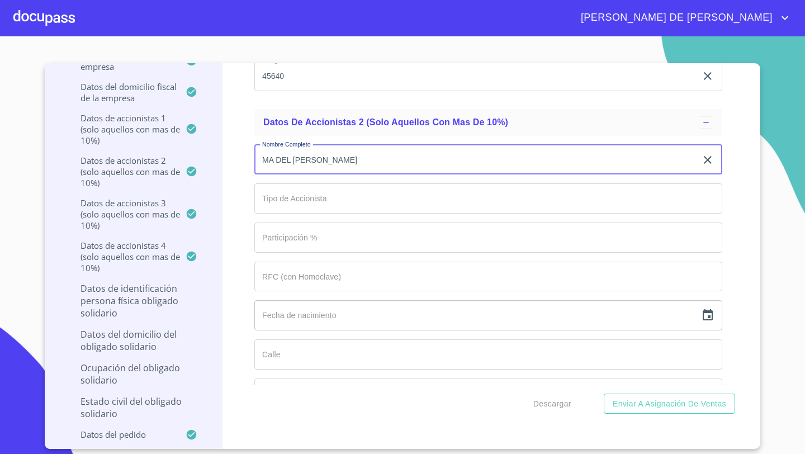
type input "MA DEL [PERSON_NAME]"
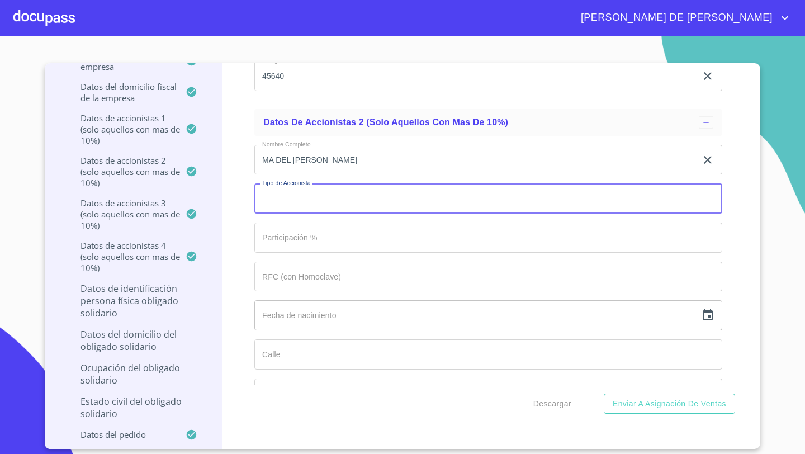
click at [316, 195] on input "Documento de identificación representante legal.   *" at bounding box center [488, 198] width 468 height 30
type input "CAPITALISTA"
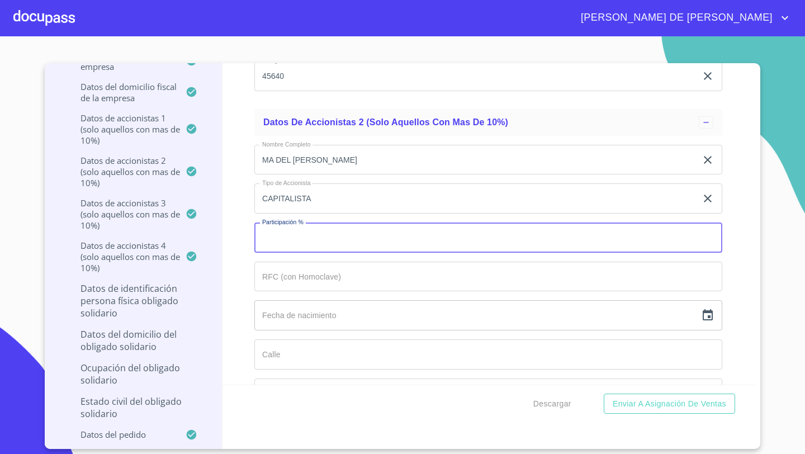
click at [278, 234] on input "Documento de identificación representante legal.   *" at bounding box center [488, 237] width 468 height 30
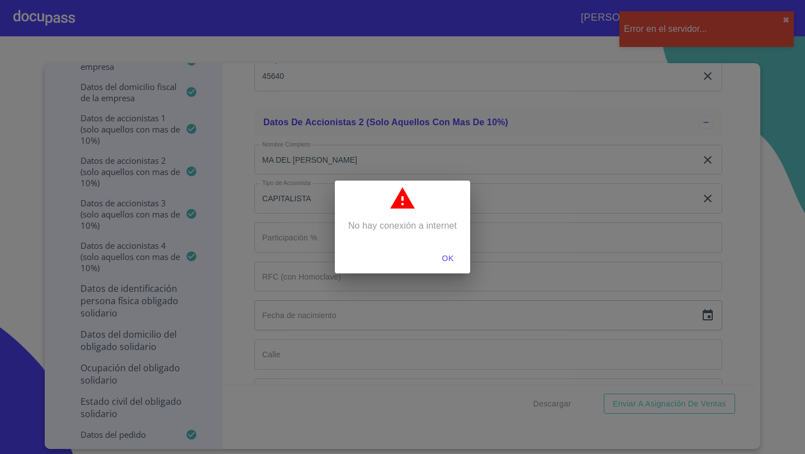
click at [448, 256] on span "OK" at bounding box center [447, 259] width 27 height 14
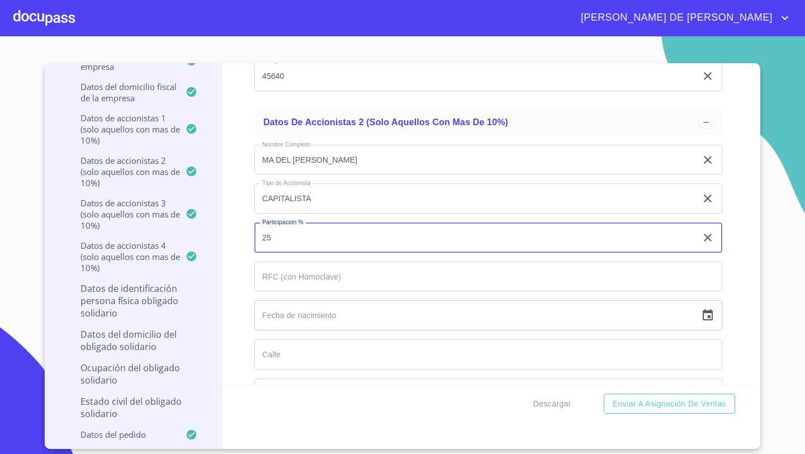
type input "25"
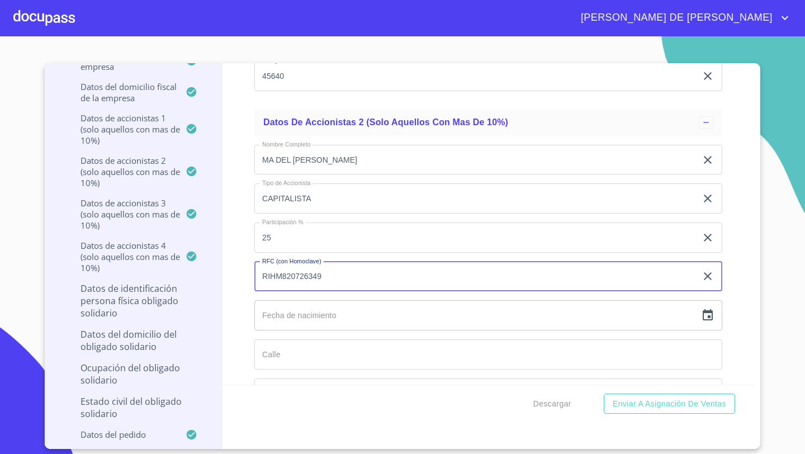
type input "RIHM820726349"
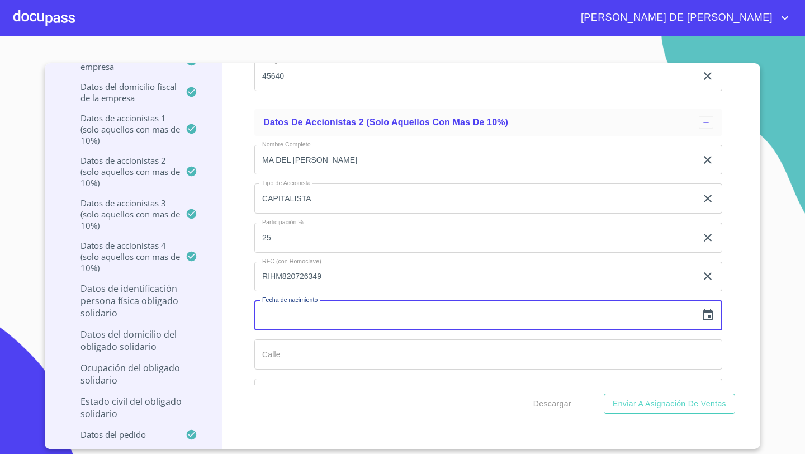
click at [704, 311] on icon "button" at bounding box center [707, 315] width 13 height 13
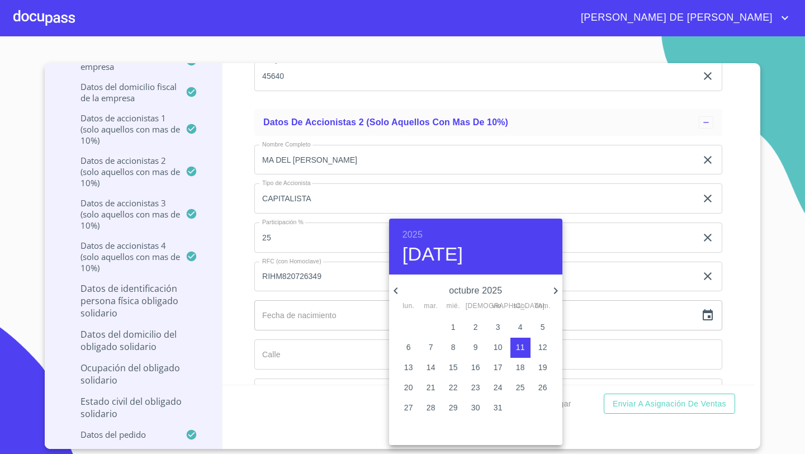
click at [416, 238] on h6 "2025" at bounding box center [412, 235] width 20 height 16
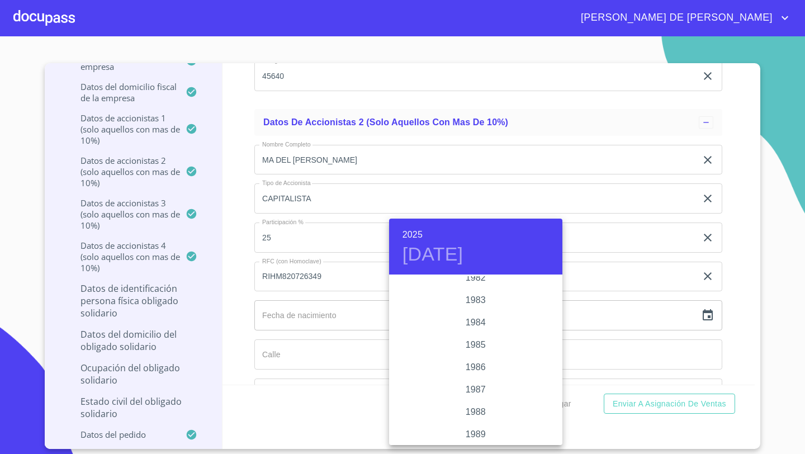
scroll to position [1276, 0]
click at [477, 293] on div "1982" at bounding box center [475, 286] width 173 height 22
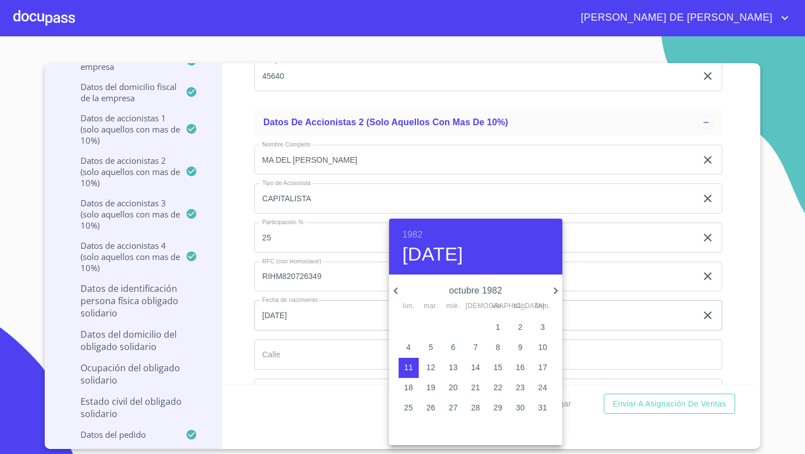
click at [400, 291] on icon "button" at bounding box center [395, 290] width 13 height 13
click at [400, 290] on icon "button" at bounding box center [395, 290] width 13 height 13
click at [413, 405] on span "26" at bounding box center [409, 407] width 20 height 11
type input "[DATE]"
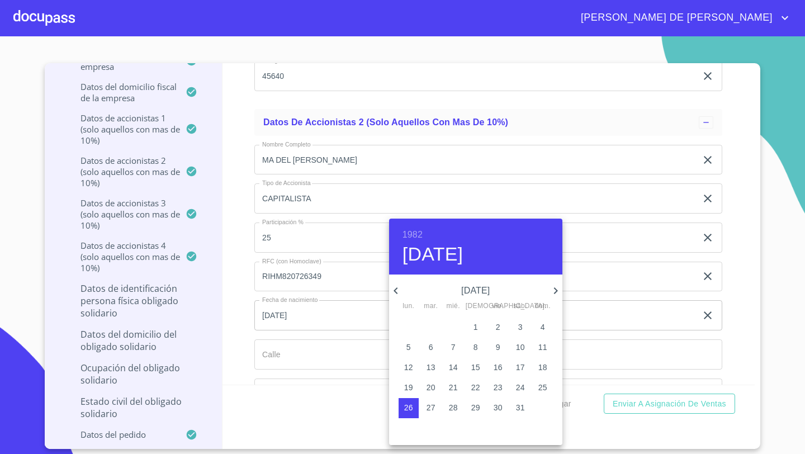
click at [273, 345] on div at bounding box center [402, 227] width 805 height 454
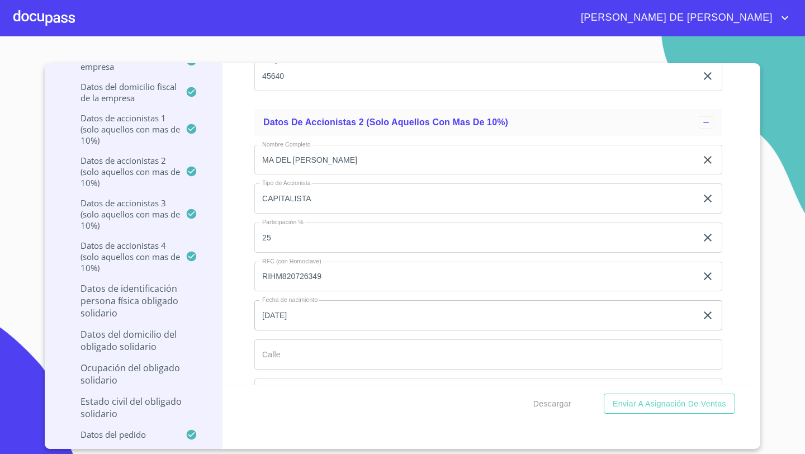
click at [273, 345] on input "Documento de identificación representante legal.   *" at bounding box center [488, 354] width 468 height 30
click at [246, 335] on div "Información del Client (PM crédito) Documentos Documento de identificación repr…" at bounding box center [488, 223] width 533 height 321
click at [274, 357] on input "Documento de identificación representante legal.   *" at bounding box center [488, 354] width 468 height 30
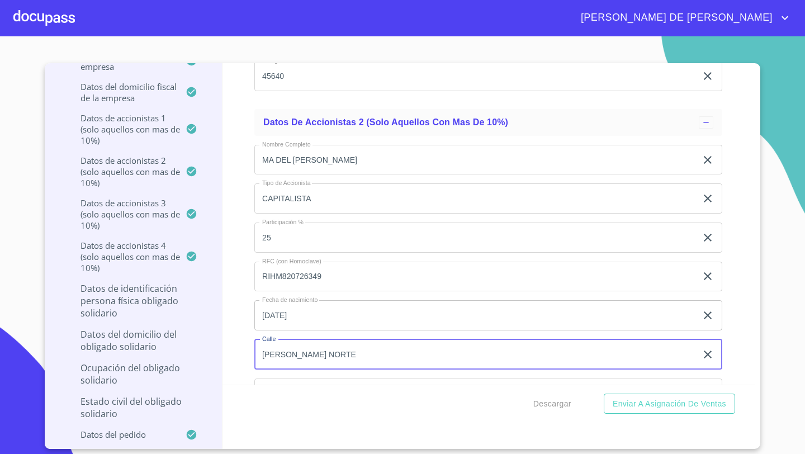
type input "[PERSON_NAME] NORTE"
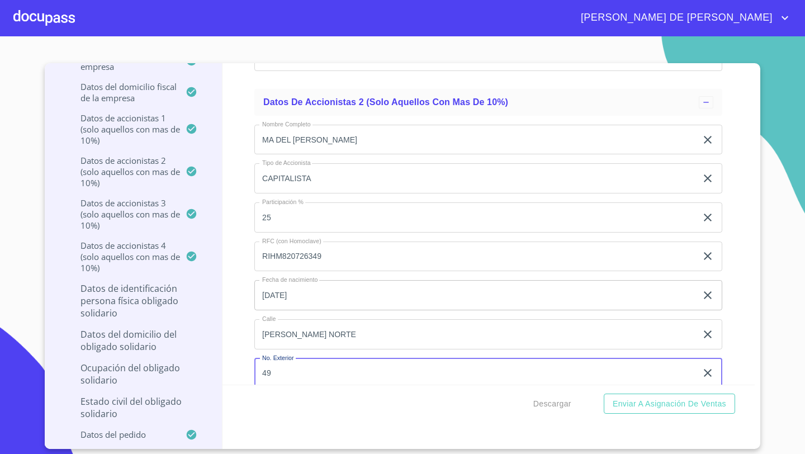
type input "49"
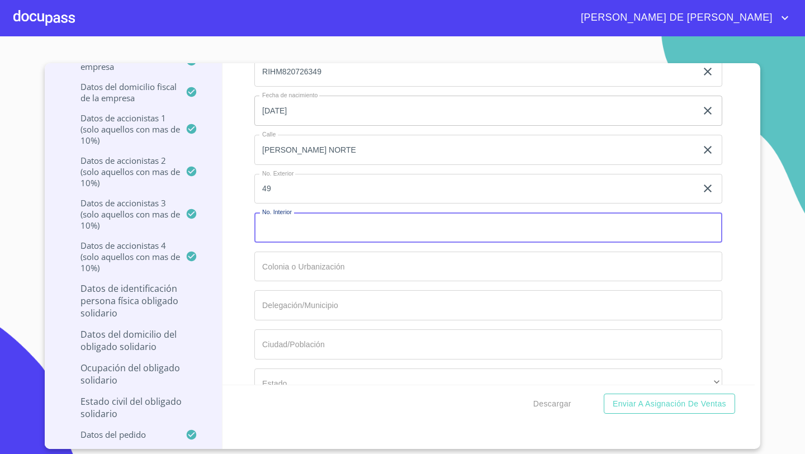
click at [277, 257] on input "Documento de identificación representante legal.   *" at bounding box center [488, 267] width 468 height 30
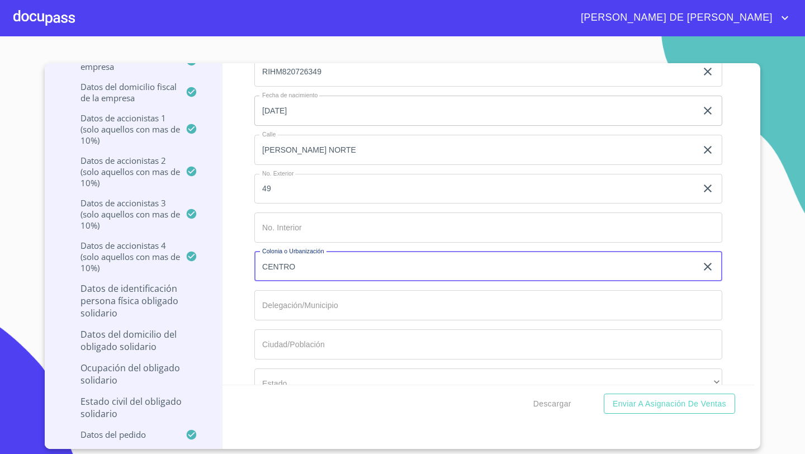
type input "CENTRO"
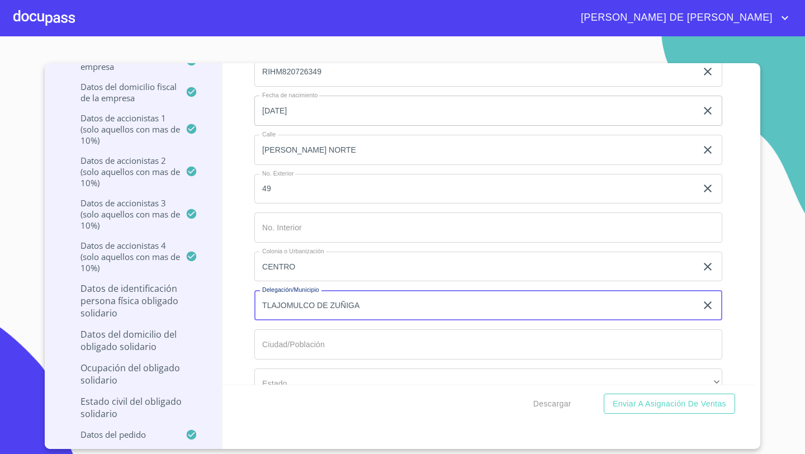
type input "TLAJOMULCO DE ZUÑIGA"
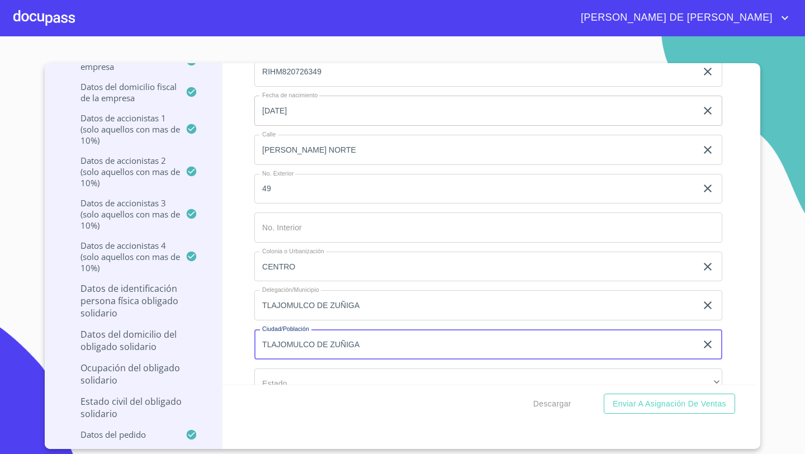
type input "TLAJOMULCO DE ZUÑIGA"
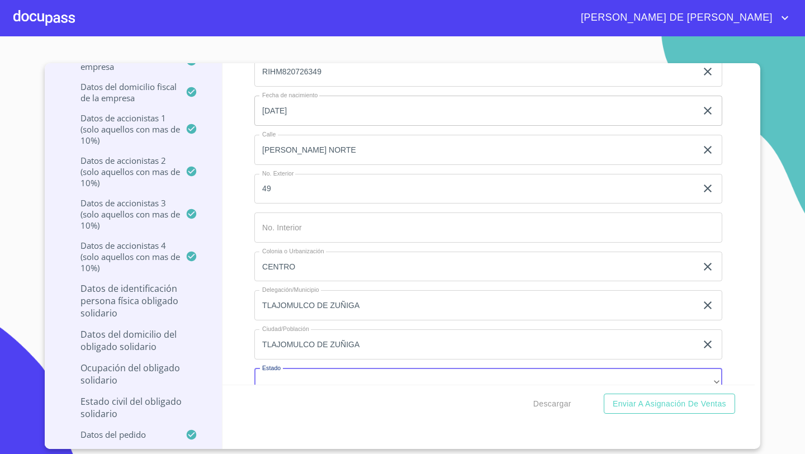
scroll to position [9669, 0]
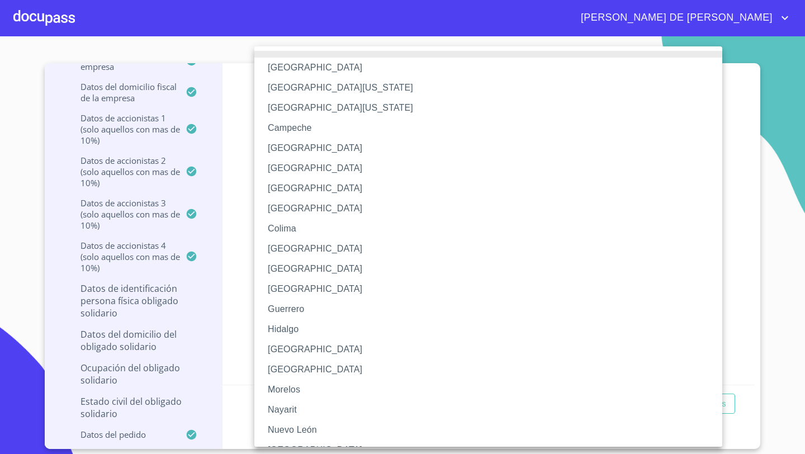
click at [287, 343] on li "[GEOGRAPHIC_DATA]" at bounding box center [488, 349] width 468 height 20
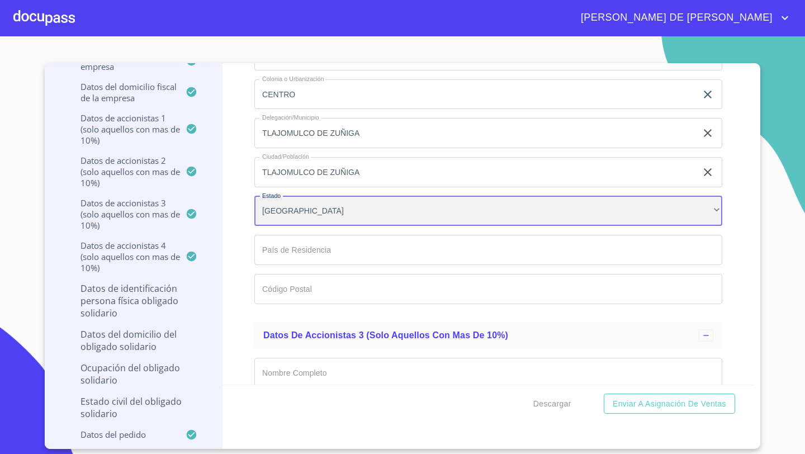
scroll to position [9883, 0]
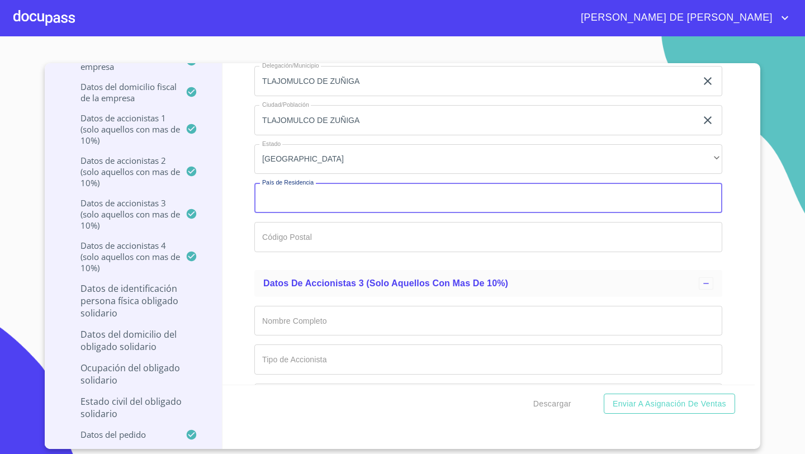
click at [286, 205] on input "Documento de identificación representante legal.   *" at bounding box center [488, 198] width 468 height 30
type input "[GEOGRAPHIC_DATA]"
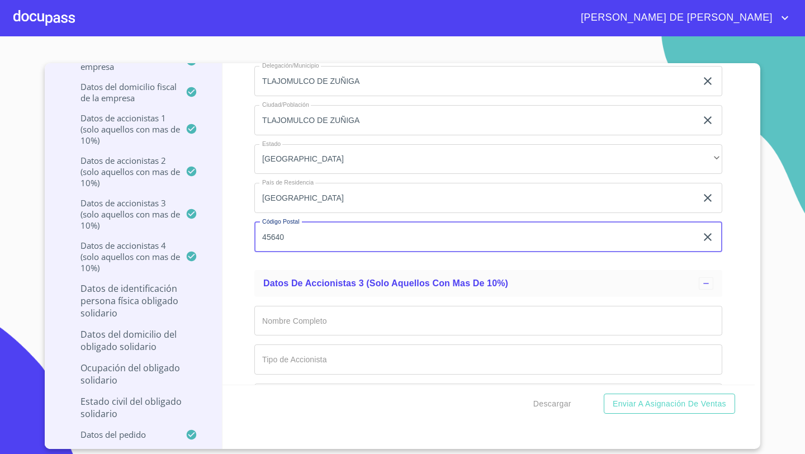
type input "45640"
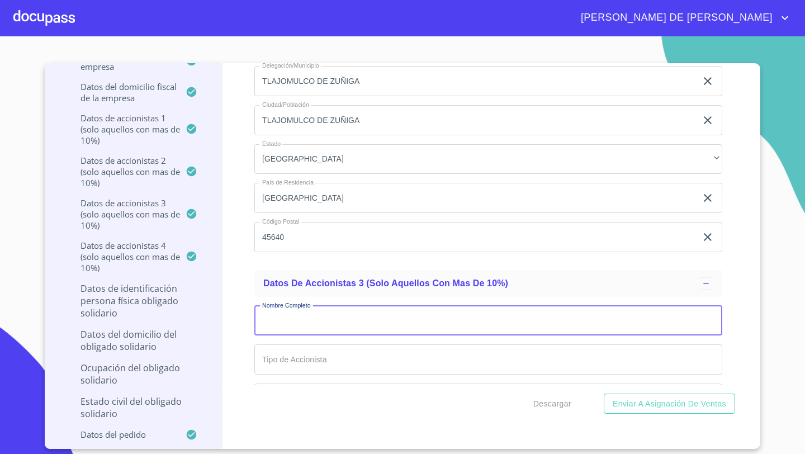
click at [302, 316] on input "Documento de identificación representante legal.   *" at bounding box center [488, 321] width 468 height 30
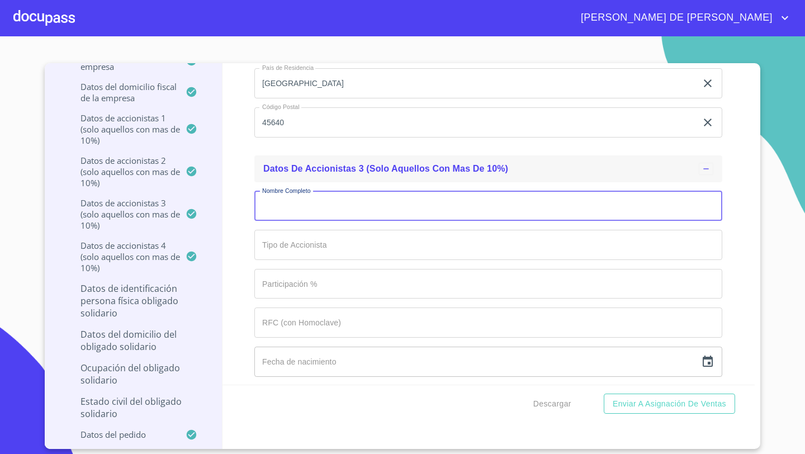
scroll to position [10018, 0]
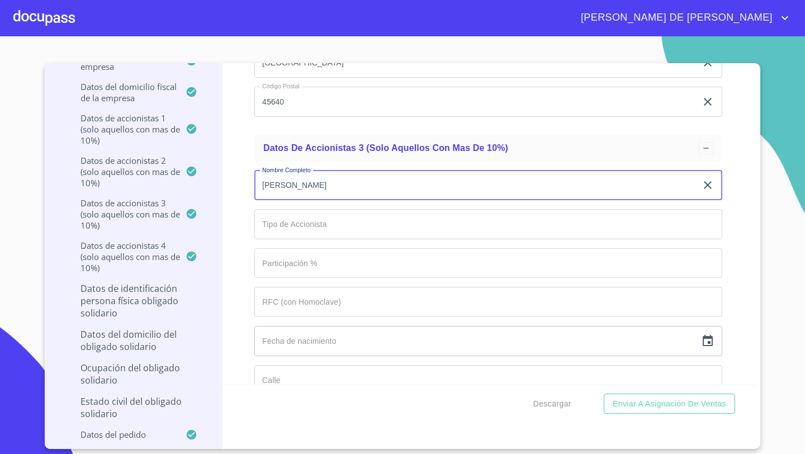
type input "[PERSON_NAME]"
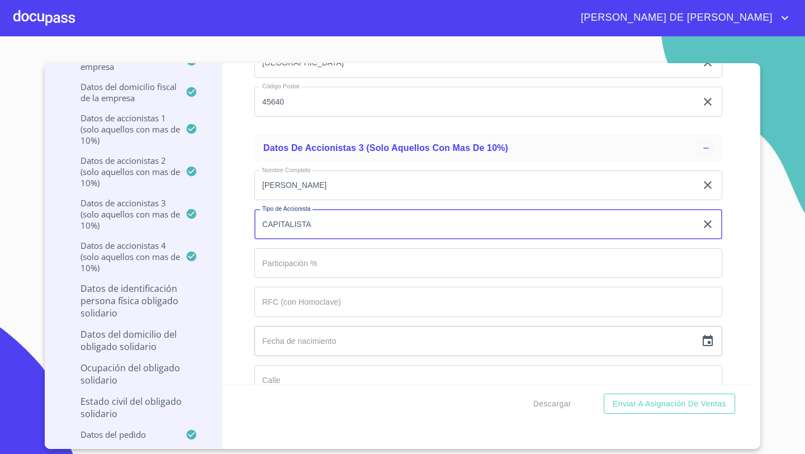
type input "CAPITALISTA"
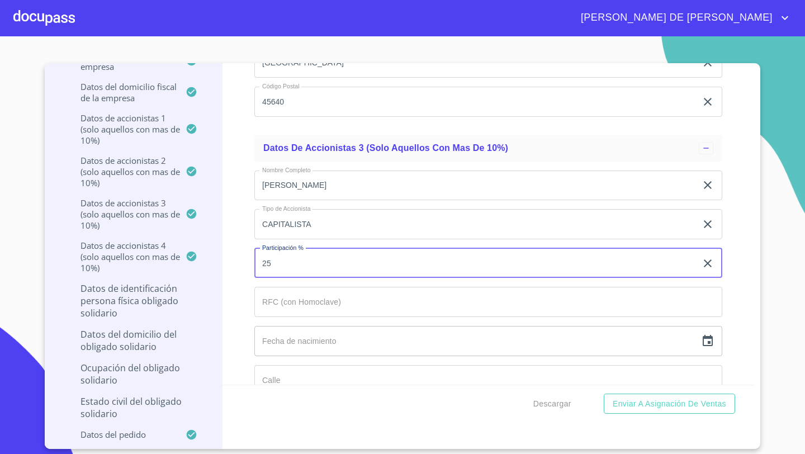
type input "25"
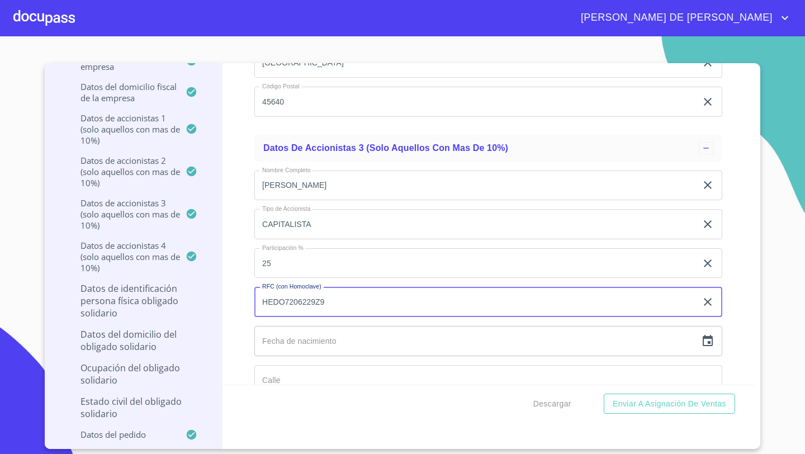
type input "HEDO7206229Z9"
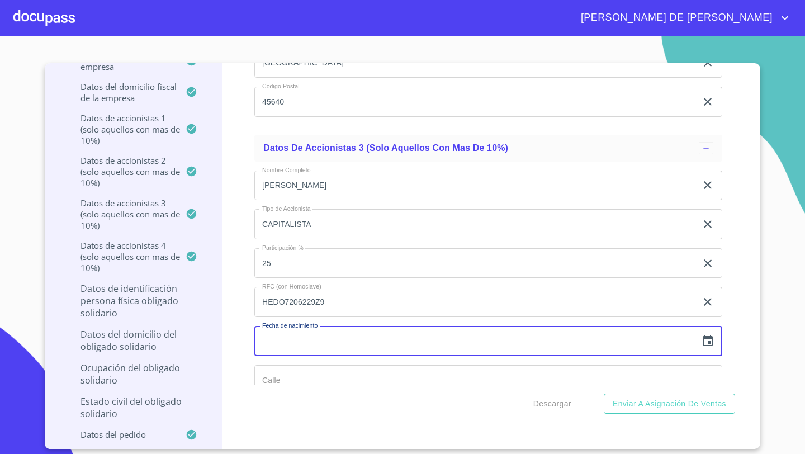
click at [704, 342] on icon "button" at bounding box center [707, 340] width 13 height 13
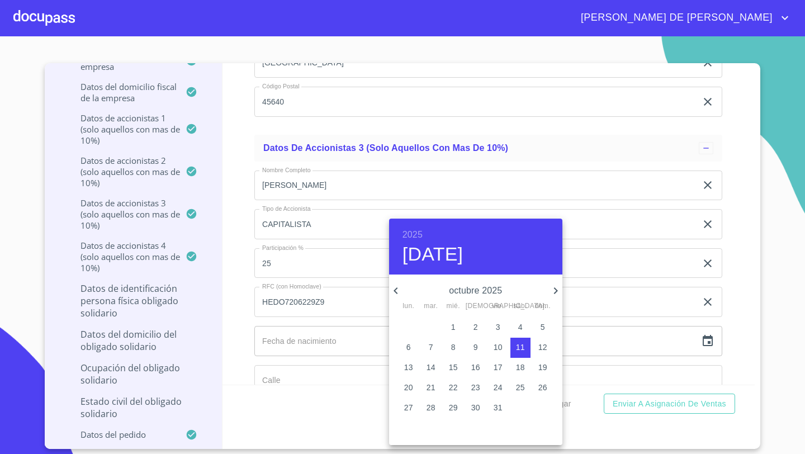
click at [418, 232] on h6 "2025" at bounding box center [412, 235] width 20 height 16
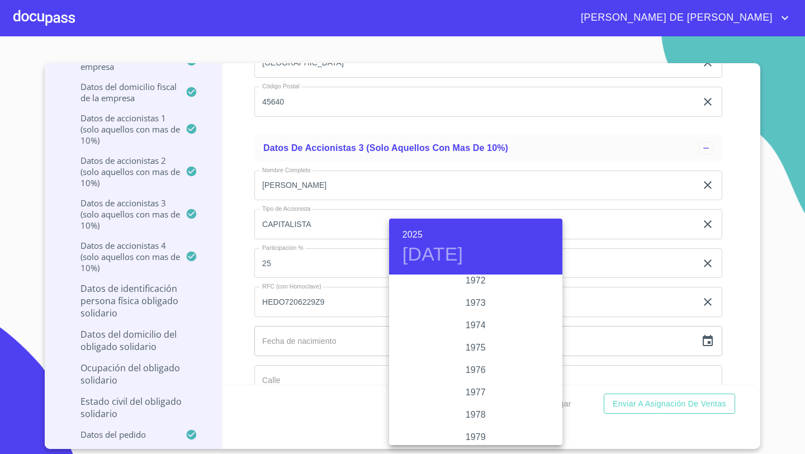
scroll to position [1029, 0]
click at [475, 309] on div "1972" at bounding box center [475, 309] width 173 height 22
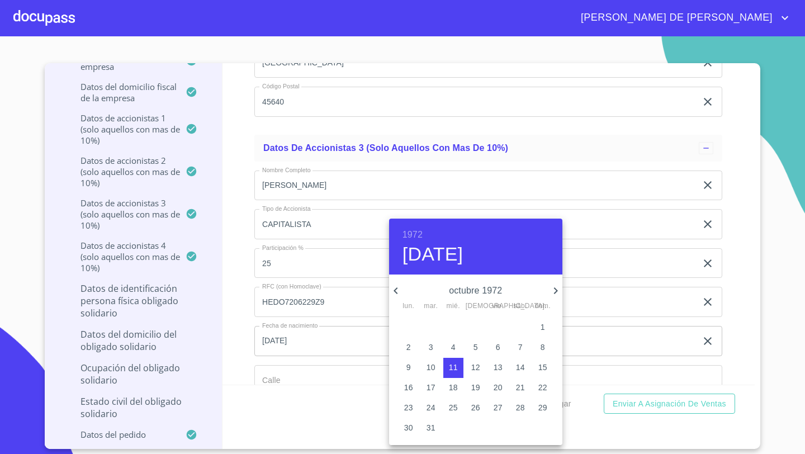
click at [399, 288] on icon "button" at bounding box center [395, 290] width 13 height 13
click at [470, 384] on span "22" at bounding box center [476, 387] width 20 height 11
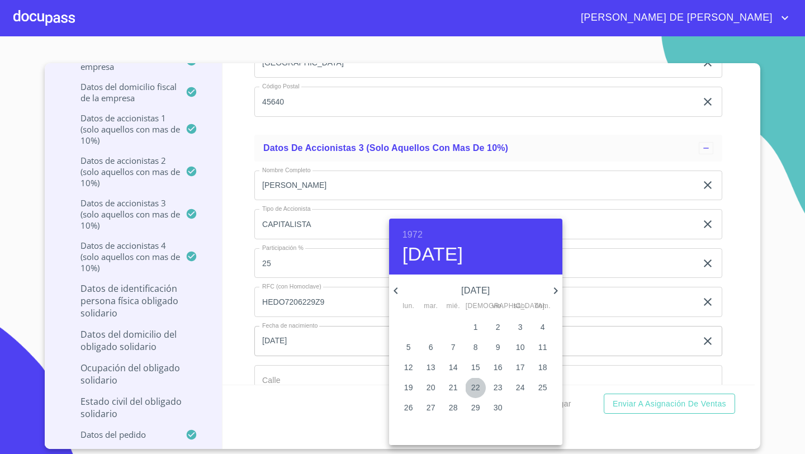
type input "[DATE]"
click at [271, 371] on div at bounding box center [402, 227] width 805 height 454
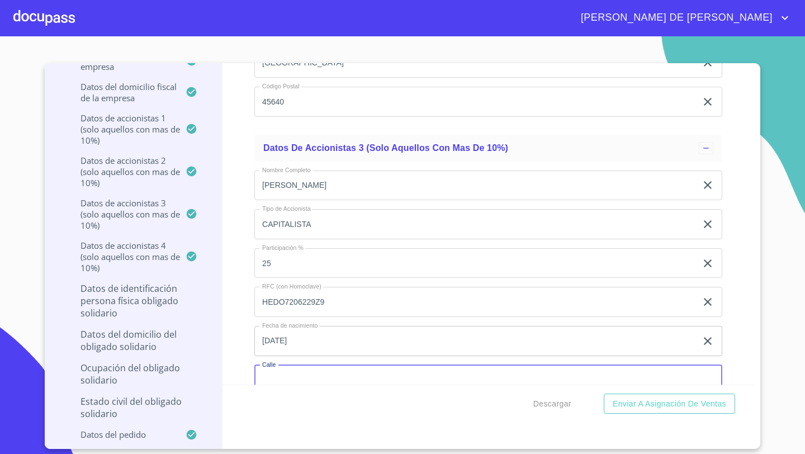
click at [271, 372] on input "Documento de identificación representante legal.   *" at bounding box center [488, 380] width 468 height 30
type input "ABASOLO"
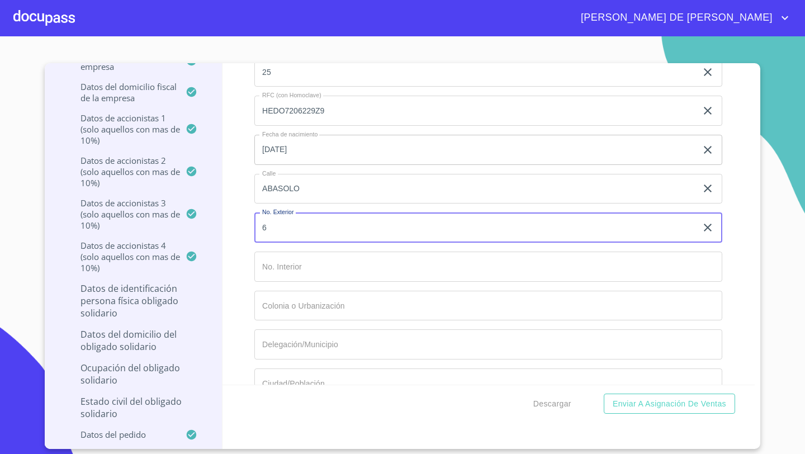
type input "6"
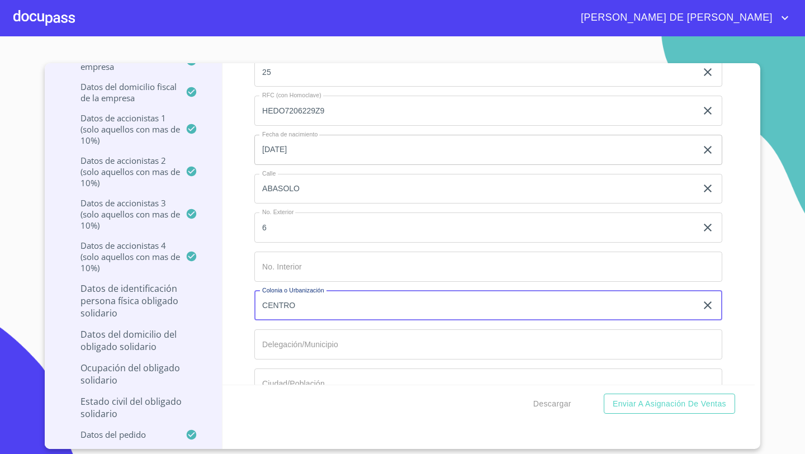
type input "CENTRO"
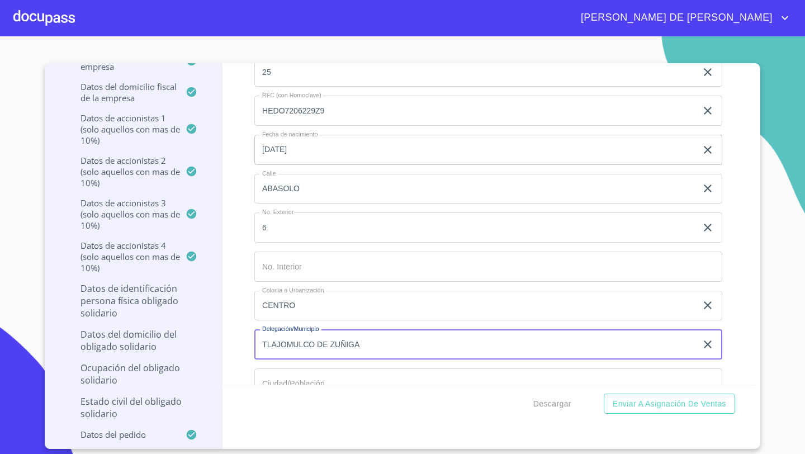
type input "TLAJOMULCO DE ZUÑIGA"
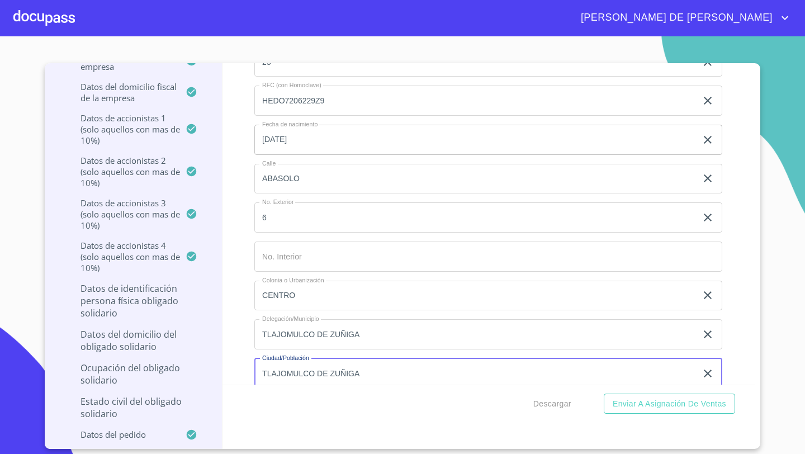
type input "TLAJOMULCO DE ZUÑIGA"
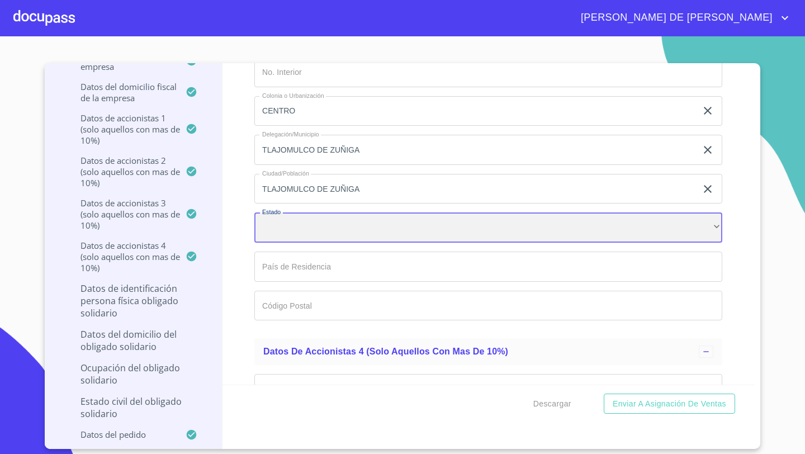
click at [264, 230] on div "​" at bounding box center [488, 227] width 468 height 30
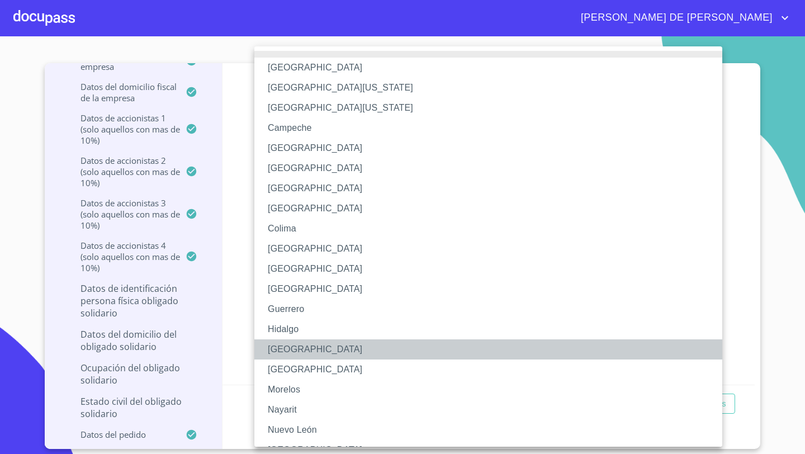
click at [285, 349] on li "[GEOGRAPHIC_DATA]" at bounding box center [488, 349] width 468 height 20
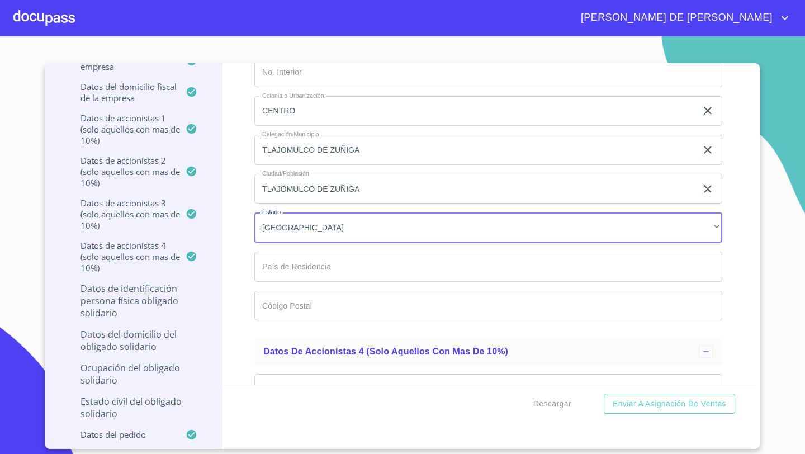
click at [272, 261] on input "Documento de identificación representante legal.   *" at bounding box center [488, 267] width 468 height 30
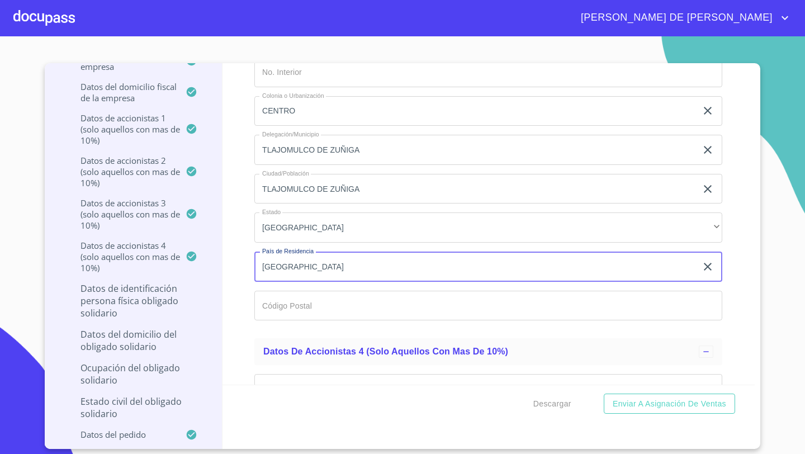
type input "[GEOGRAPHIC_DATA]"
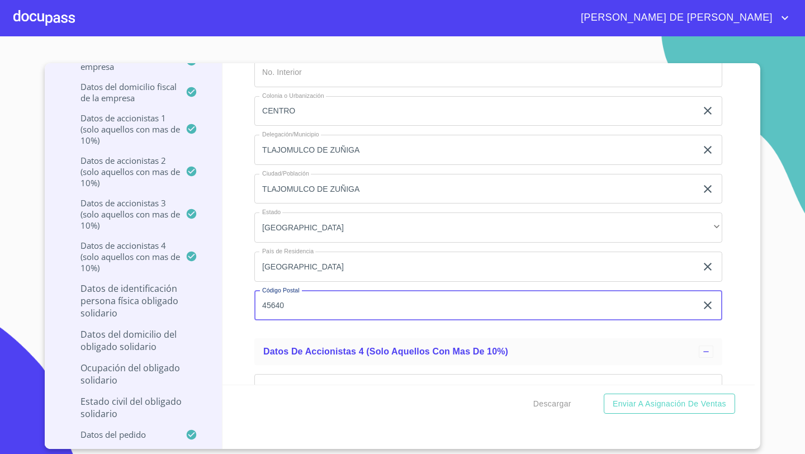
type input "45640"
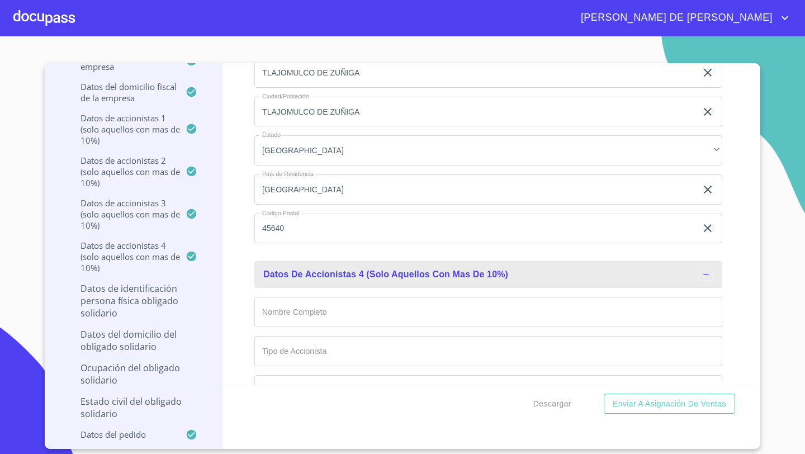
scroll to position [10502, 0]
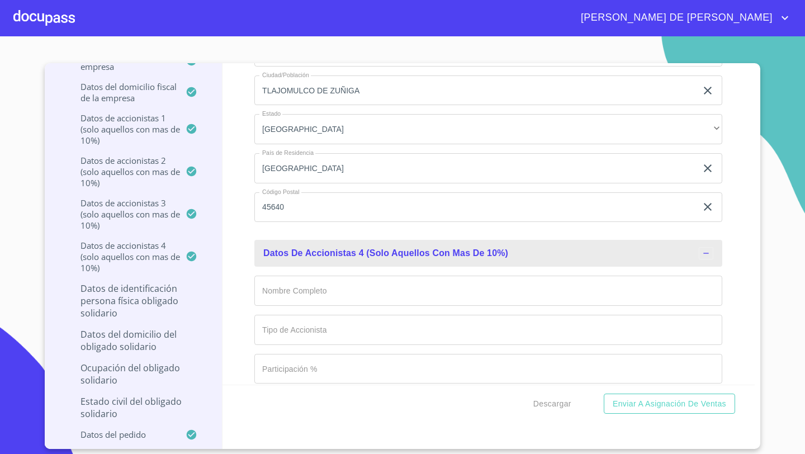
click at [274, 290] on input "Documento de identificación representante legal.   *" at bounding box center [488, 291] width 468 height 30
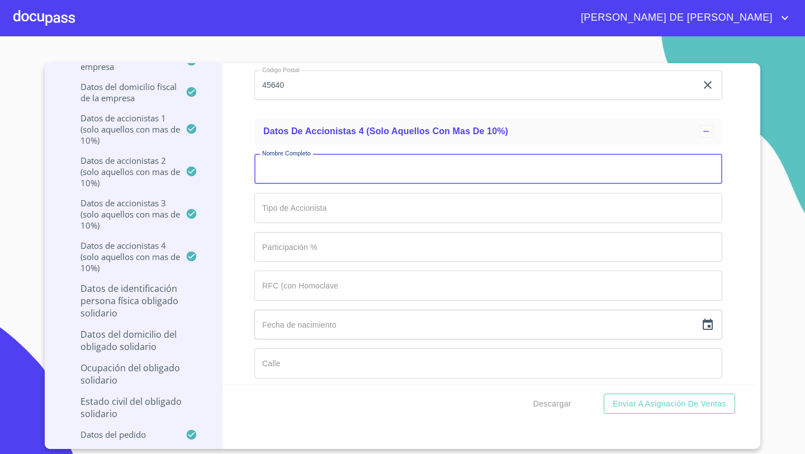
scroll to position [10641, 0]
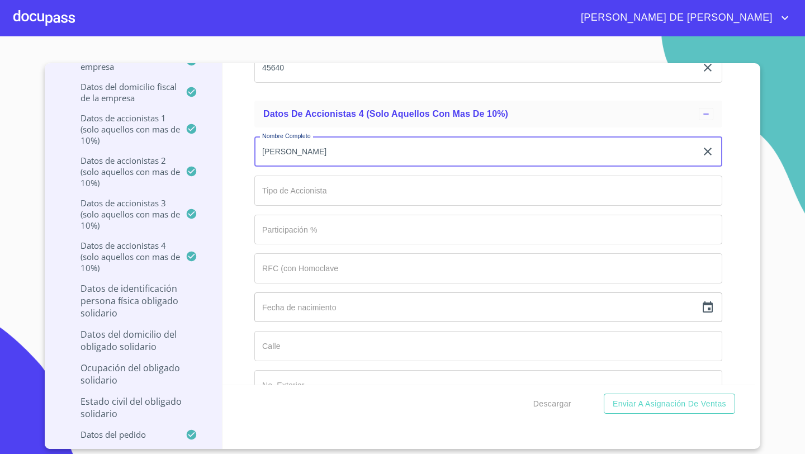
type input "[PERSON_NAME]"
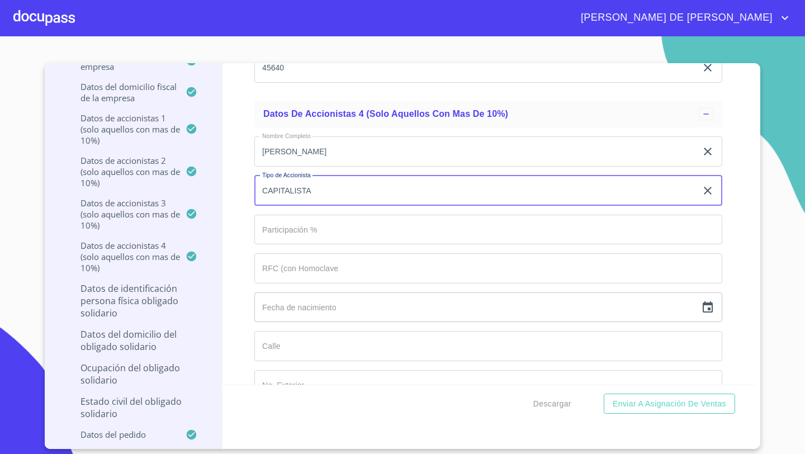
type input "CAPITALISTA"
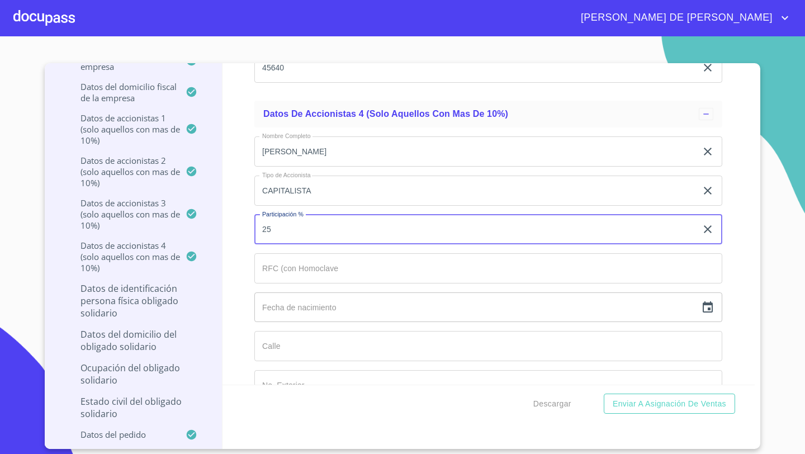
type input "25"
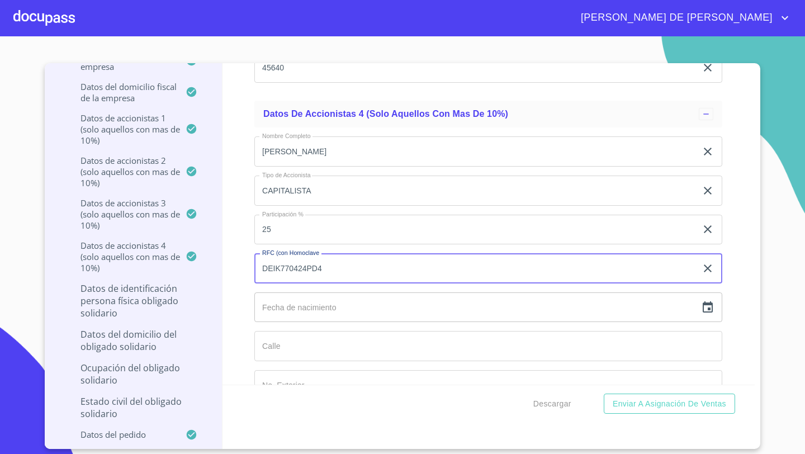
type input "DEIK770424PD4"
click at [712, 307] on icon "button" at bounding box center [708, 306] width 10 height 11
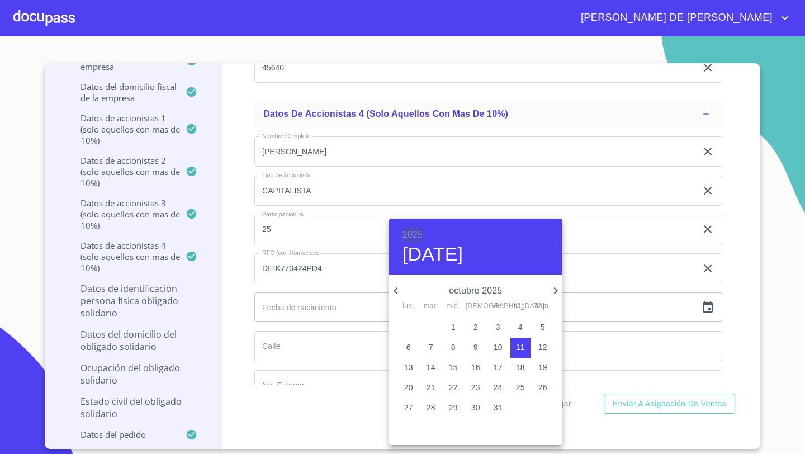
click at [410, 236] on h6 "2025" at bounding box center [412, 235] width 20 height 16
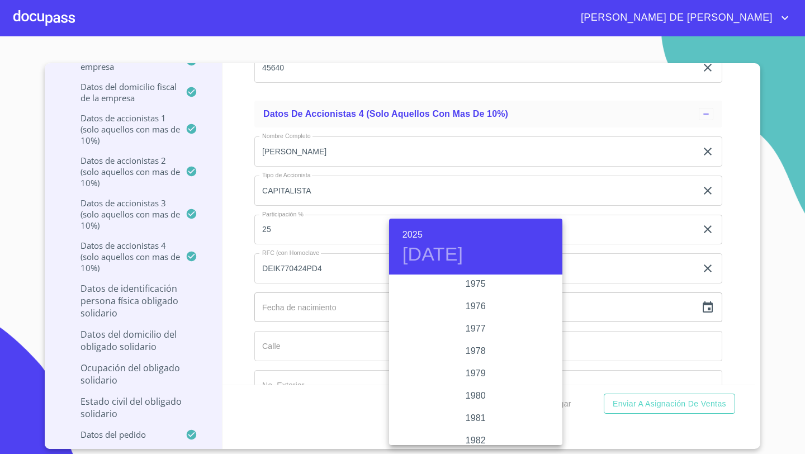
scroll to position [1071, 0]
click at [479, 378] on div "1977" at bounding box center [475, 379] width 173 height 22
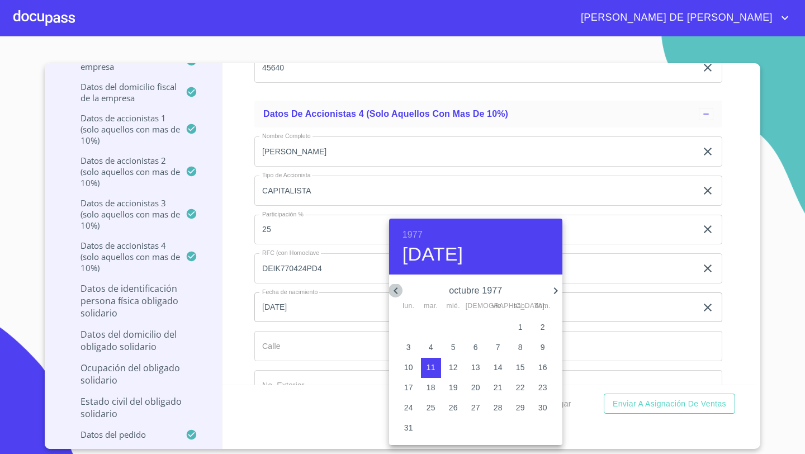
click at [396, 289] on icon "button" at bounding box center [395, 290] width 13 height 13
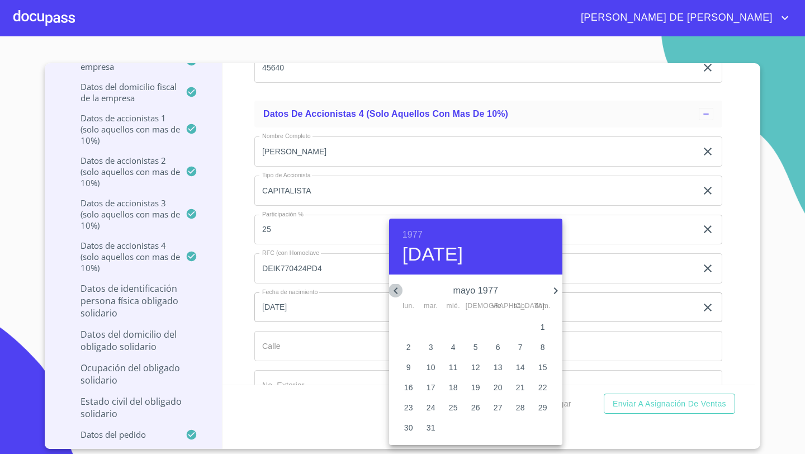
click at [396, 289] on icon "button" at bounding box center [395, 290] width 13 height 13
click at [541, 389] on p "24" at bounding box center [542, 387] width 9 height 11
type input "[DATE]"
click at [269, 338] on div at bounding box center [402, 227] width 805 height 454
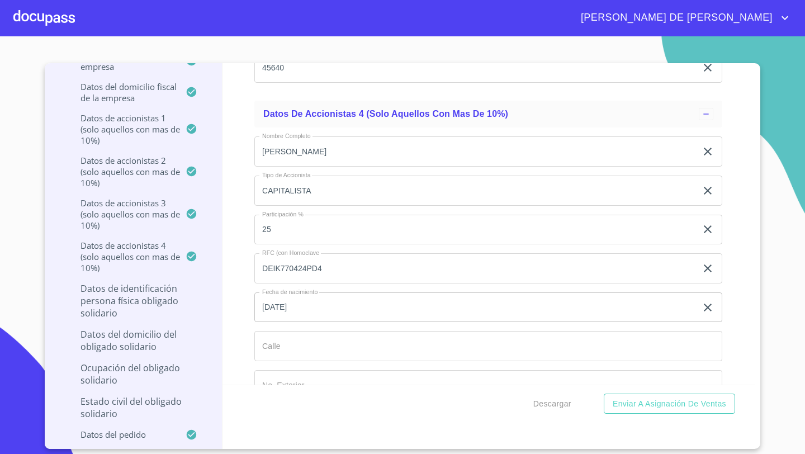
click at [269, 345] on input "Documento de identificación representante legal.   *" at bounding box center [488, 346] width 468 height 30
type input "ABASOLO"
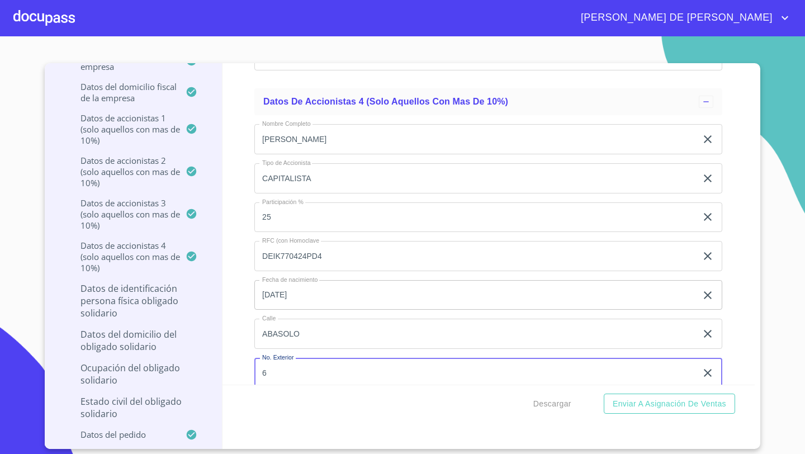
type input "6"
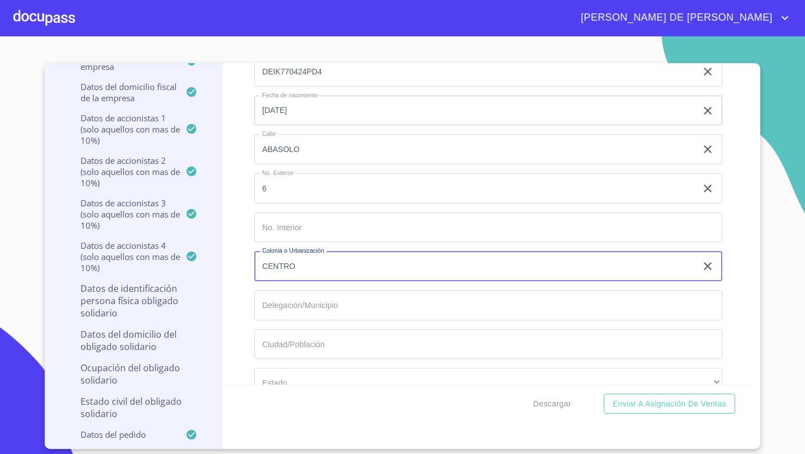
type input "CENTRO"
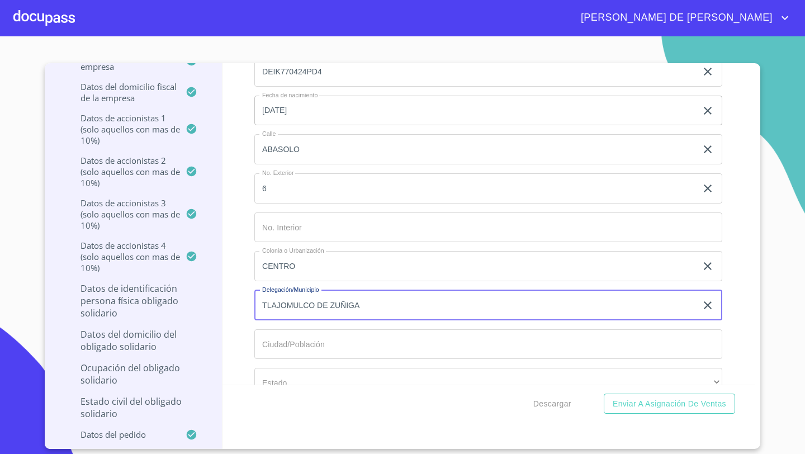
type input "TLAJOMULCO DE ZUÑIGA"
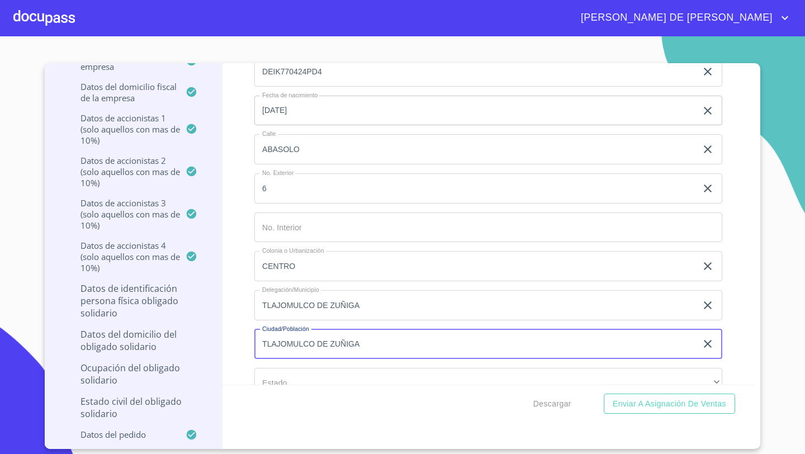
type input "TLAJOMULCO DE ZUÑIGA"
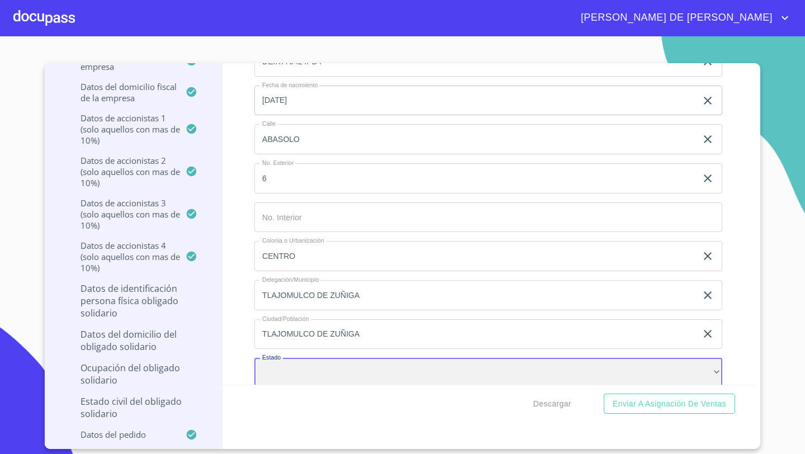
click at [308, 366] on div "​" at bounding box center [488, 373] width 468 height 30
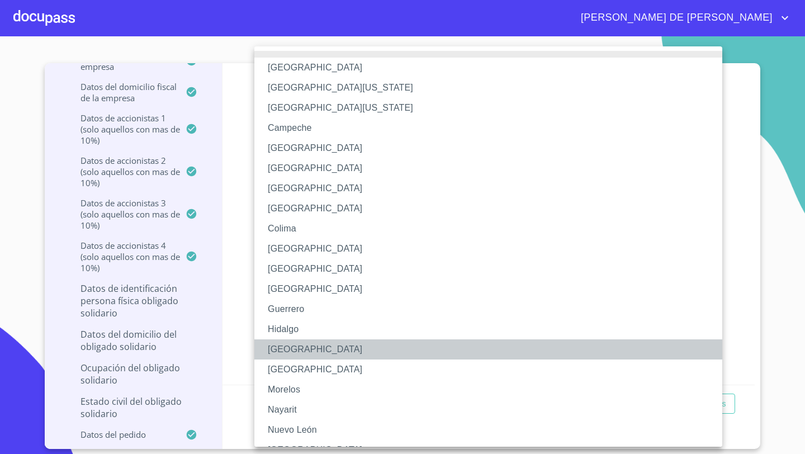
click at [292, 348] on li "[GEOGRAPHIC_DATA]" at bounding box center [488, 349] width 468 height 20
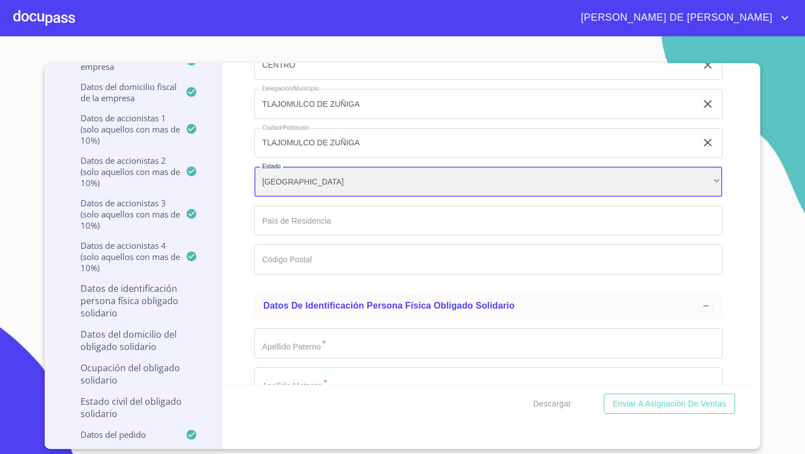
scroll to position [11090, 0]
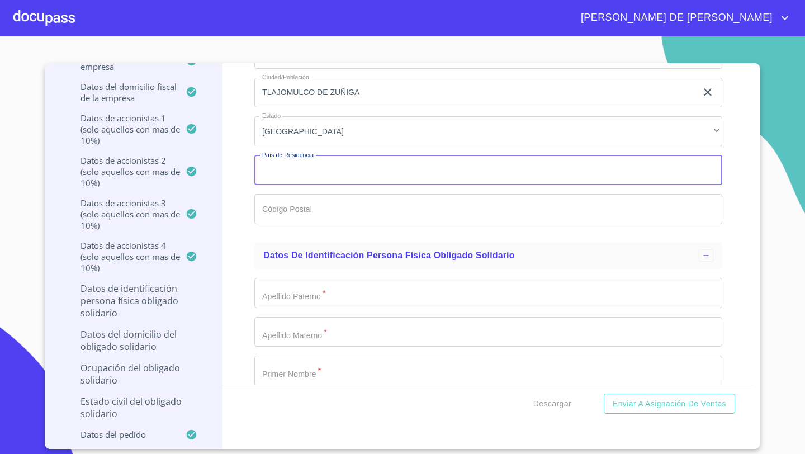
click at [287, 166] on input "Documento de identificación representante legal.   *" at bounding box center [488, 170] width 468 height 30
type input "[GEOGRAPHIC_DATA]"
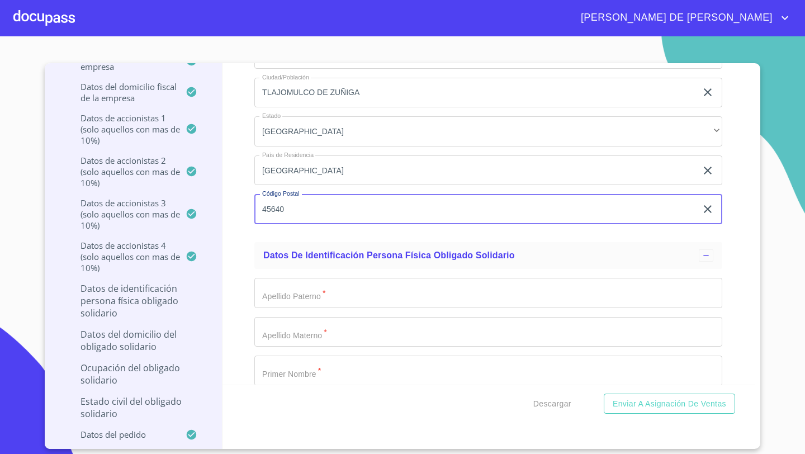
type input "45640"
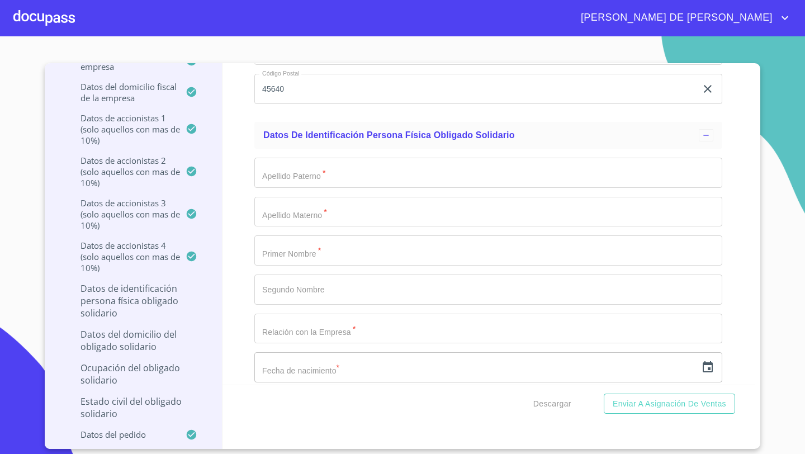
scroll to position [11239, 0]
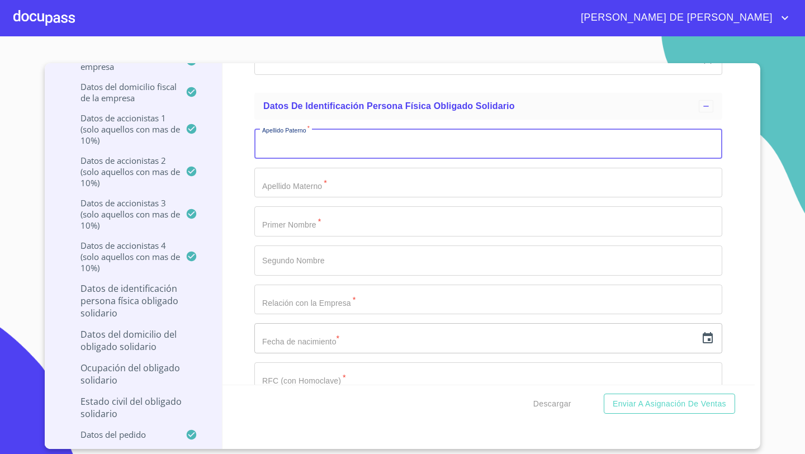
click at [285, 143] on input "Documento de identificación representante legal.   *" at bounding box center [488, 144] width 468 height 30
type input "H"
type input "RICO"
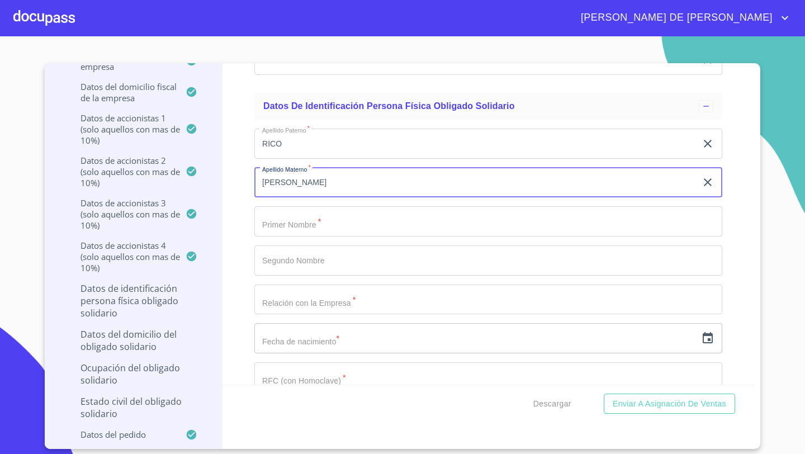
type input "[PERSON_NAME]"
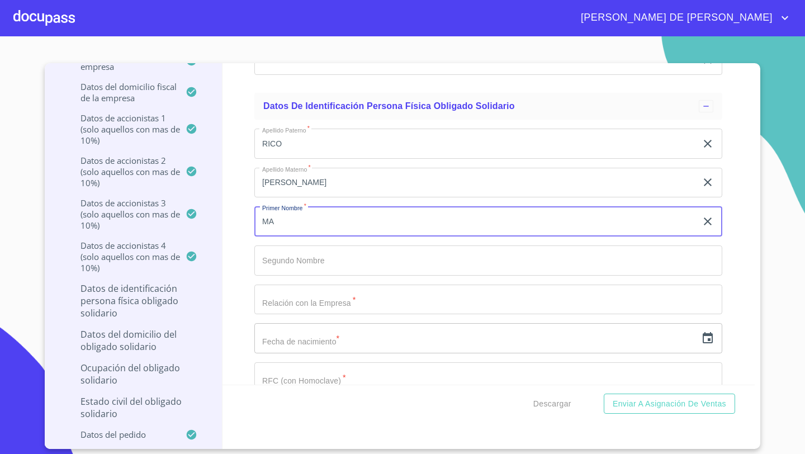
type input "MA"
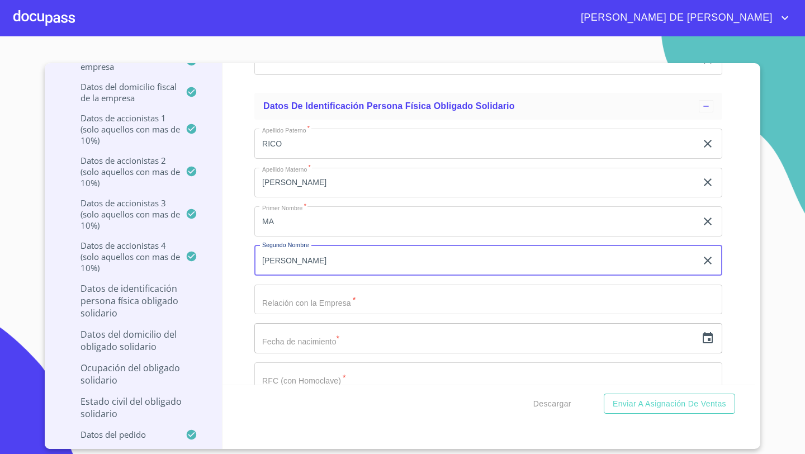
type input "[PERSON_NAME]"
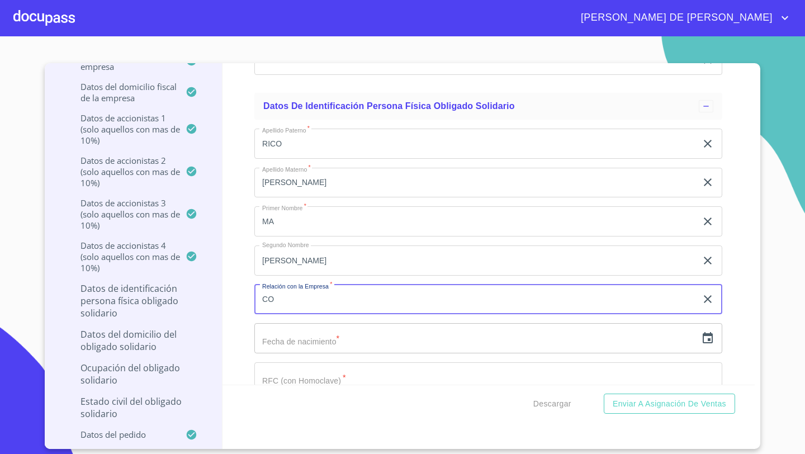
type input "C"
type input "SOCIO"
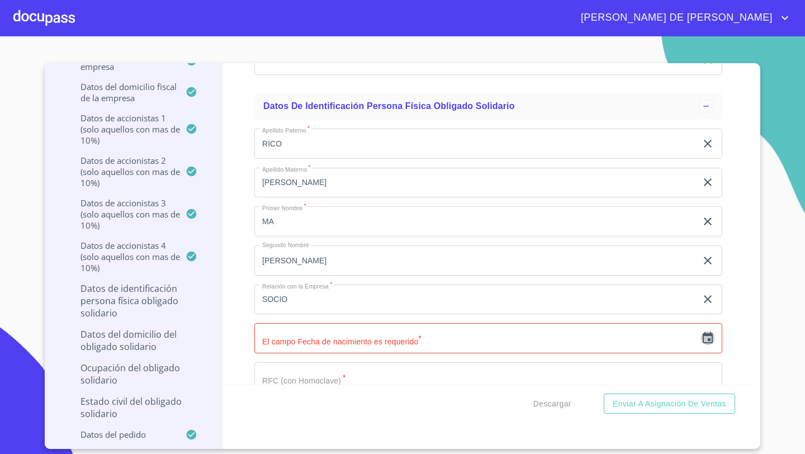
click at [708, 334] on icon "button" at bounding box center [707, 337] width 13 height 13
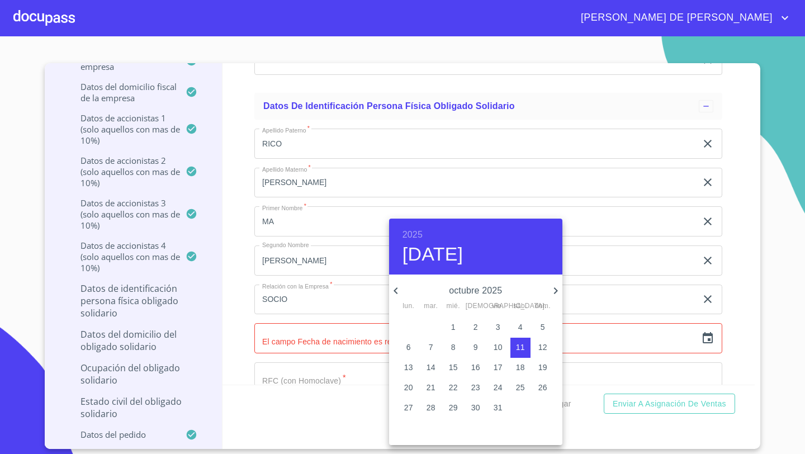
click at [410, 236] on h6 "2025" at bounding box center [412, 235] width 20 height 16
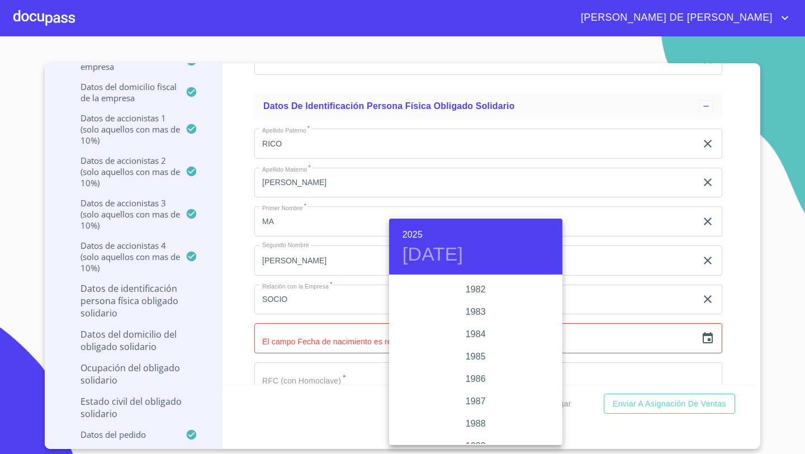
scroll to position [1271, 0]
click at [478, 290] on div "1982" at bounding box center [475, 291] width 173 height 22
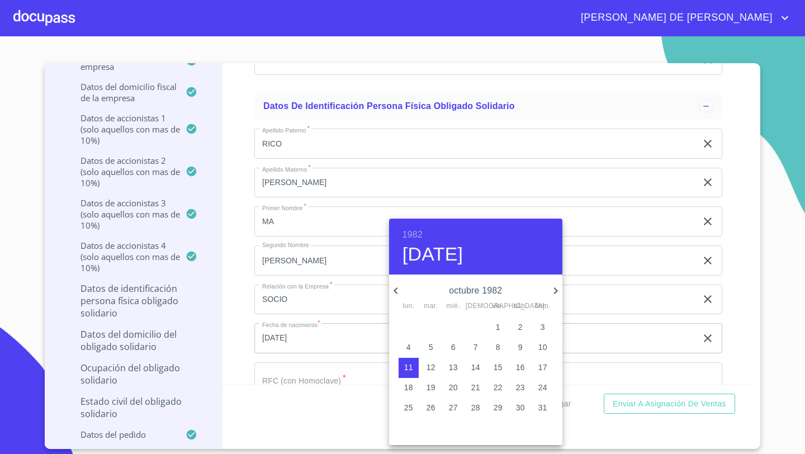
click at [397, 288] on icon "button" at bounding box center [395, 290] width 13 height 13
click at [561, 289] on icon "button" at bounding box center [555, 290] width 13 height 13
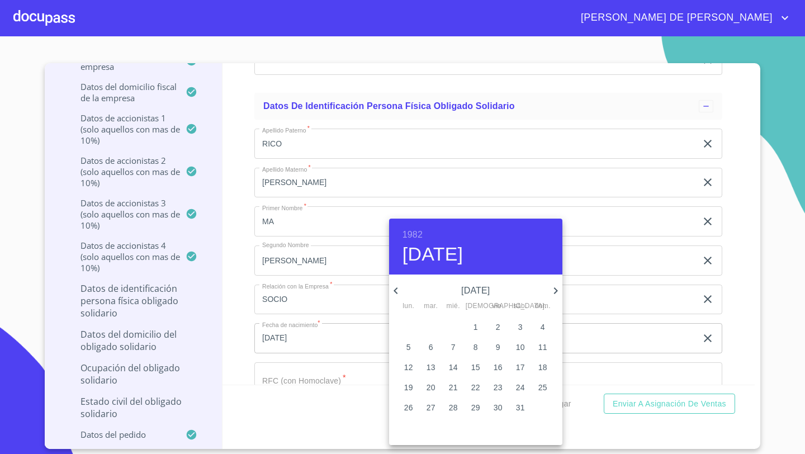
click at [414, 405] on span "26" at bounding box center [409, 407] width 20 height 11
type input "[DATE]"
click at [244, 321] on div at bounding box center [402, 227] width 805 height 454
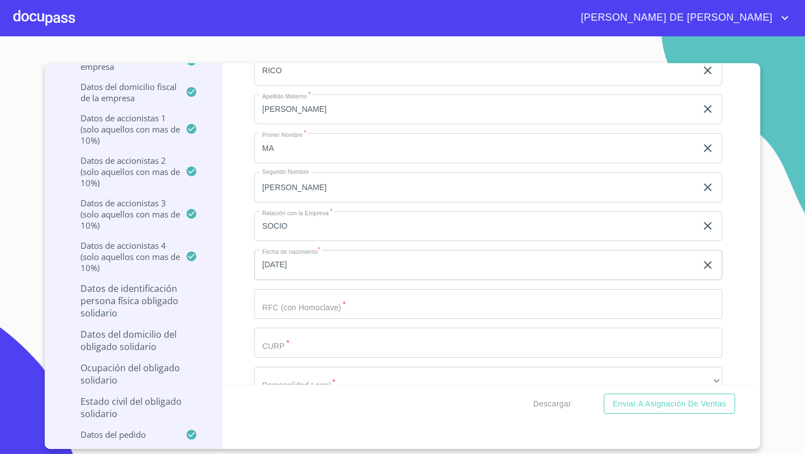
scroll to position [11366, 0]
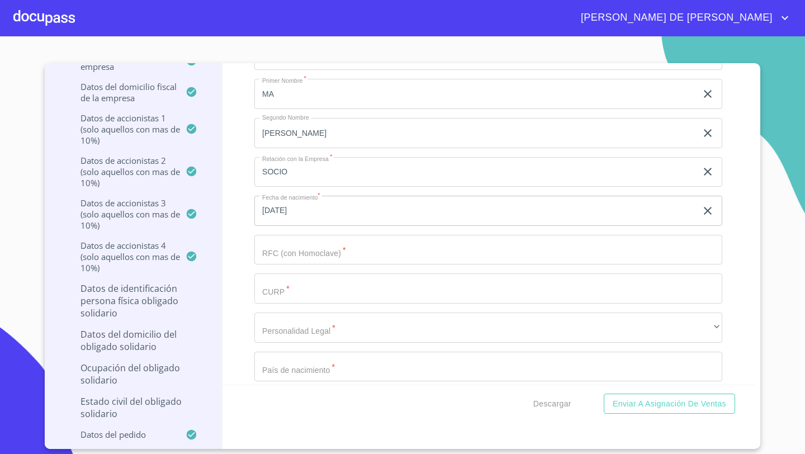
click at [284, 253] on input "Documento de identificación representante legal.   *" at bounding box center [488, 250] width 468 height 30
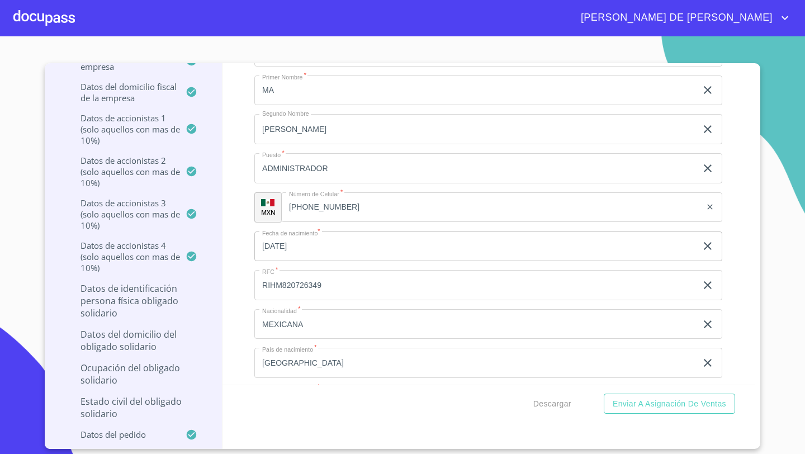
scroll to position [7832, 0]
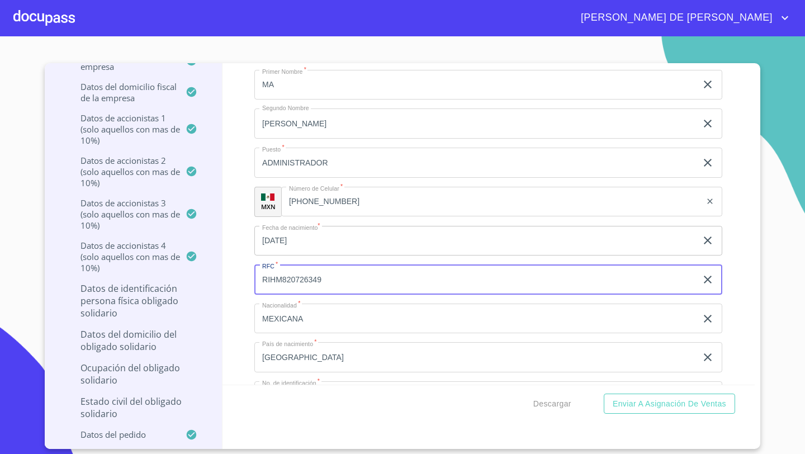
drag, startPoint x: 328, startPoint y: 277, endPoint x: 259, endPoint y: 279, distance: 68.8
click at [259, 279] on input "RIHM820726349" at bounding box center [475, 279] width 442 height 30
click at [241, 285] on div "Información del Client (PM crédito) Documentos Documento de identificación repr…" at bounding box center [488, 223] width 533 height 321
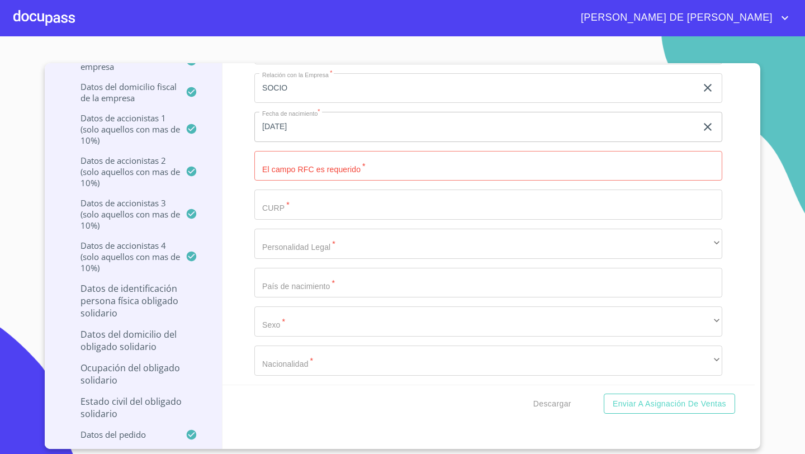
scroll to position [11434, 0]
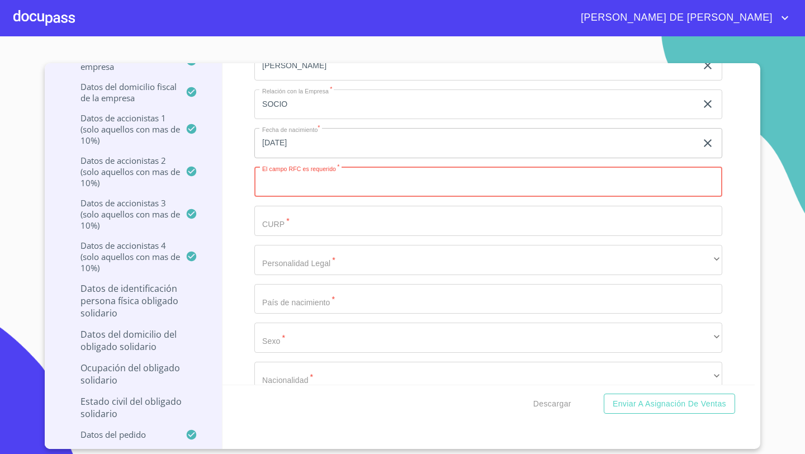
click at [281, 174] on input "Documento de identificación representante legal.   *" at bounding box center [488, 182] width 468 height 30
paste input "RIHM820726349"
type input "RIHM820726349"
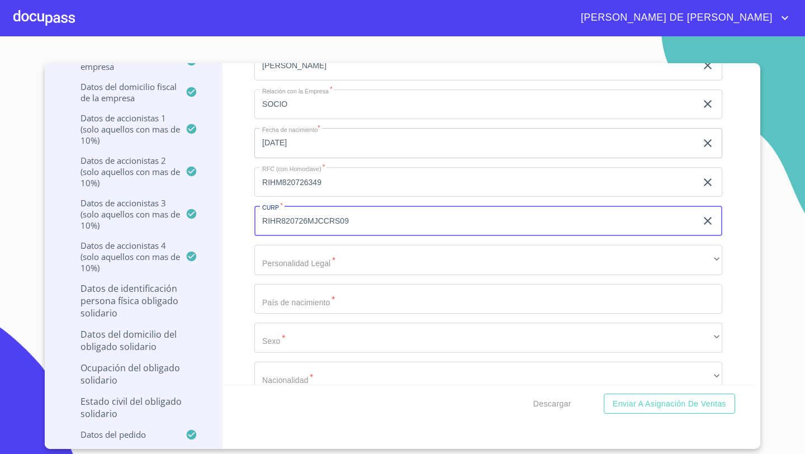
type input "RIHR820726MJCCRS09"
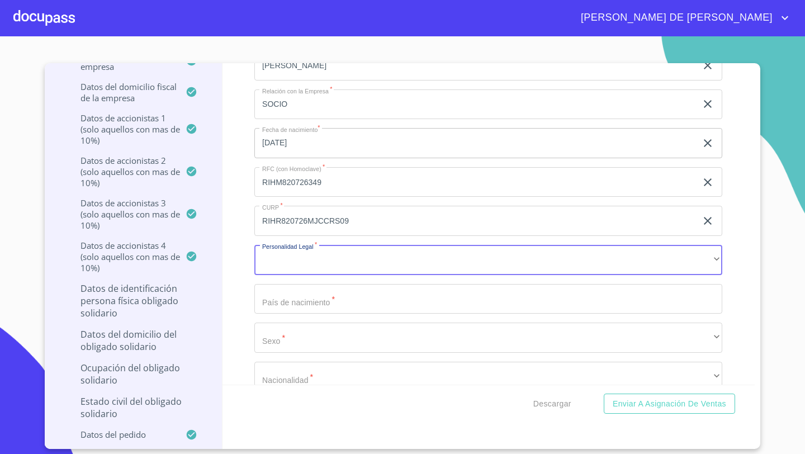
click at [268, 277] on div "Apellido Paterno   * RICO ​ Apellido Materno   * [PERSON_NAME] ​ Primer Nombre …" at bounding box center [488, 202] width 468 height 554
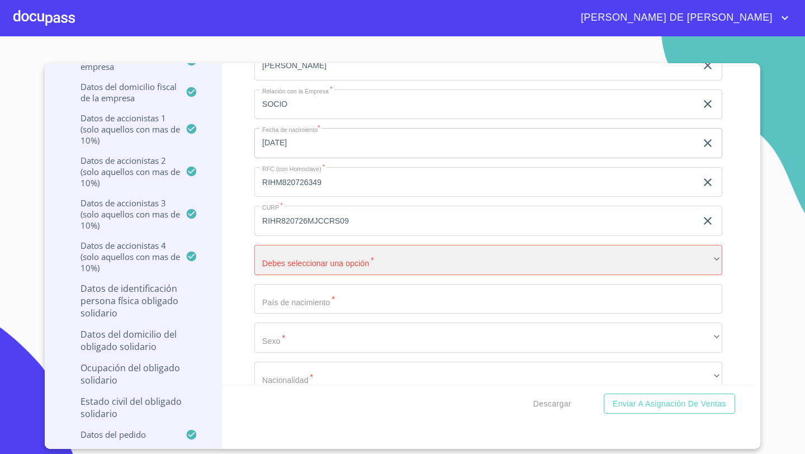
click at [273, 266] on div "​" at bounding box center [488, 260] width 468 height 30
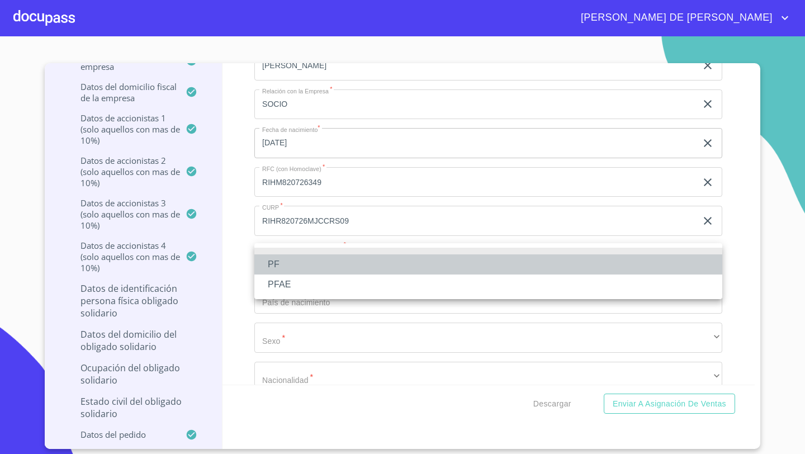
click at [275, 266] on li "PF" at bounding box center [488, 264] width 468 height 20
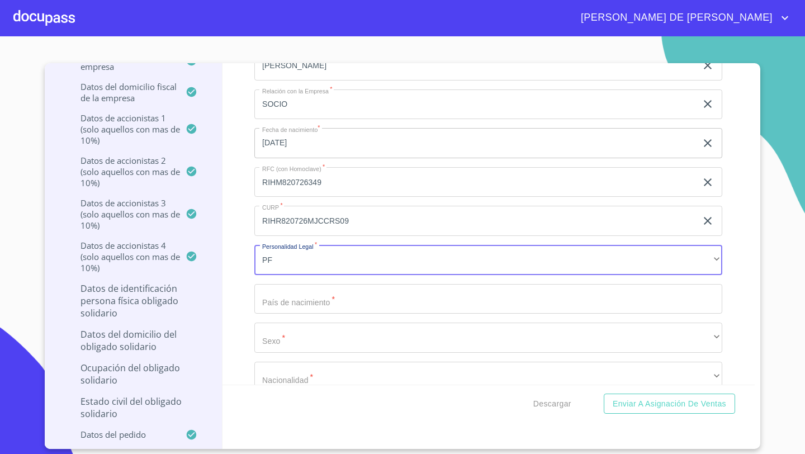
click at [277, 298] on input "Documento de identificación representante legal.   *" at bounding box center [488, 299] width 468 height 30
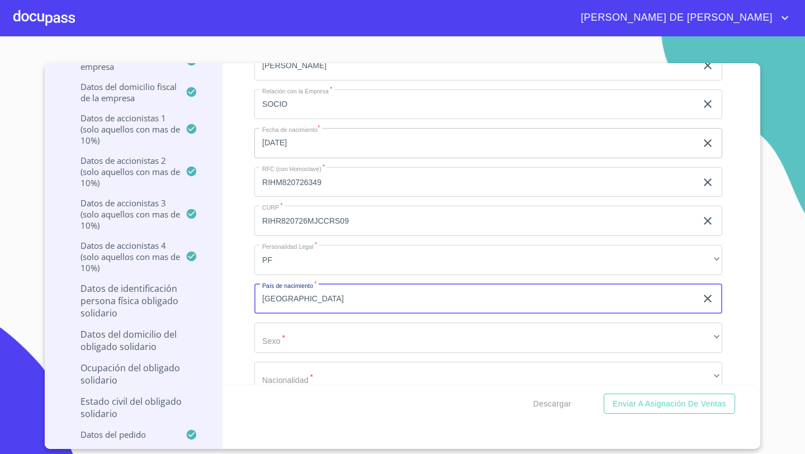
type input "[GEOGRAPHIC_DATA]"
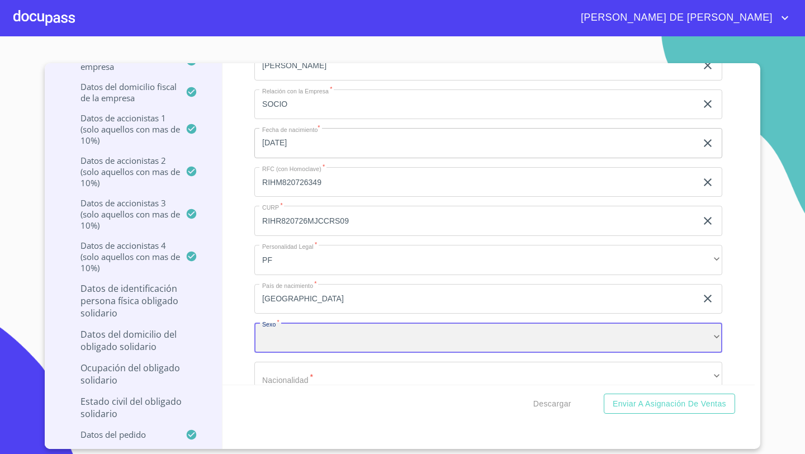
click at [277, 339] on div "​" at bounding box center [488, 338] width 468 height 30
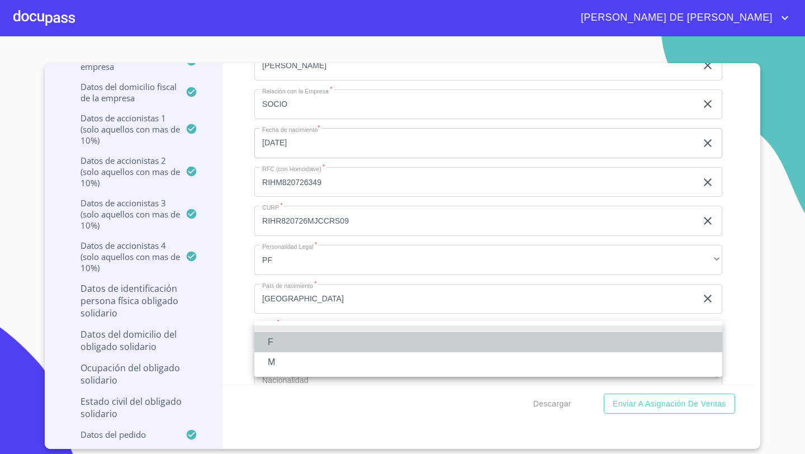
click at [279, 347] on li "F" at bounding box center [488, 342] width 468 height 20
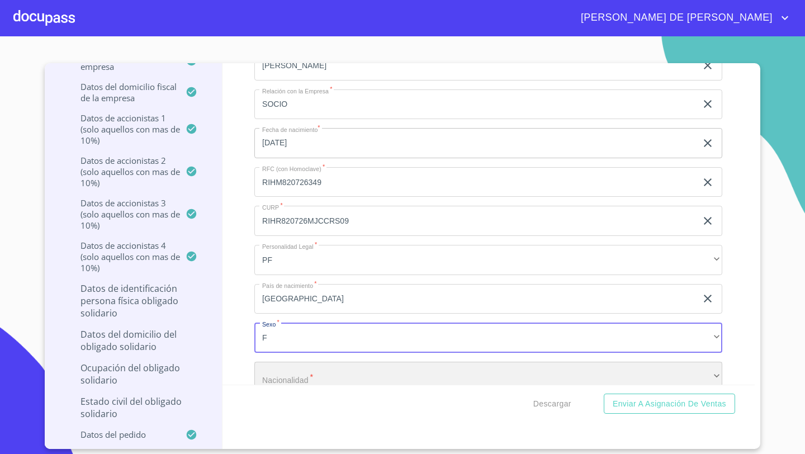
click at [277, 380] on div "​" at bounding box center [488, 377] width 468 height 30
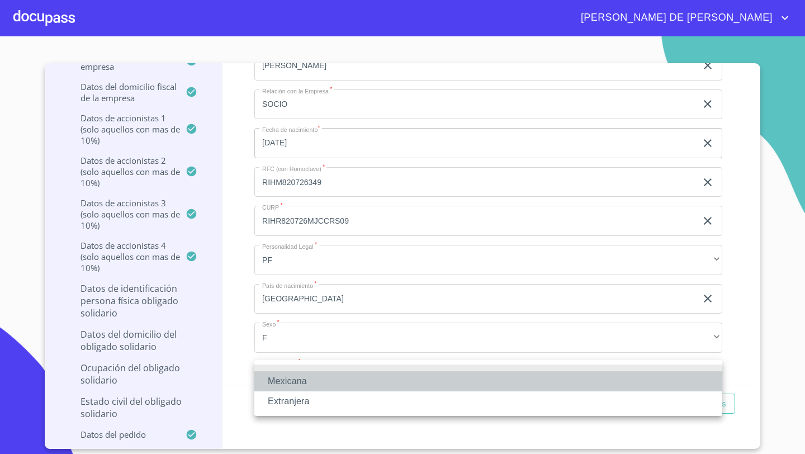
click at [277, 380] on li "Mexicana" at bounding box center [488, 381] width 468 height 20
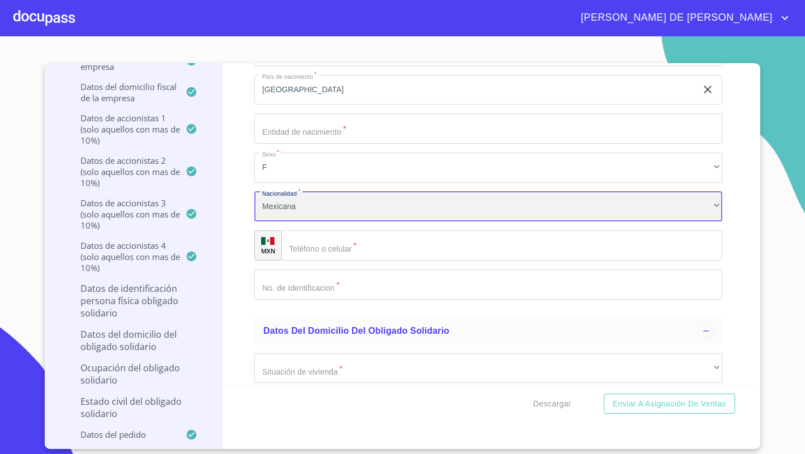
scroll to position [11677, 0]
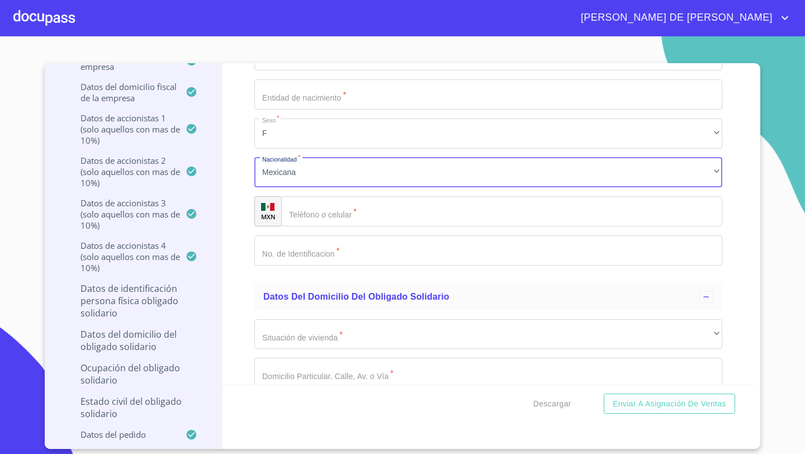
click at [309, 219] on input "Documento de identificación representante legal.   *" at bounding box center [501, 211] width 441 height 30
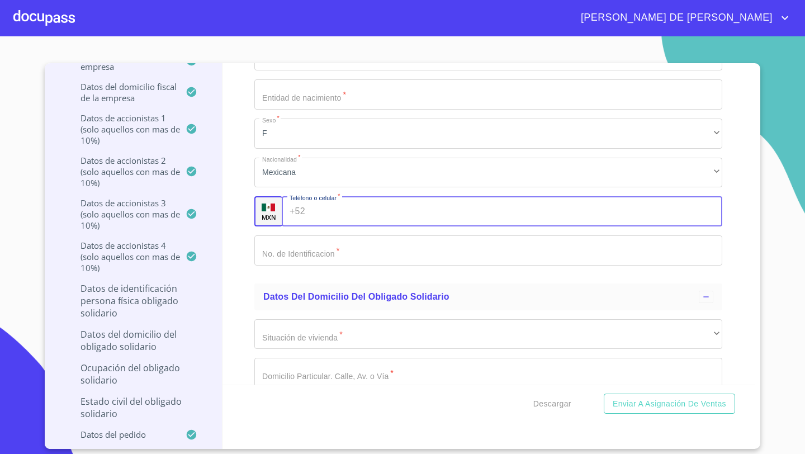
paste input "(RI)HM82072634"
type input "RI"
type input "[PHONE_NUMBER]"
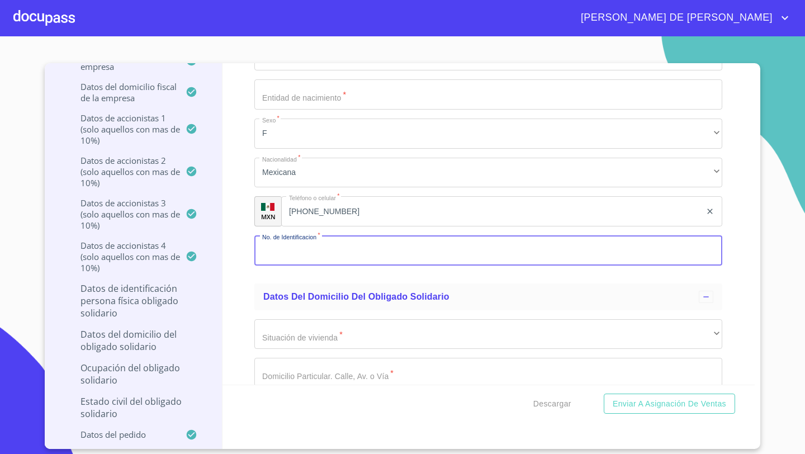
click at [301, 246] on input "Documento de identificación representante legal.   *" at bounding box center [488, 250] width 468 height 30
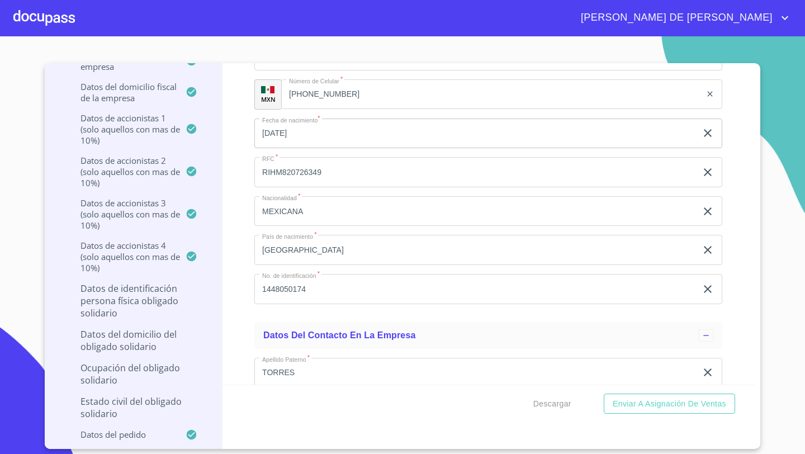
scroll to position [7938, 0]
drag, startPoint x: 342, startPoint y: 290, endPoint x: 257, endPoint y: 285, distance: 85.7
click at [257, 285] on input "1448050174" at bounding box center [475, 290] width 442 height 30
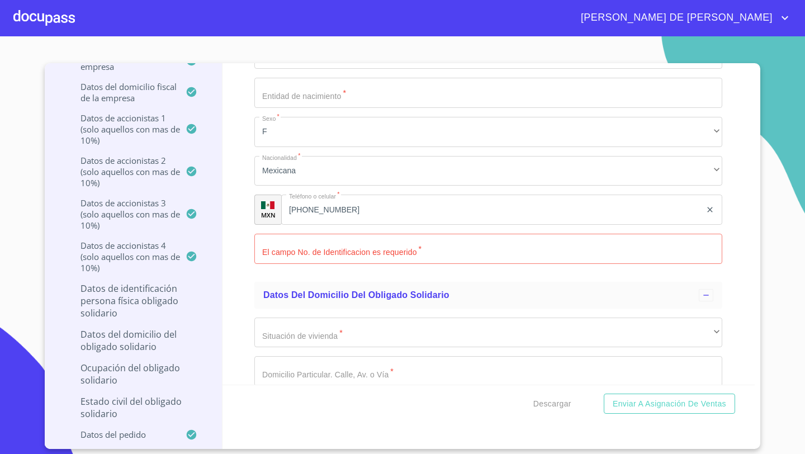
scroll to position [11692, 0]
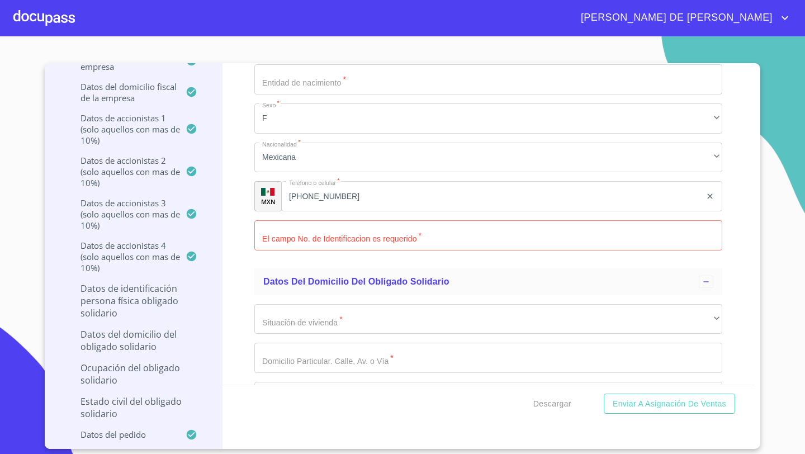
click at [276, 229] on input "Documento de identificación representante legal.   *" at bounding box center [488, 235] width 468 height 30
paste input "1448050174"
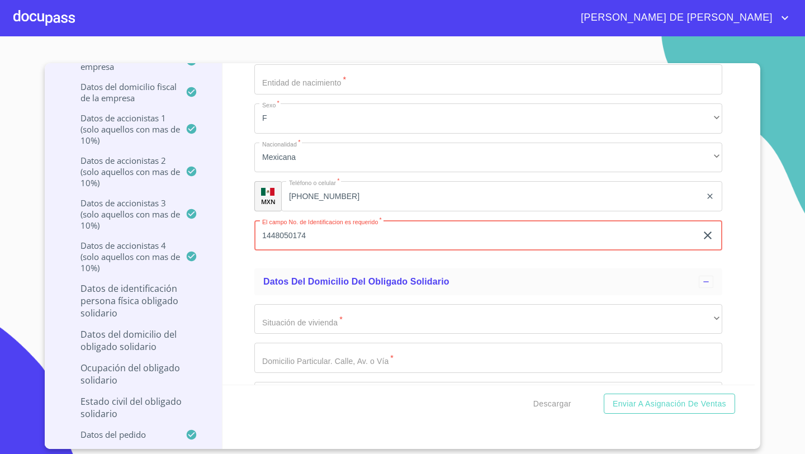
type input "1448050174"
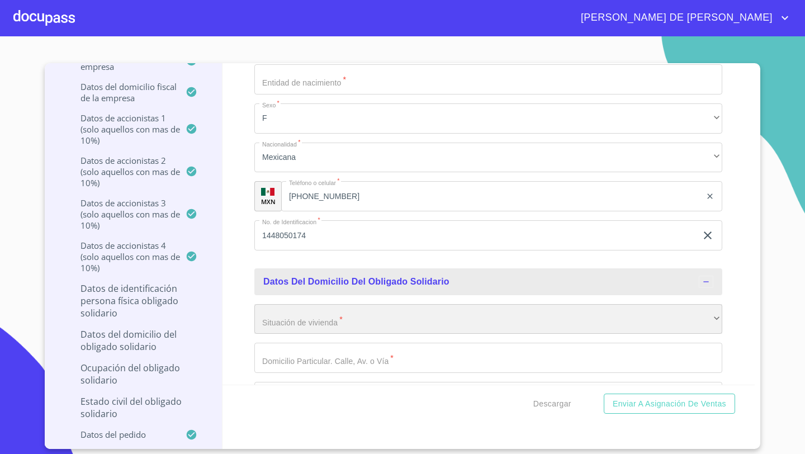
click at [283, 319] on div "​" at bounding box center [488, 319] width 468 height 30
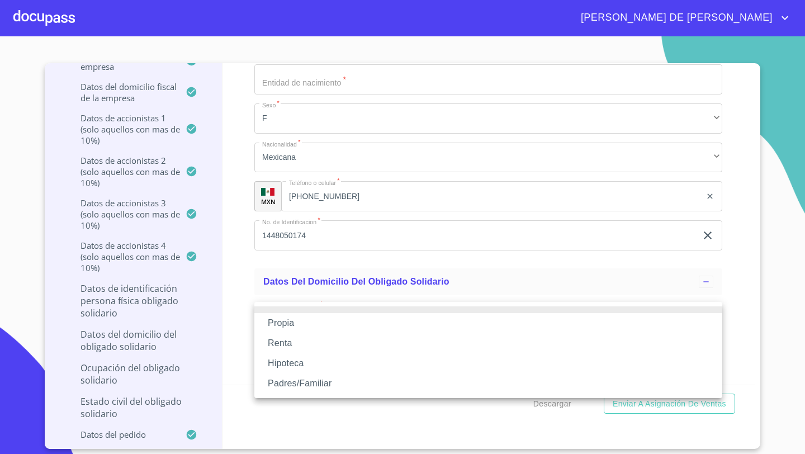
click at [290, 325] on li "Propia" at bounding box center [488, 323] width 468 height 20
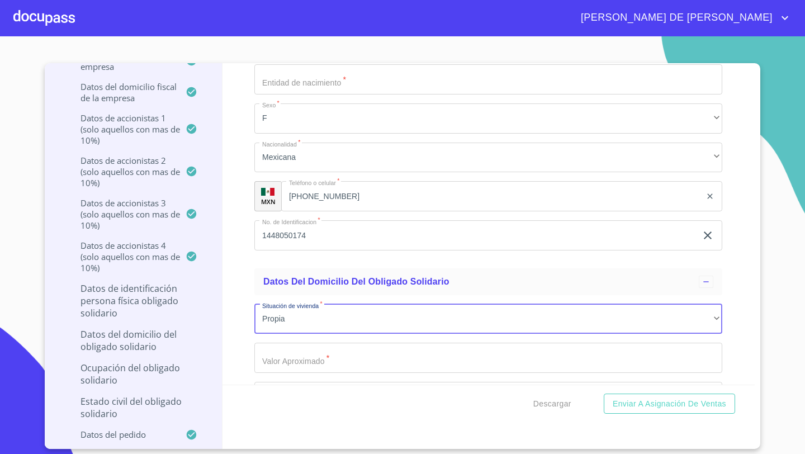
click at [268, 353] on input "Documento de identificación representante legal.   *" at bounding box center [488, 358] width 468 height 30
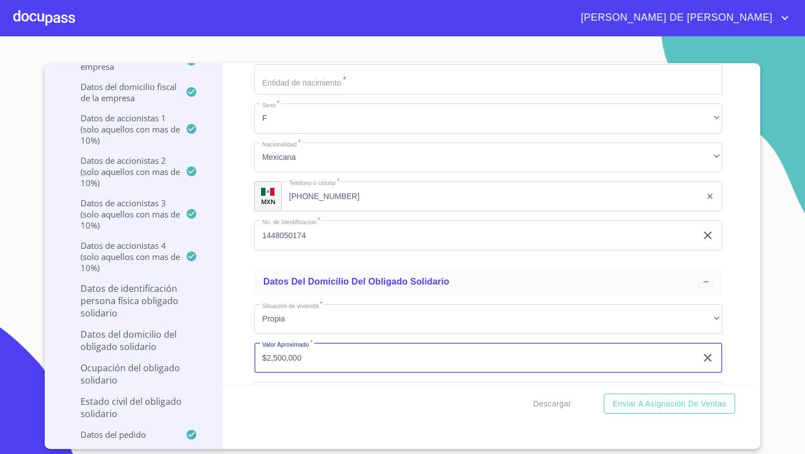
type input "$2,500,000"
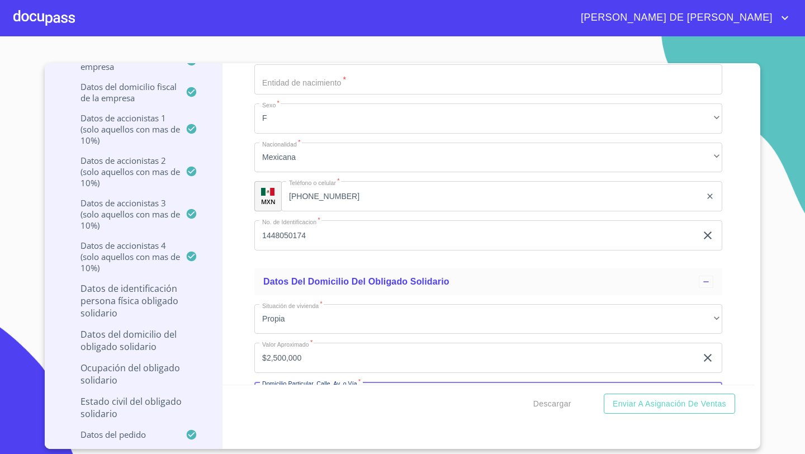
scroll to position [11716, 0]
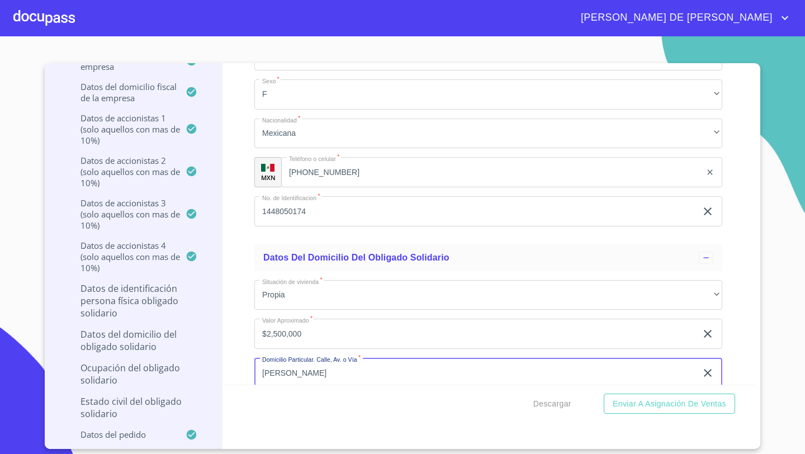
type input "[PERSON_NAME]"
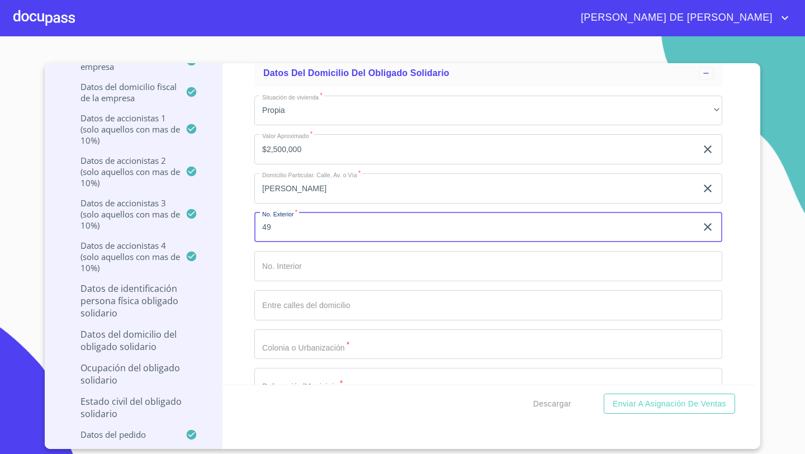
type input "49"
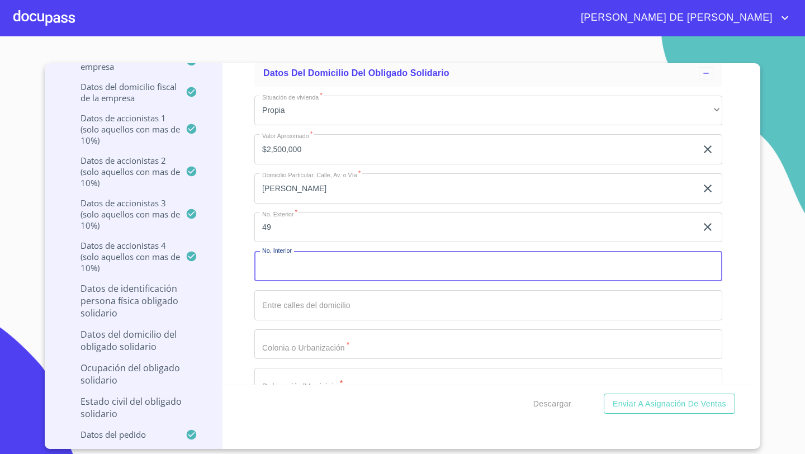
click at [285, 304] on input "Documento de identificación representante legal.   *" at bounding box center [488, 305] width 468 height 30
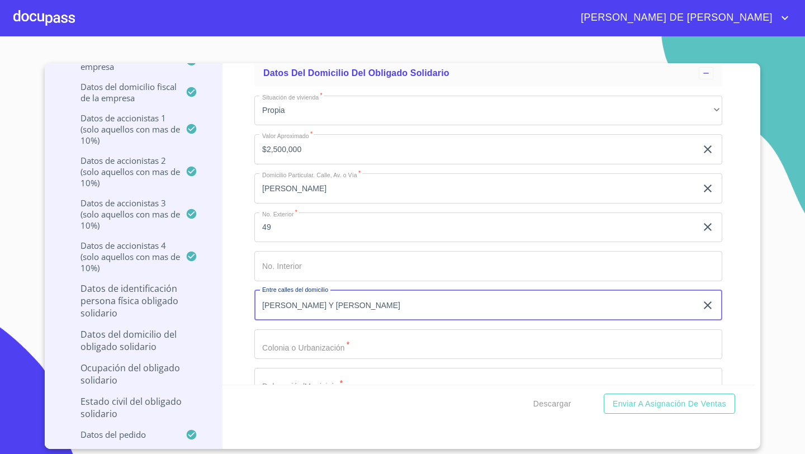
type input "[PERSON_NAME] Y [PERSON_NAME]"
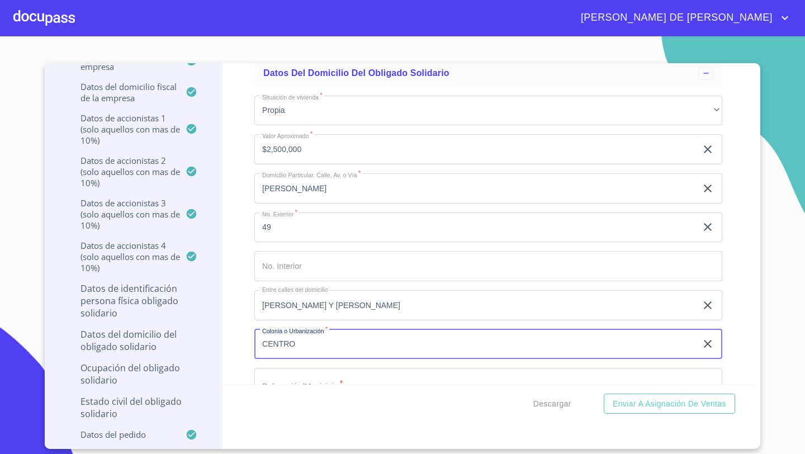
type input "CENTRO"
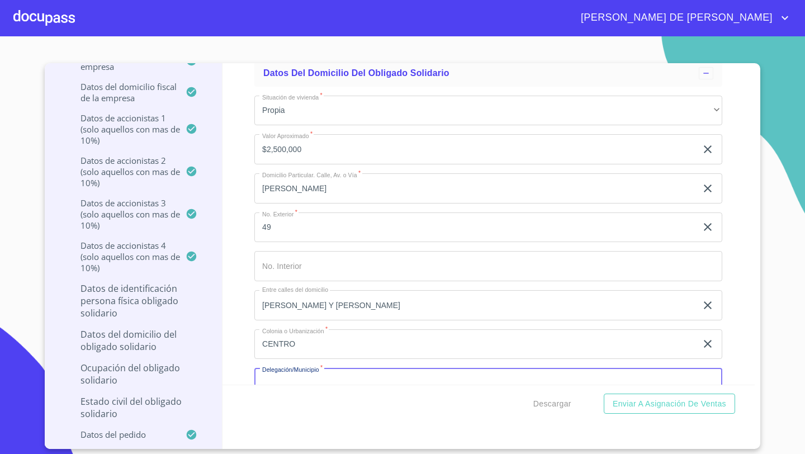
scroll to position [11911, 0]
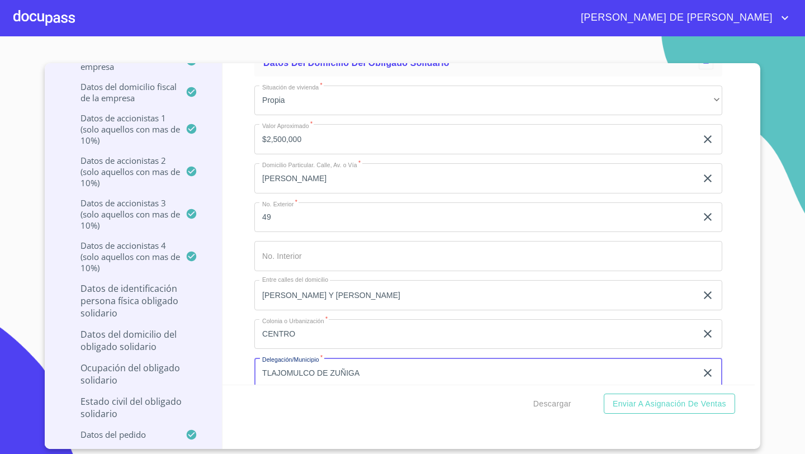
type input "TLAJOMULCO DE ZUÑIGA"
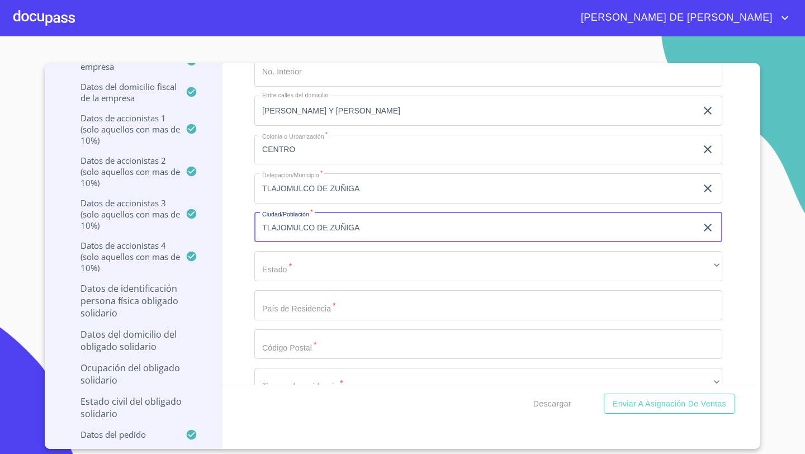
type input "TLAJOMULCO DE ZUÑIGA"
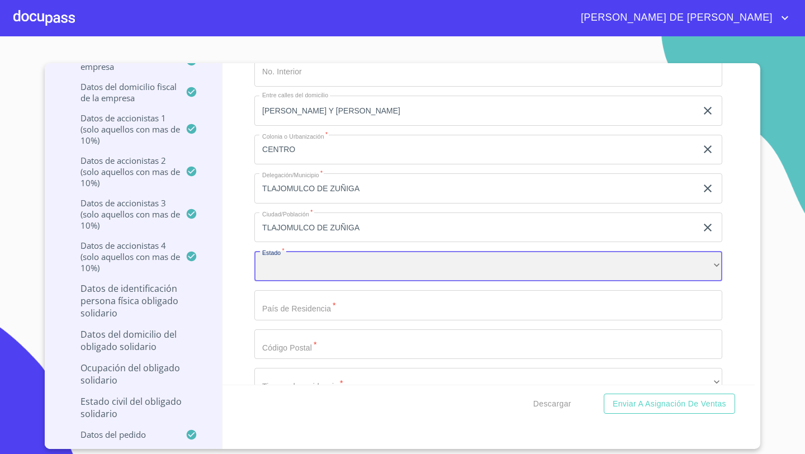
click at [287, 262] on div "​" at bounding box center [488, 266] width 468 height 30
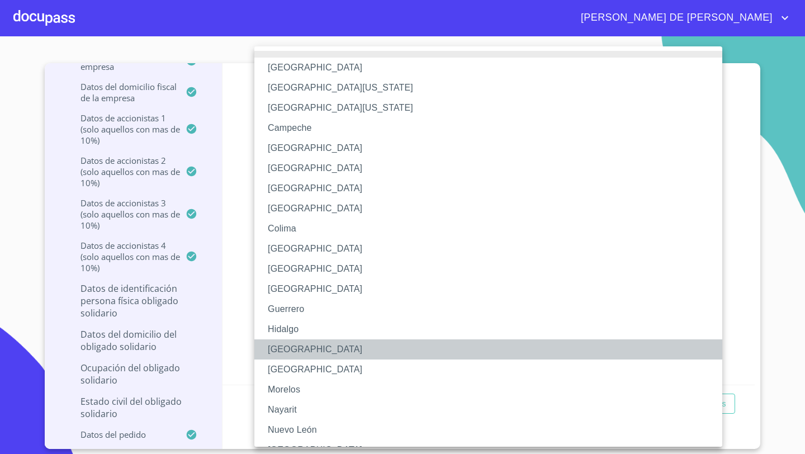
click at [282, 348] on li "[GEOGRAPHIC_DATA]" at bounding box center [488, 349] width 468 height 20
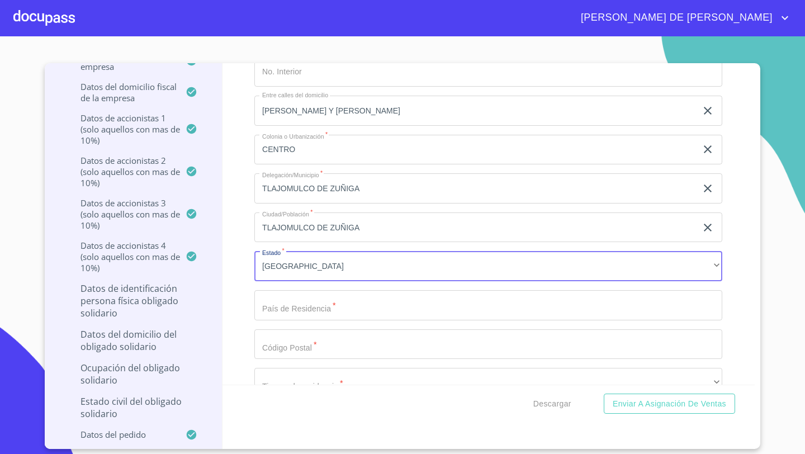
click at [278, 315] on input "Documento de identificación representante legal.   *" at bounding box center [488, 305] width 468 height 30
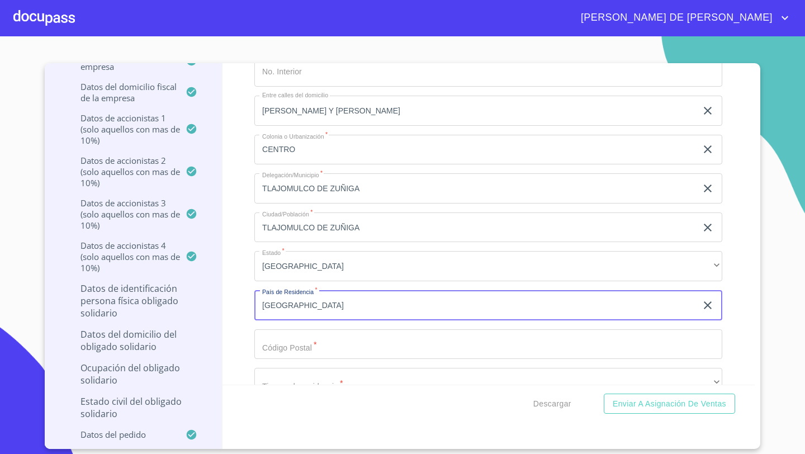
type input "[GEOGRAPHIC_DATA]"
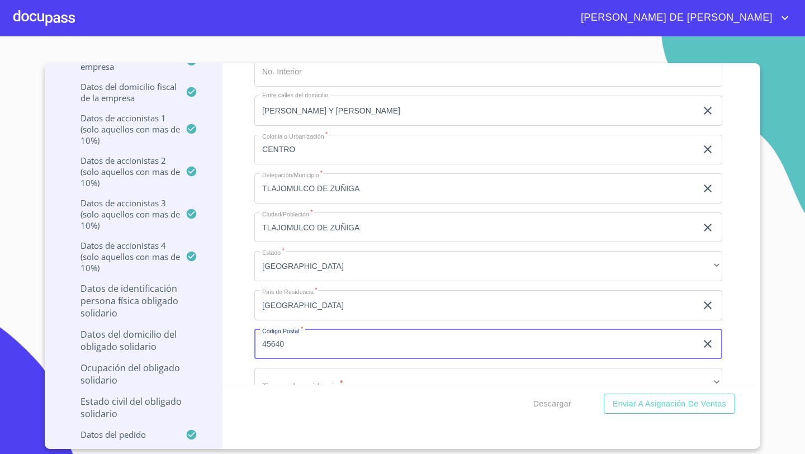
type input "45640"
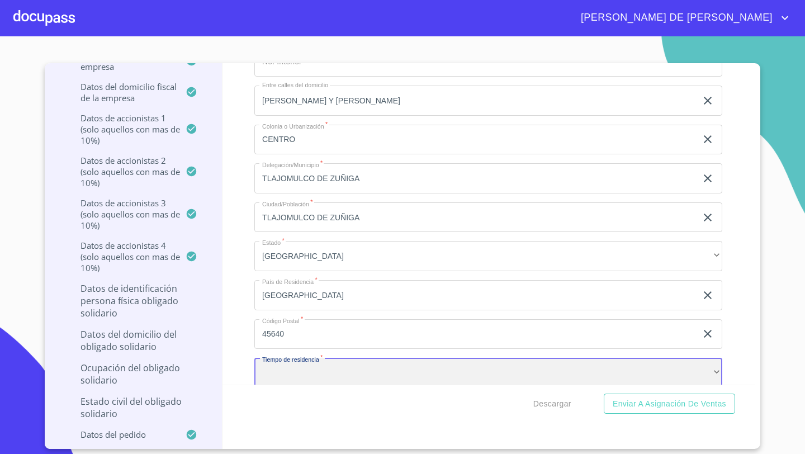
click at [274, 367] on div "​" at bounding box center [488, 373] width 468 height 30
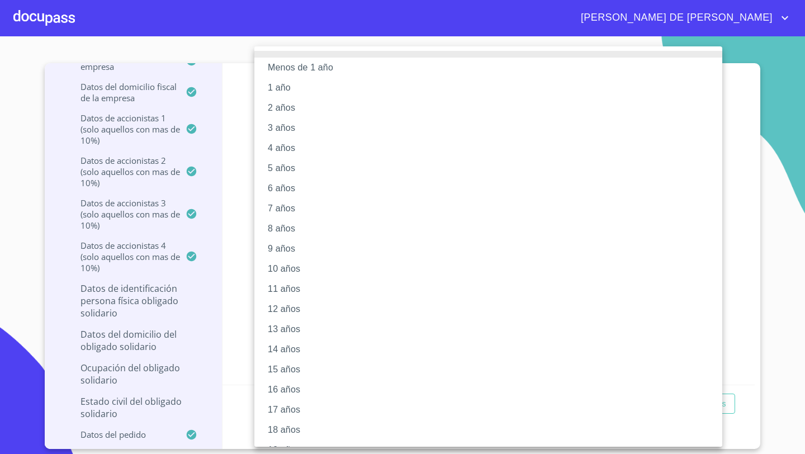
click at [279, 313] on li "12 años" at bounding box center [488, 309] width 468 height 20
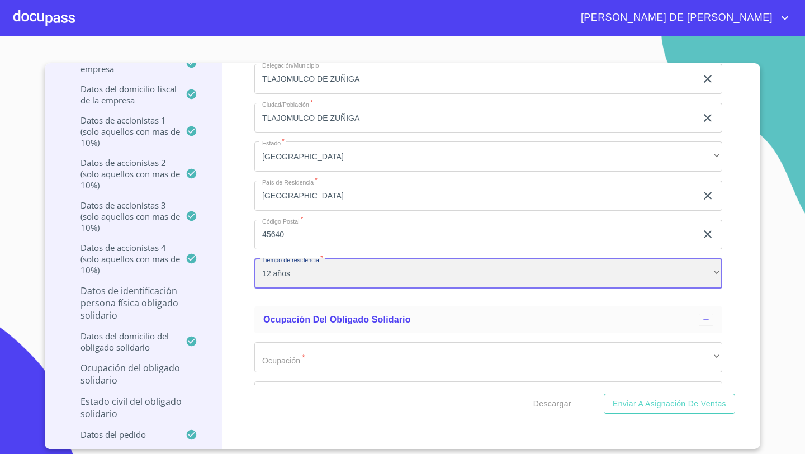
scroll to position [12315, 0]
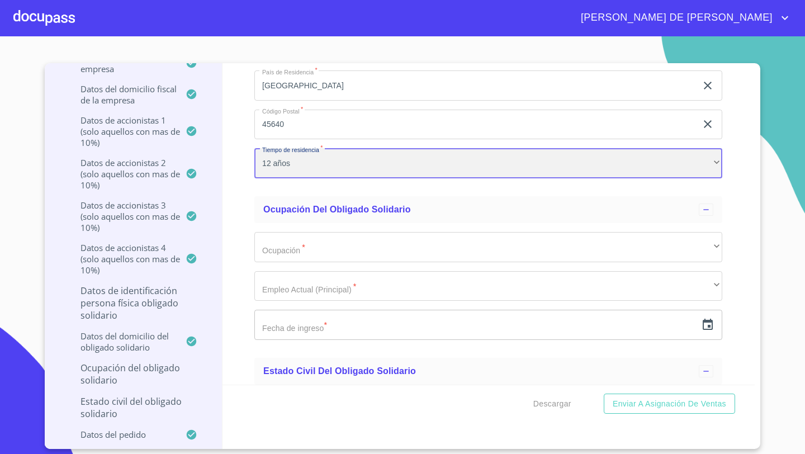
click at [307, 162] on div "12 años" at bounding box center [488, 163] width 468 height 30
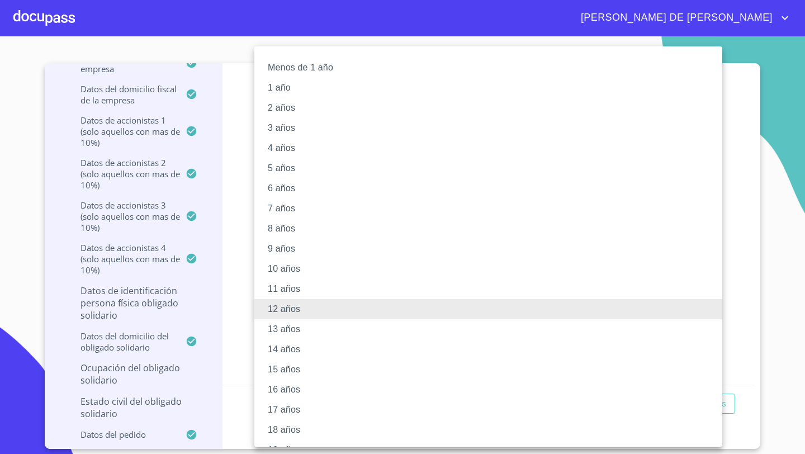
click at [276, 314] on li "12 años" at bounding box center [488, 309] width 468 height 20
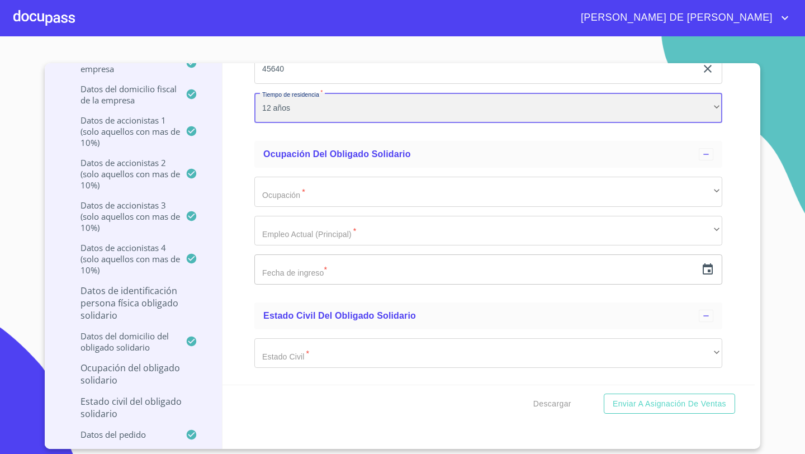
scroll to position [12384, 0]
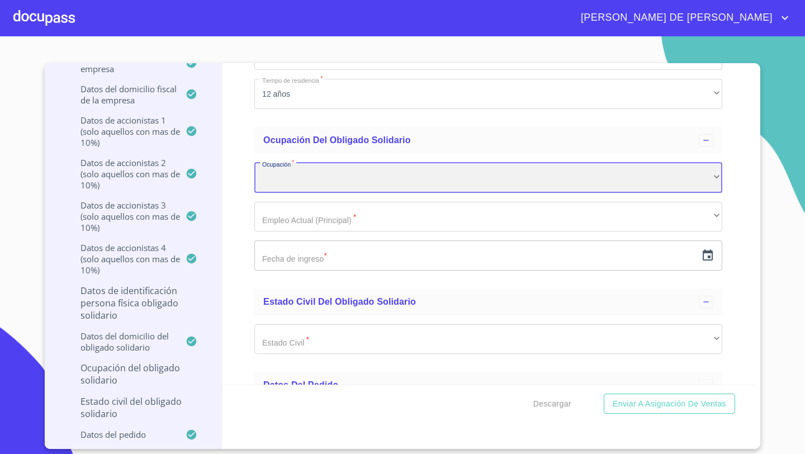
click at [276, 182] on div "​" at bounding box center [488, 178] width 468 height 30
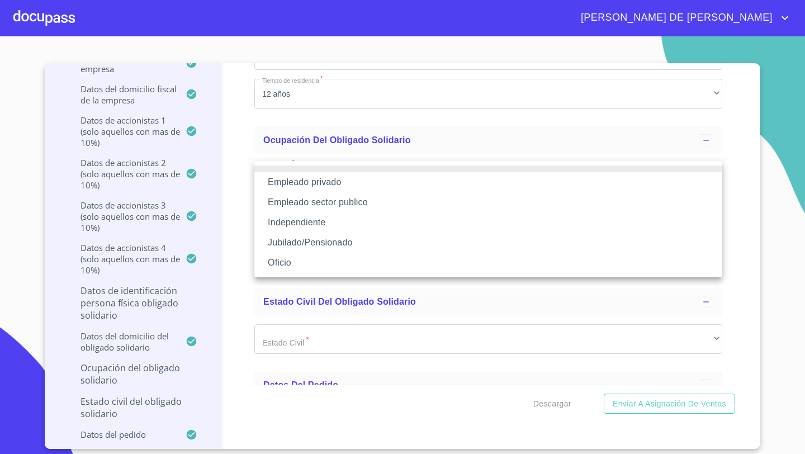
click at [293, 222] on li "Independiente" at bounding box center [488, 222] width 468 height 20
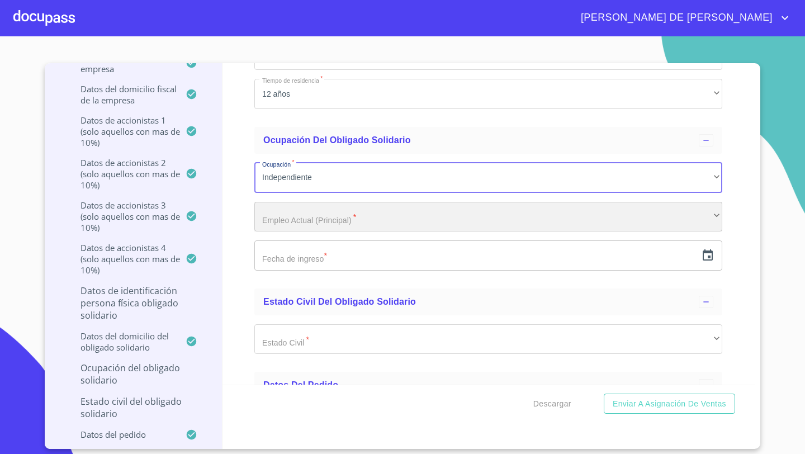
click at [283, 213] on div "​" at bounding box center [488, 217] width 468 height 30
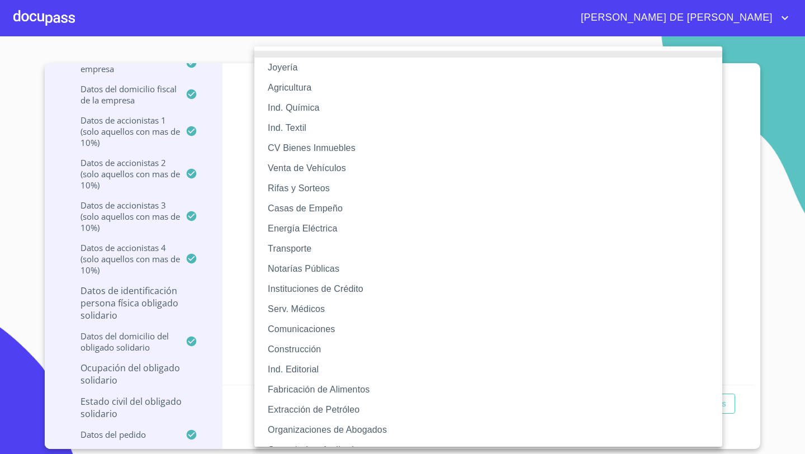
scroll to position [78, 0]
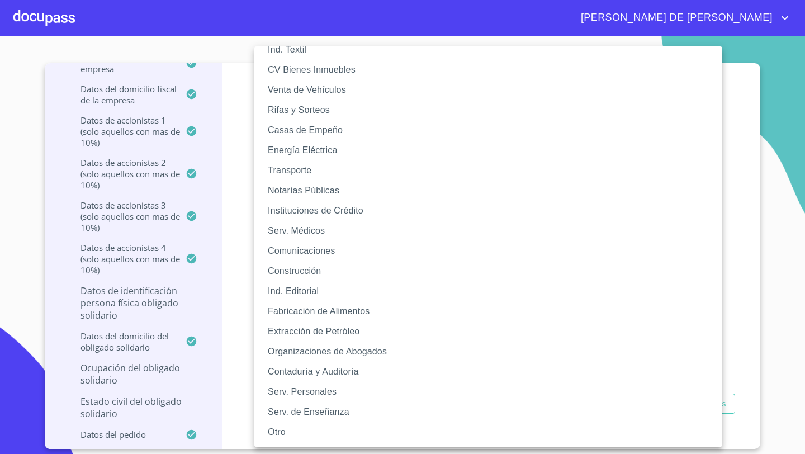
click at [299, 352] on li "Organizaciones de Abogados" at bounding box center [488, 352] width 468 height 20
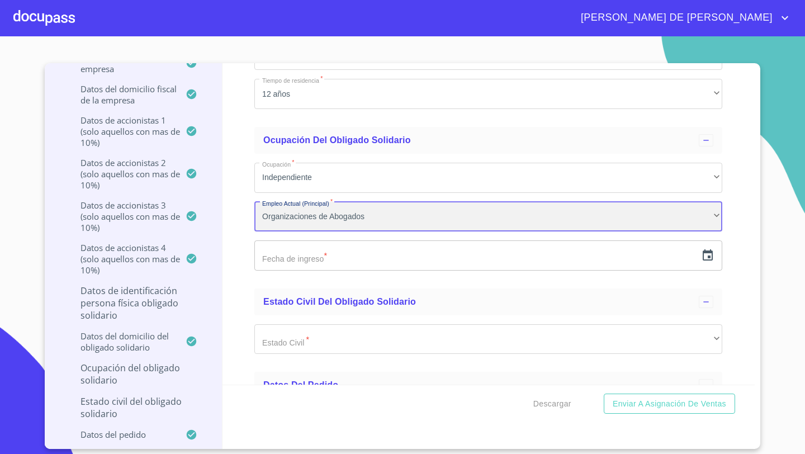
scroll to position [78, 0]
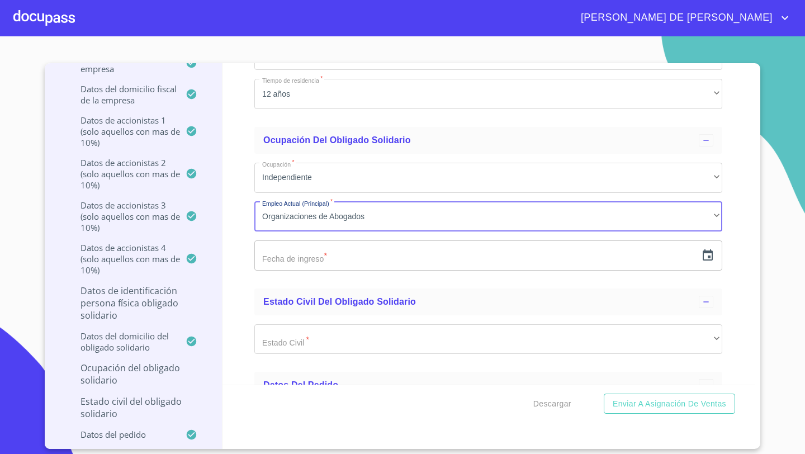
click at [286, 257] on input "text" at bounding box center [475, 255] width 442 height 30
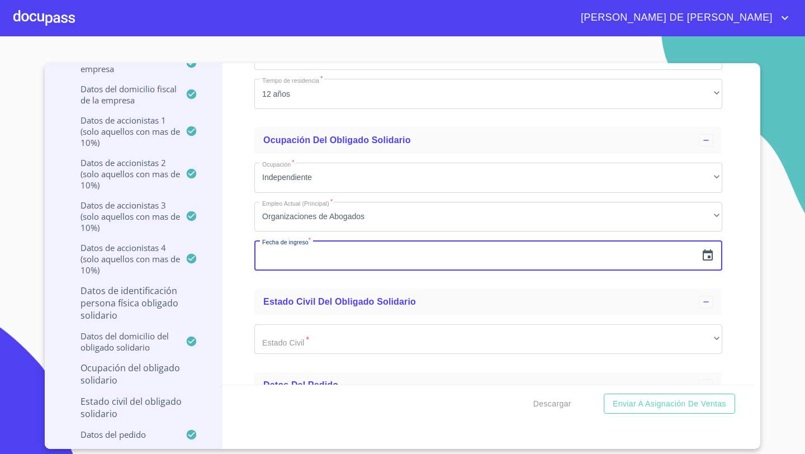
click at [707, 254] on icon "button" at bounding box center [707, 255] width 13 height 13
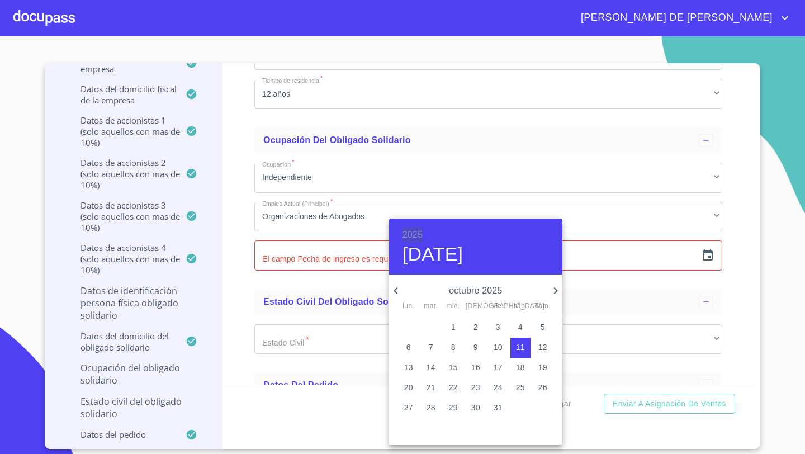
click at [407, 234] on h6 "2025" at bounding box center [412, 235] width 20 height 16
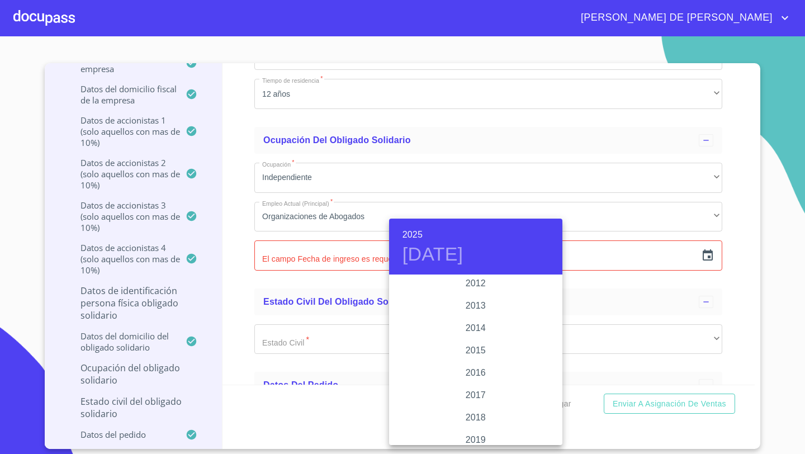
scroll to position [1933, 0]
click at [475, 301] on div "2012" at bounding box center [475, 299] width 173 height 22
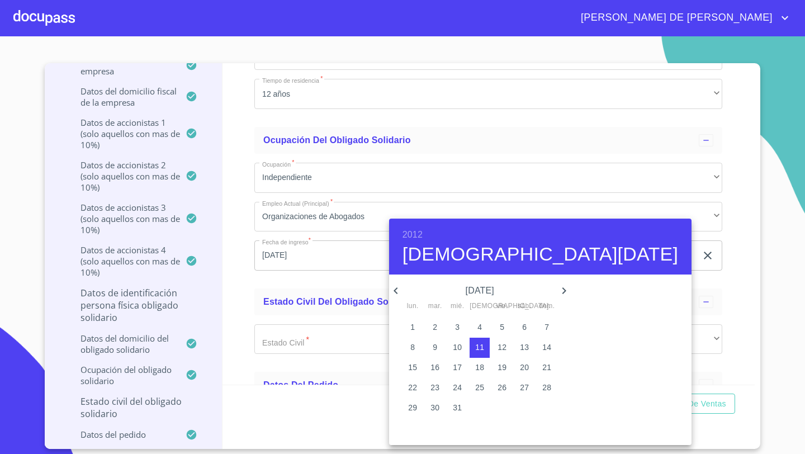
scroll to position [195, 0]
click at [400, 293] on icon "button" at bounding box center [395, 290] width 13 height 13
click at [408, 408] on p "27" at bounding box center [412, 407] width 9 height 11
type input "[DATE]"
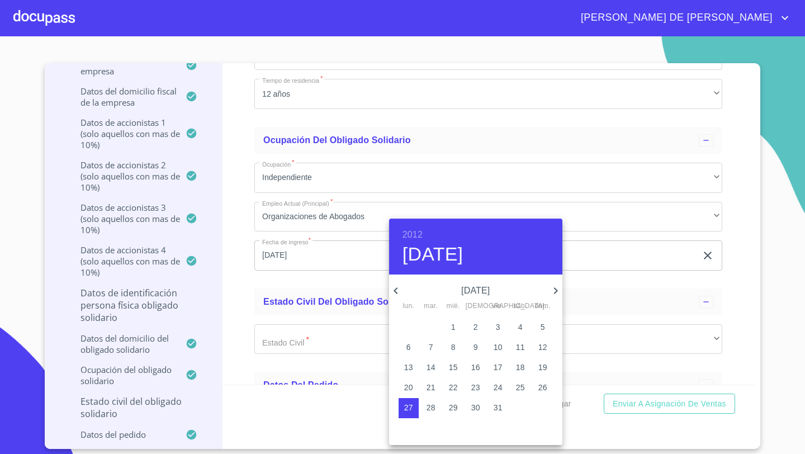
click at [239, 319] on div at bounding box center [402, 227] width 805 height 454
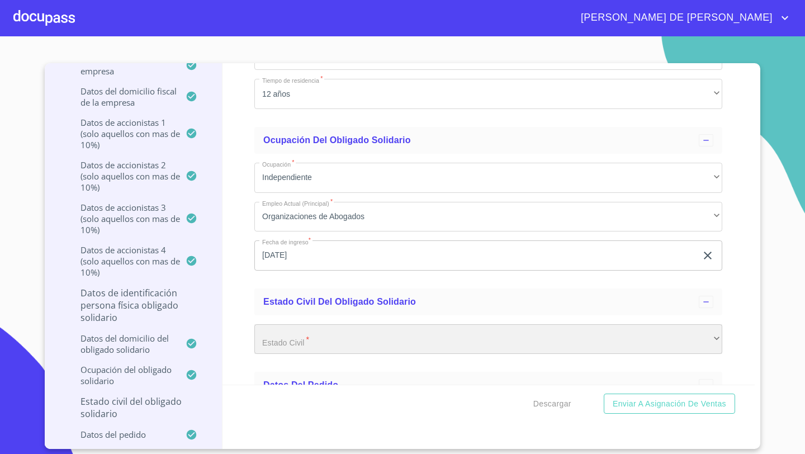
click at [263, 328] on div "​" at bounding box center [488, 339] width 468 height 30
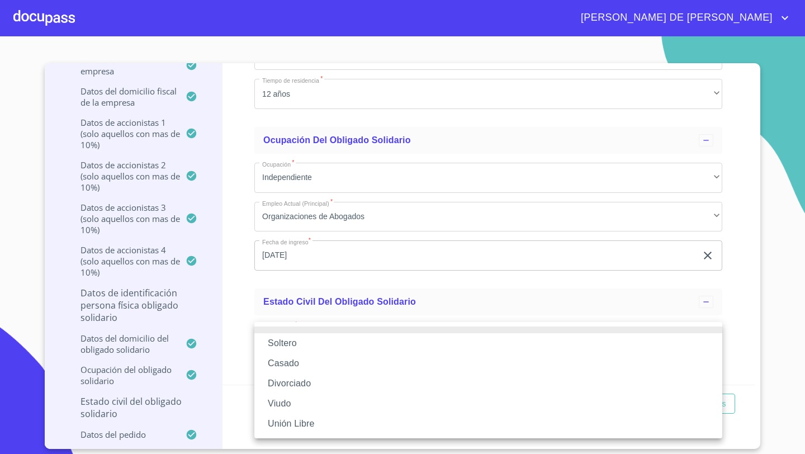
click at [280, 366] on li "Casado" at bounding box center [488, 363] width 468 height 20
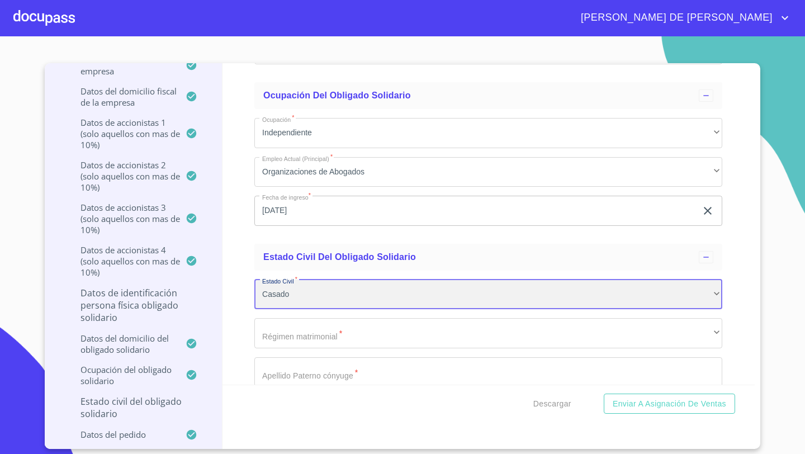
scroll to position [12558, 0]
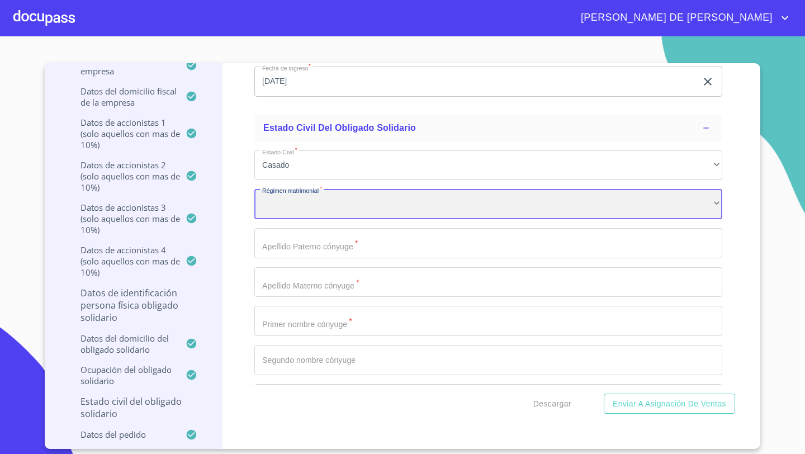
click at [270, 205] on div "​" at bounding box center [488, 204] width 468 height 30
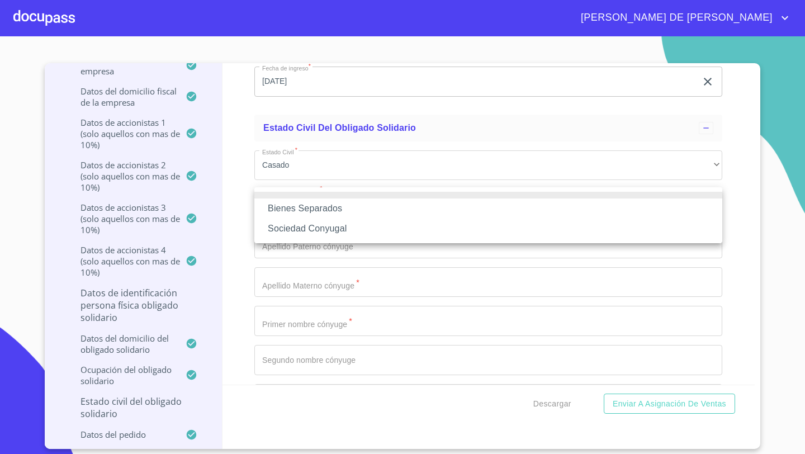
click at [288, 228] on li "Sociedad Conyugal" at bounding box center [488, 229] width 468 height 20
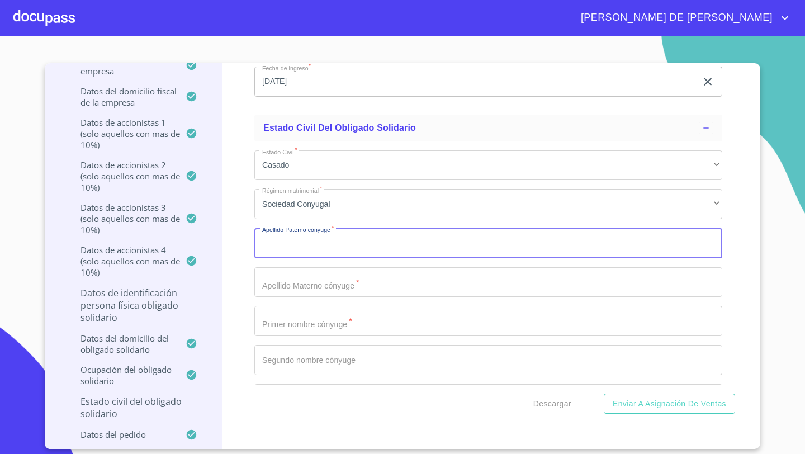
click at [270, 246] on input "Documento de identificación representante legal.   *" at bounding box center [488, 243] width 468 height 30
type input "TORRES"
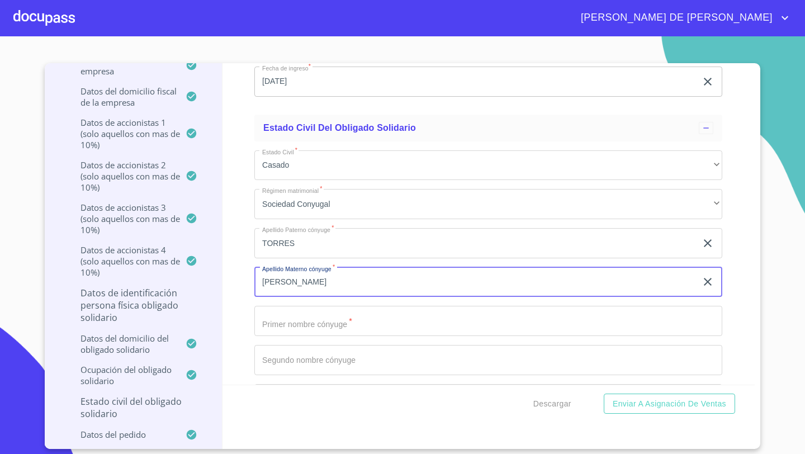
type input "[PERSON_NAME]"
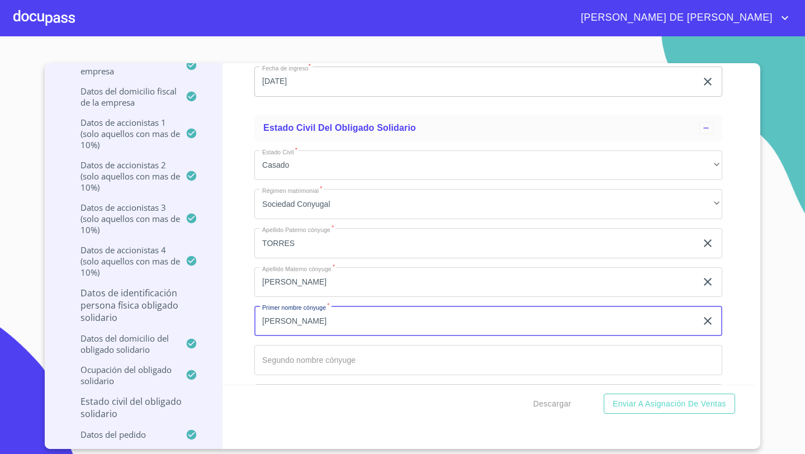
type input "[PERSON_NAME]"
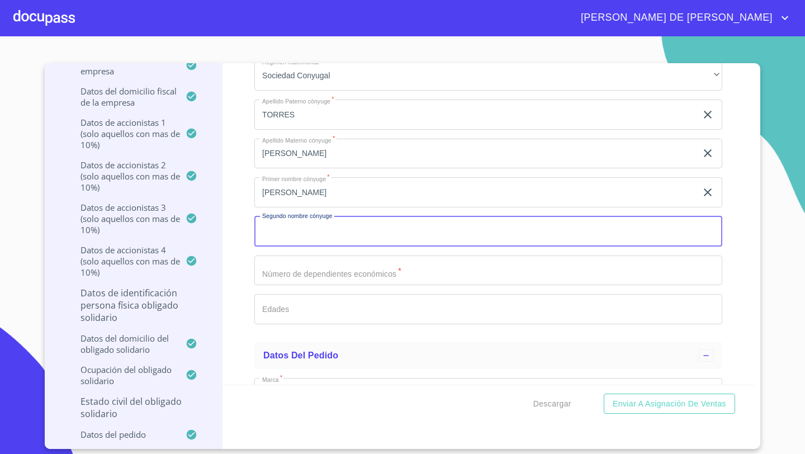
scroll to position [12710, 0]
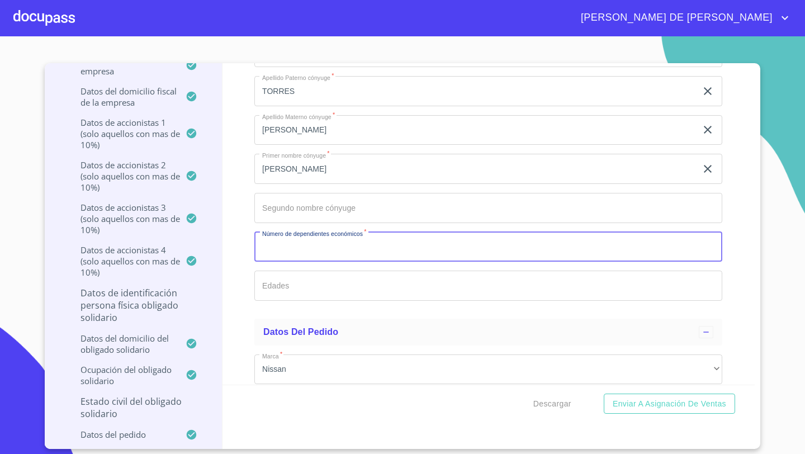
click at [266, 247] on input "Documento de identificación representante legal.   *" at bounding box center [488, 247] width 468 height 30
type input "2"
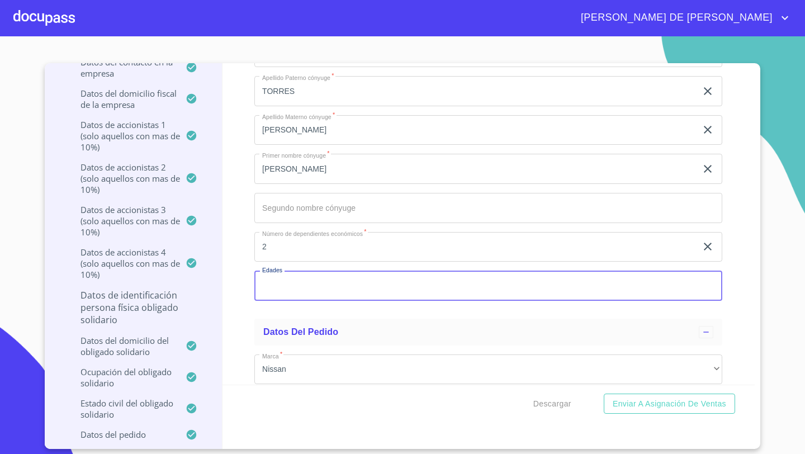
scroll to position [193, 0]
type input "8 Y 11 AÑOS"
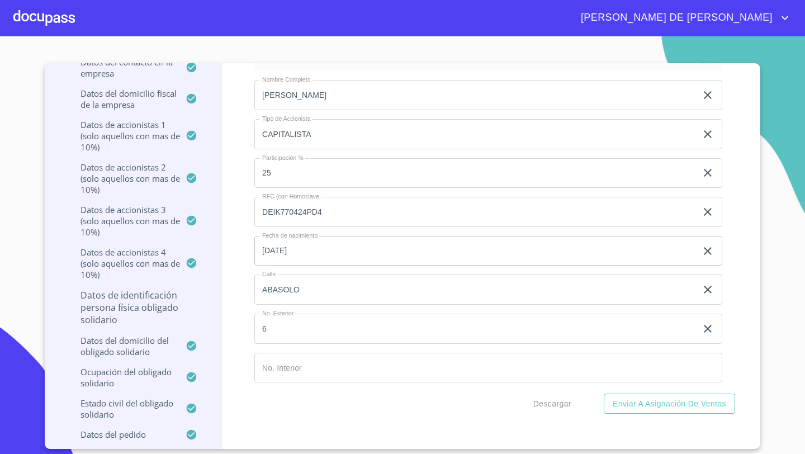
click at [150, 302] on p "Datos de Identificación Persona Física Obligado Solidario" at bounding box center [133, 307] width 150 height 37
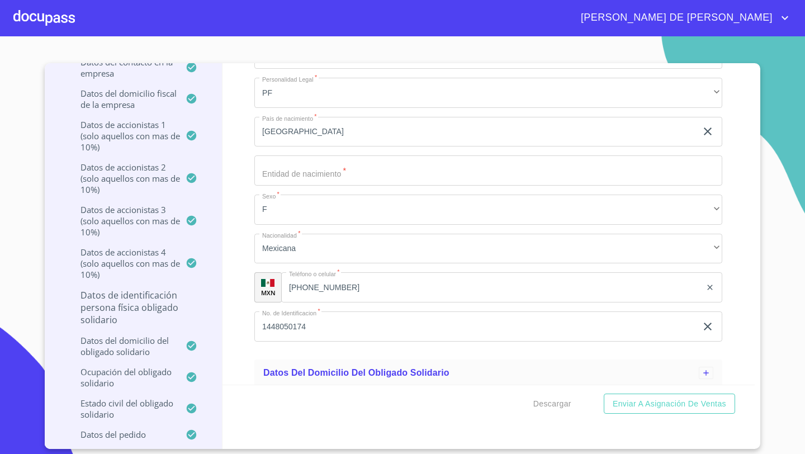
scroll to position [714, 0]
click at [314, 173] on input "Apellido Paterno   *" at bounding box center [488, 169] width 468 height 30
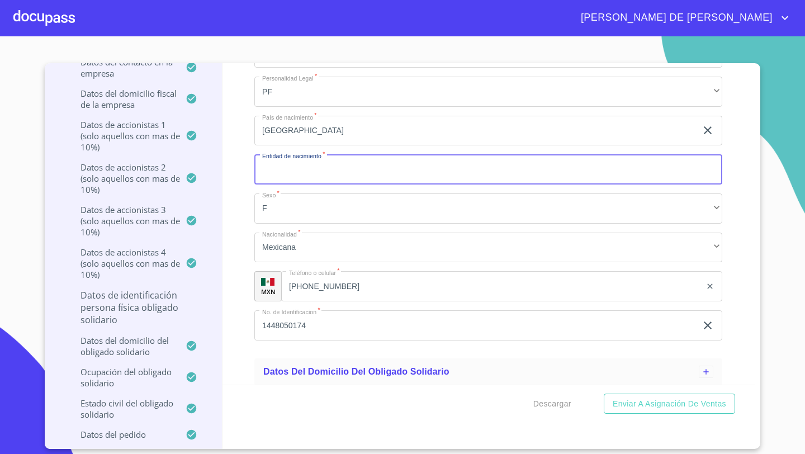
click at [305, 171] on input "Apellido Paterno   *" at bounding box center [488, 169] width 468 height 30
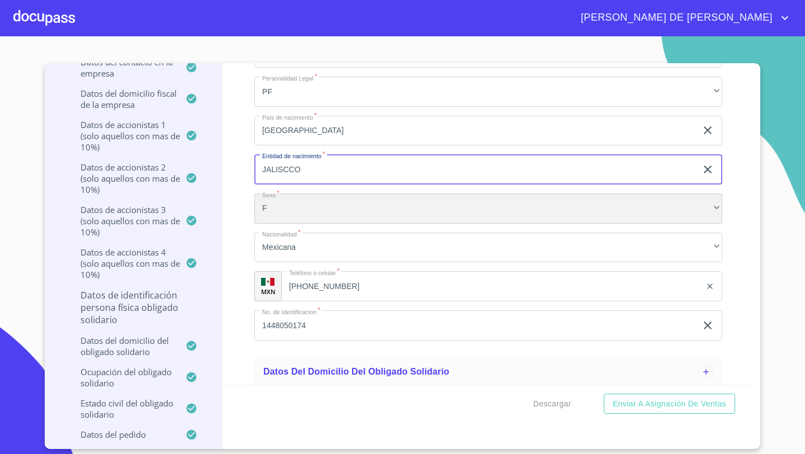
scroll to position [192, 0]
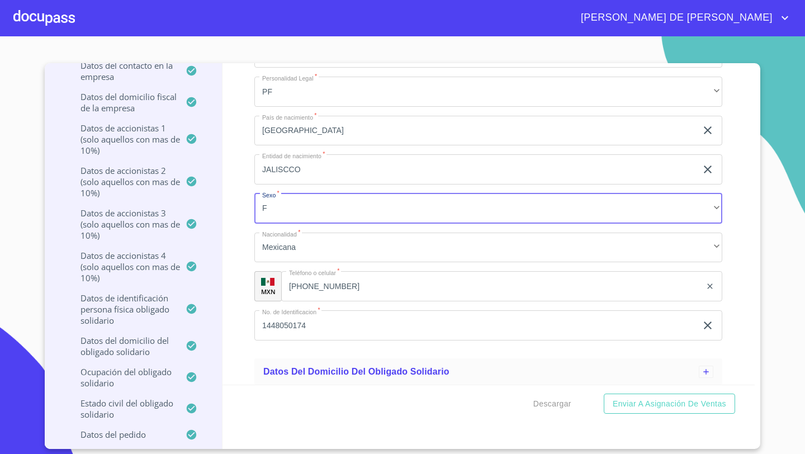
click at [300, 168] on input "JALISCCO" at bounding box center [475, 169] width 442 height 30
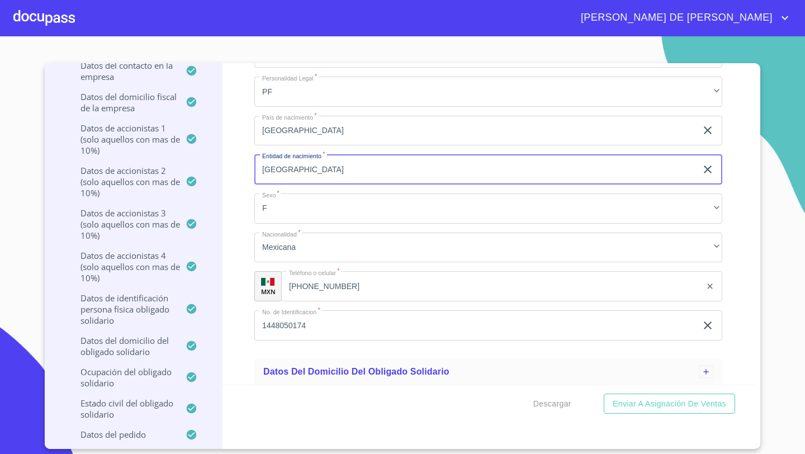
type input "[GEOGRAPHIC_DATA]"
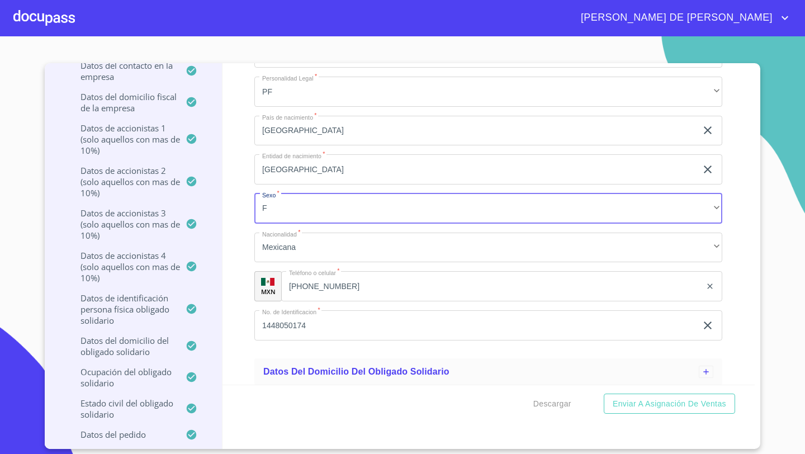
click at [245, 282] on div "Información del Client (PM crédito) Documentos Datos de la empresa solicitante …" at bounding box center [488, 223] width 533 height 321
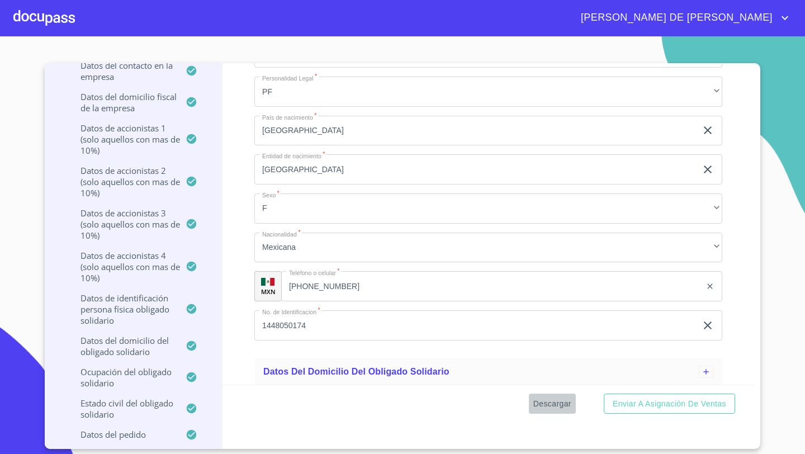
click at [553, 404] on span "Descargar" at bounding box center [552, 404] width 38 height 14
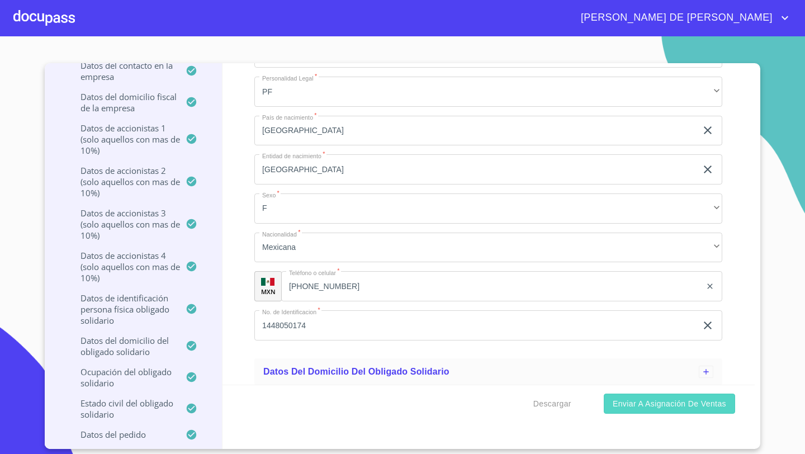
click at [661, 409] on span "Enviar a Asignación de Ventas" at bounding box center [669, 404] width 113 height 14
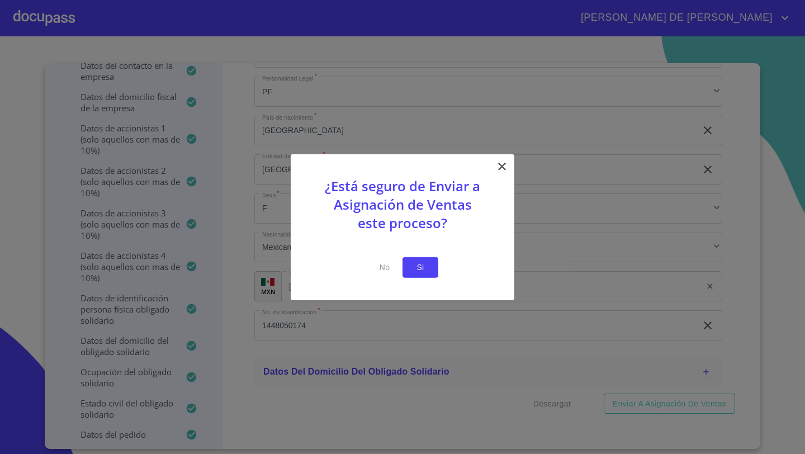
click at [411, 267] on span "Si" at bounding box center [420, 267] width 18 height 14
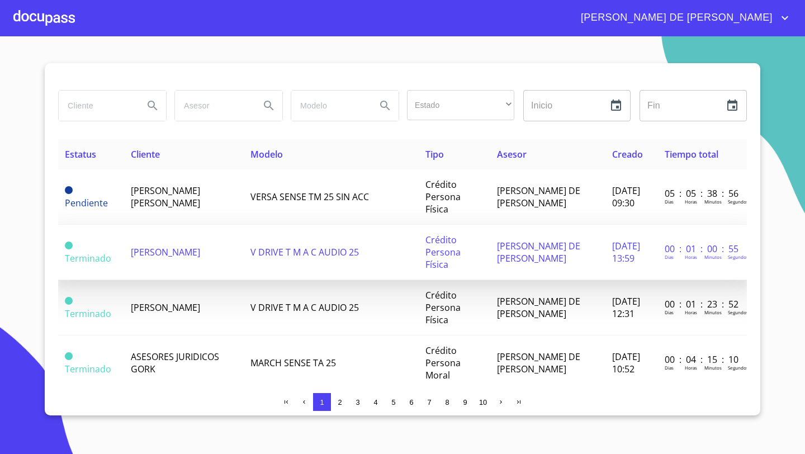
click at [150, 246] on span "[PERSON_NAME]" at bounding box center [165, 252] width 69 height 12
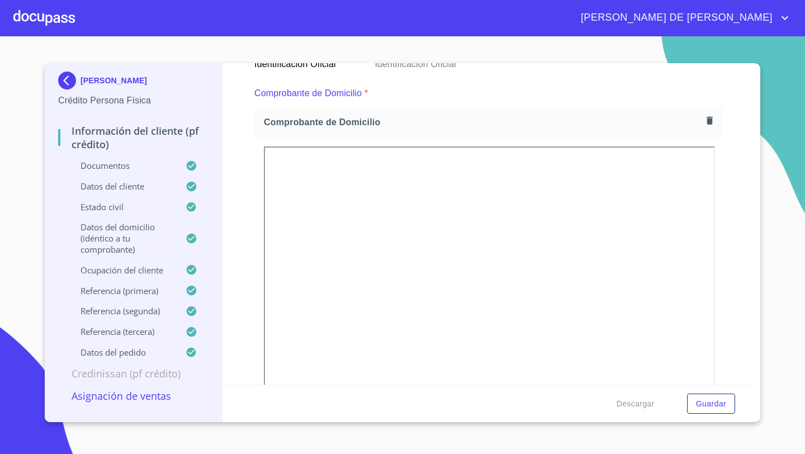
scroll to position [302, 0]
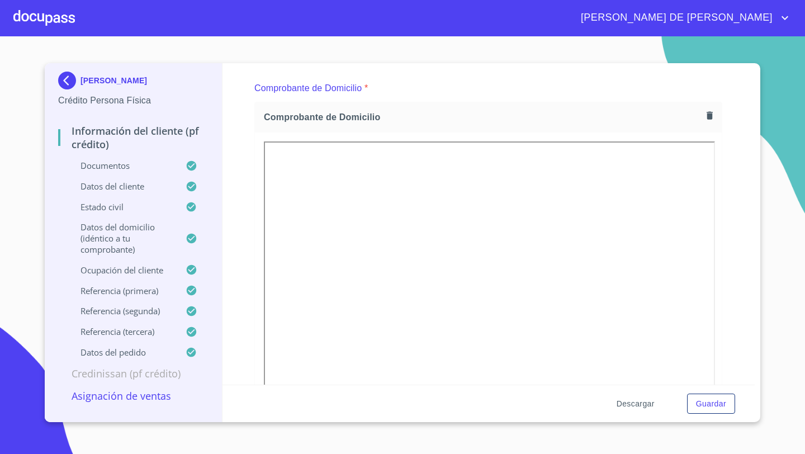
click at [627, 400] on span "Descargar" at bounding box center [636, 404] width 38 height 14
click at [712, 404] on span "Guardar" at bounding box center [711, 404] width 30 height 14
